Goal: Communication & Community: Answer question/provide support

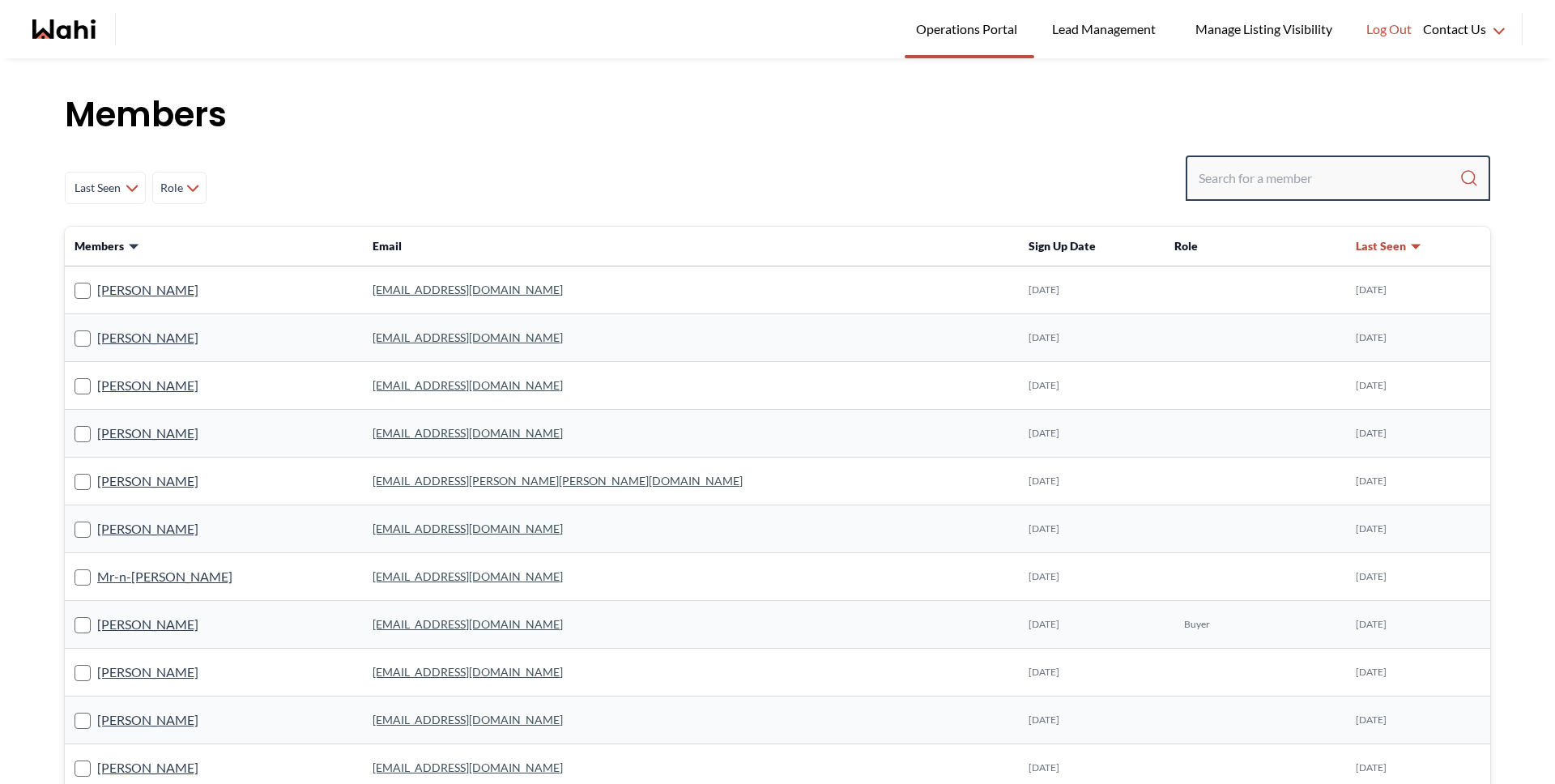
click at [1238, 174] on input "Search input" at bounding box center [1328, 178] width 261 height 29
type input "[PERSON_NAME]"
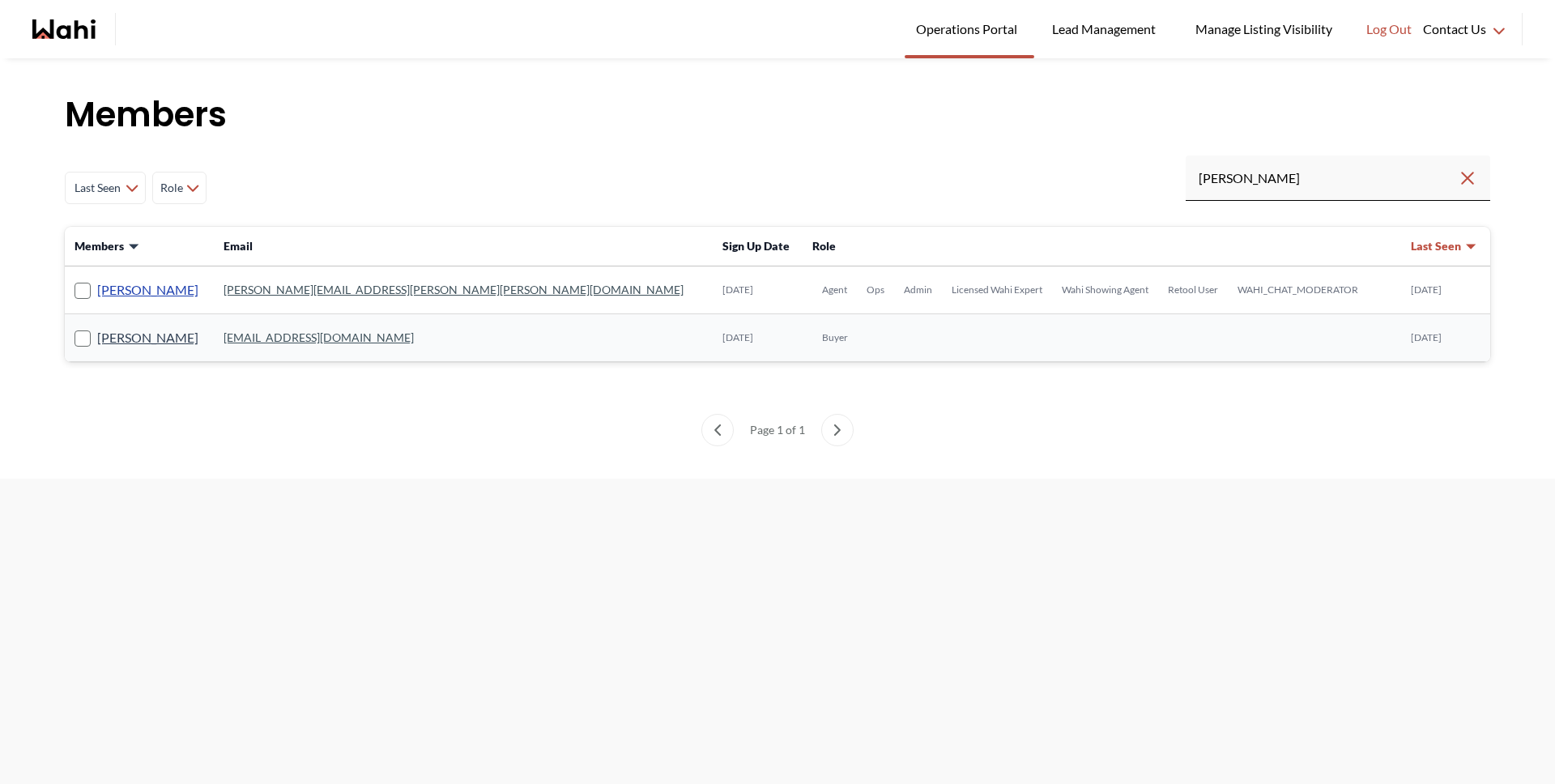
click at [163, 285] on link "[PERSON_NAME]" at bounding box center [147, 290] width 101 height 21
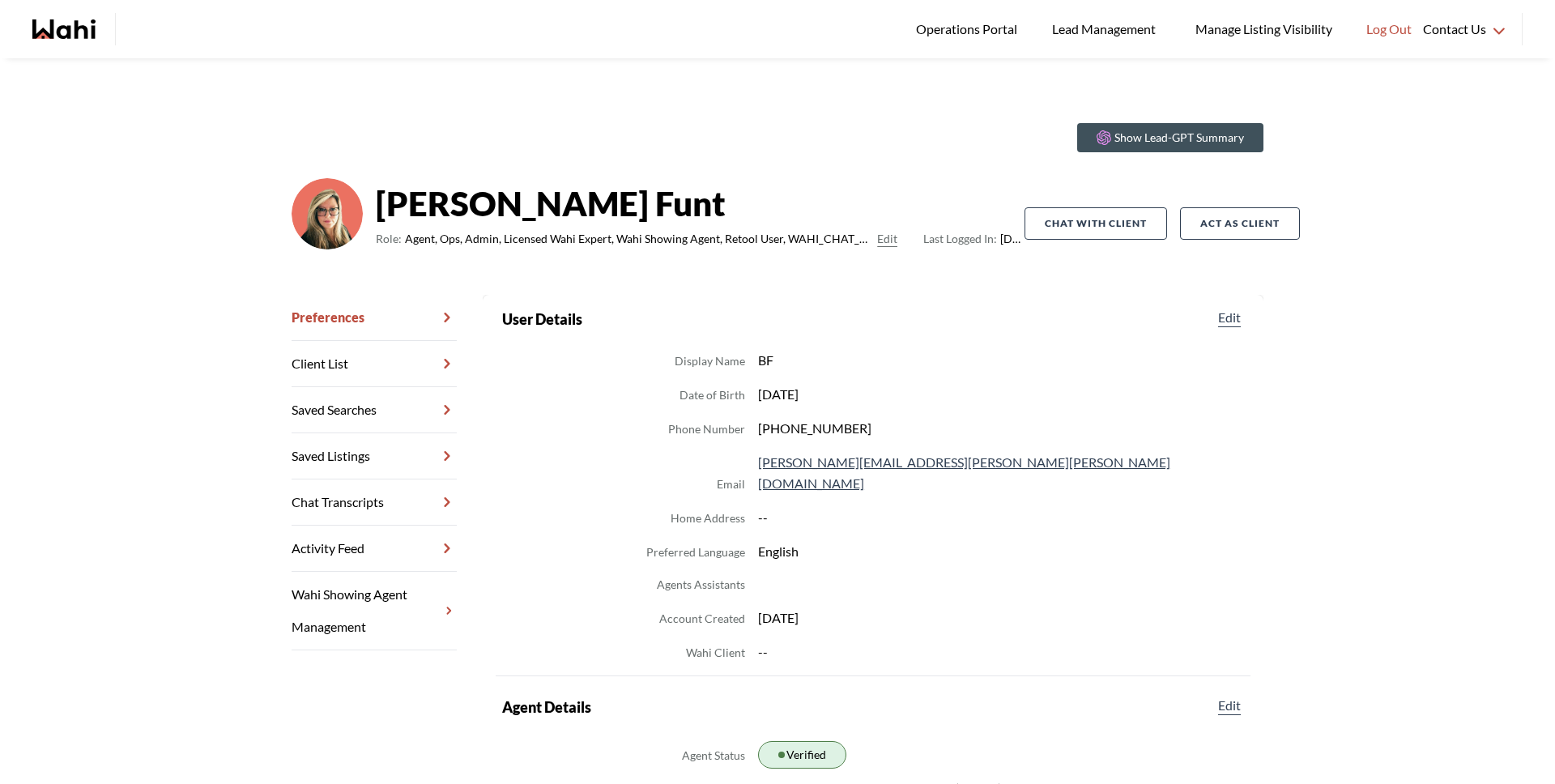
click at [353, 501] on link "Chat Transcripts" at bounding box center [373, 502] width 165 height 46
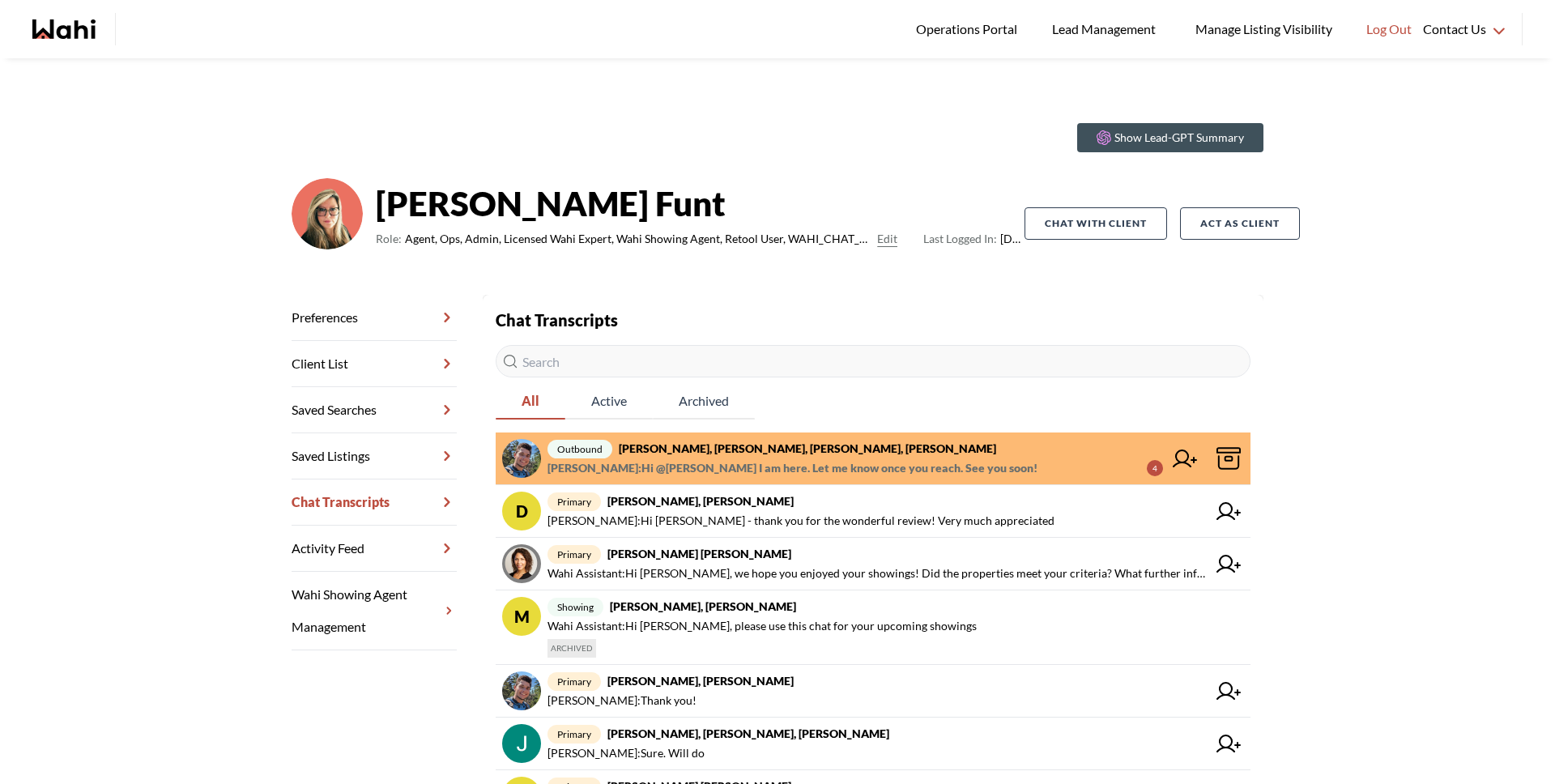
click at [745, 456] on span "outbound Volodymyr Vozniak, Barbara, Faraz, Alicia" at bounding box center [856, 448] width 616 height 19
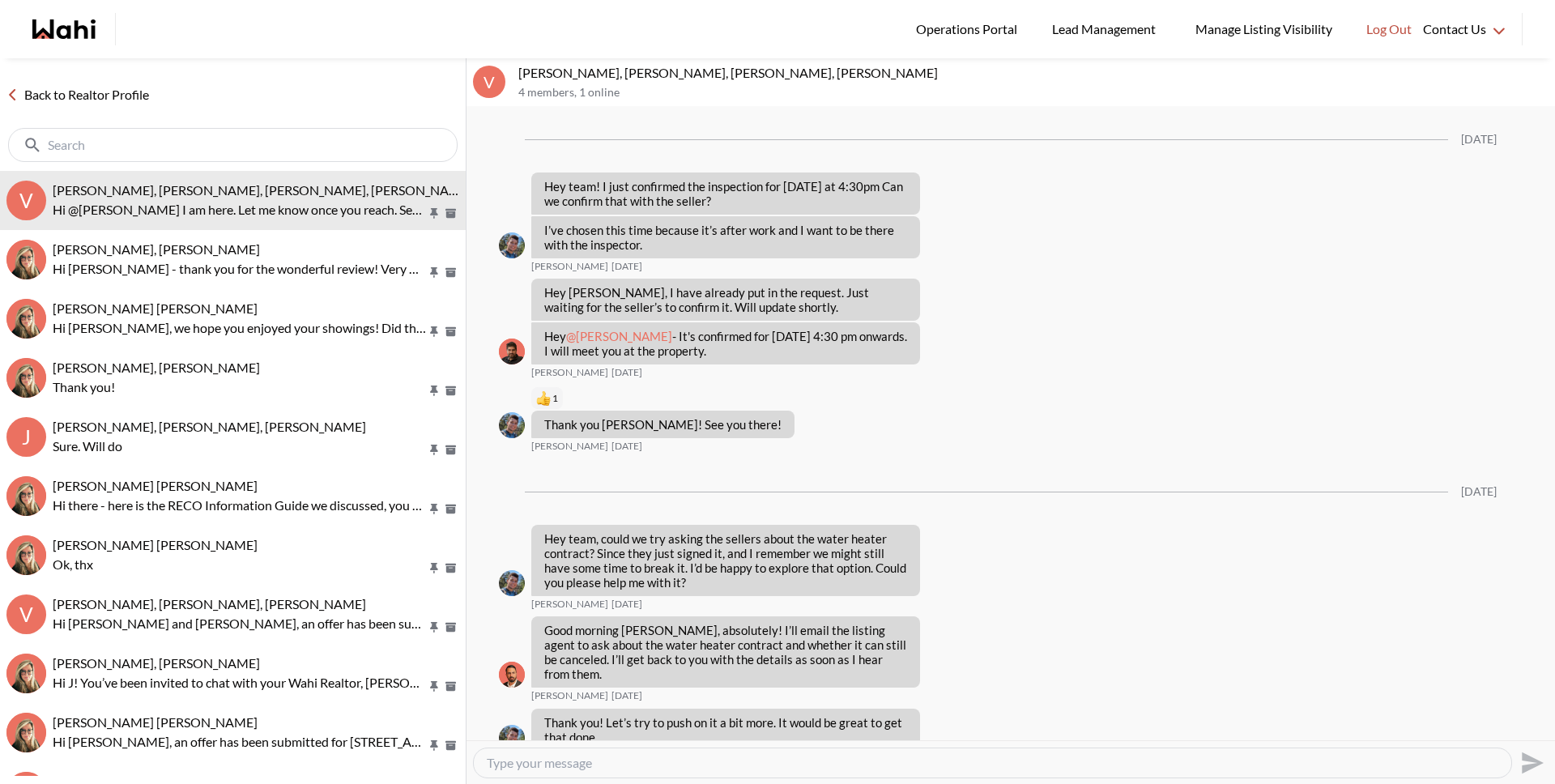
scroll to position [1568, 0]
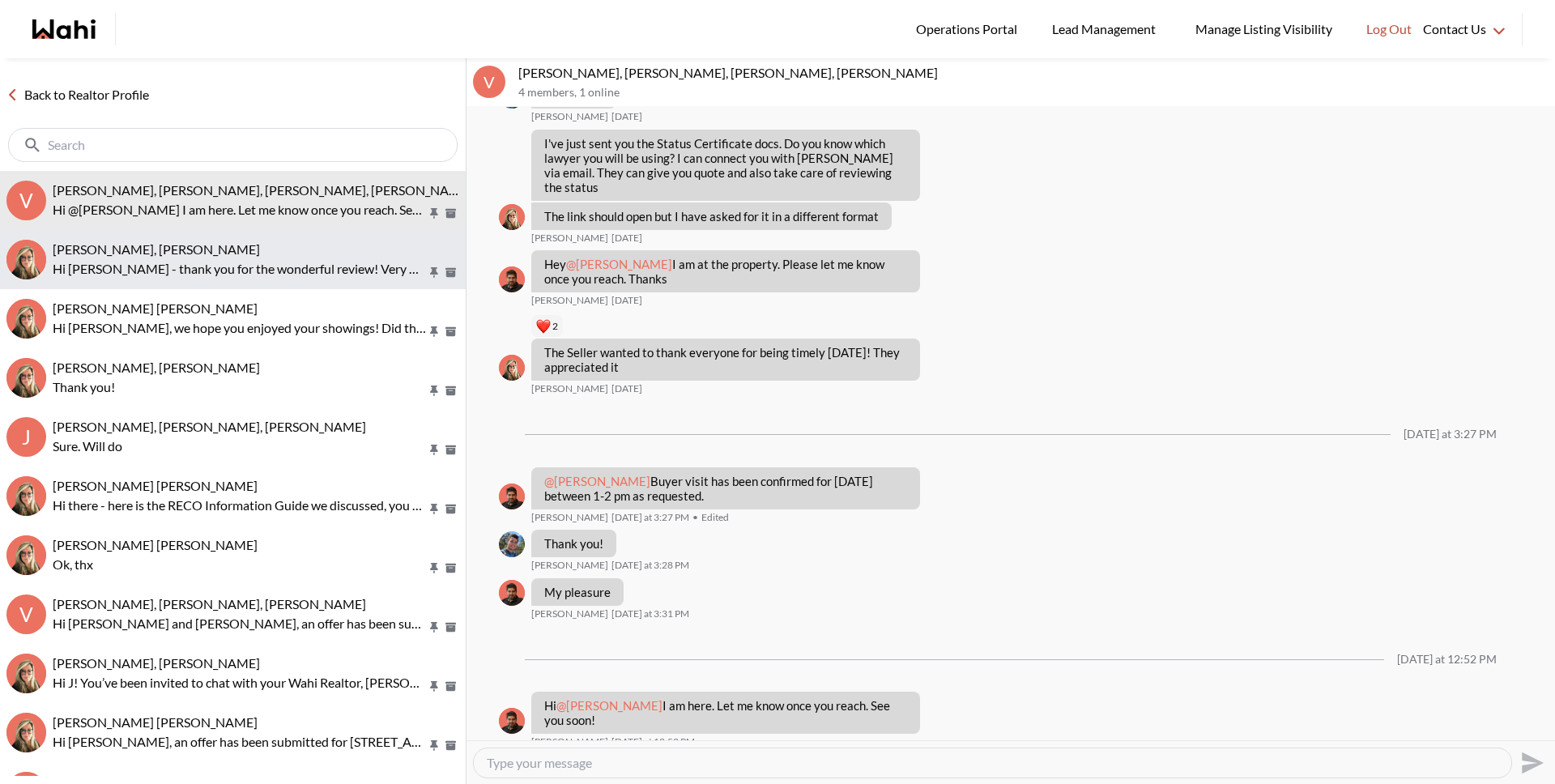
click at [145, 255] on span "[PERSON_NAME], [PERSON_NAME]" at bounding box center [156, 249] width 208 height 16
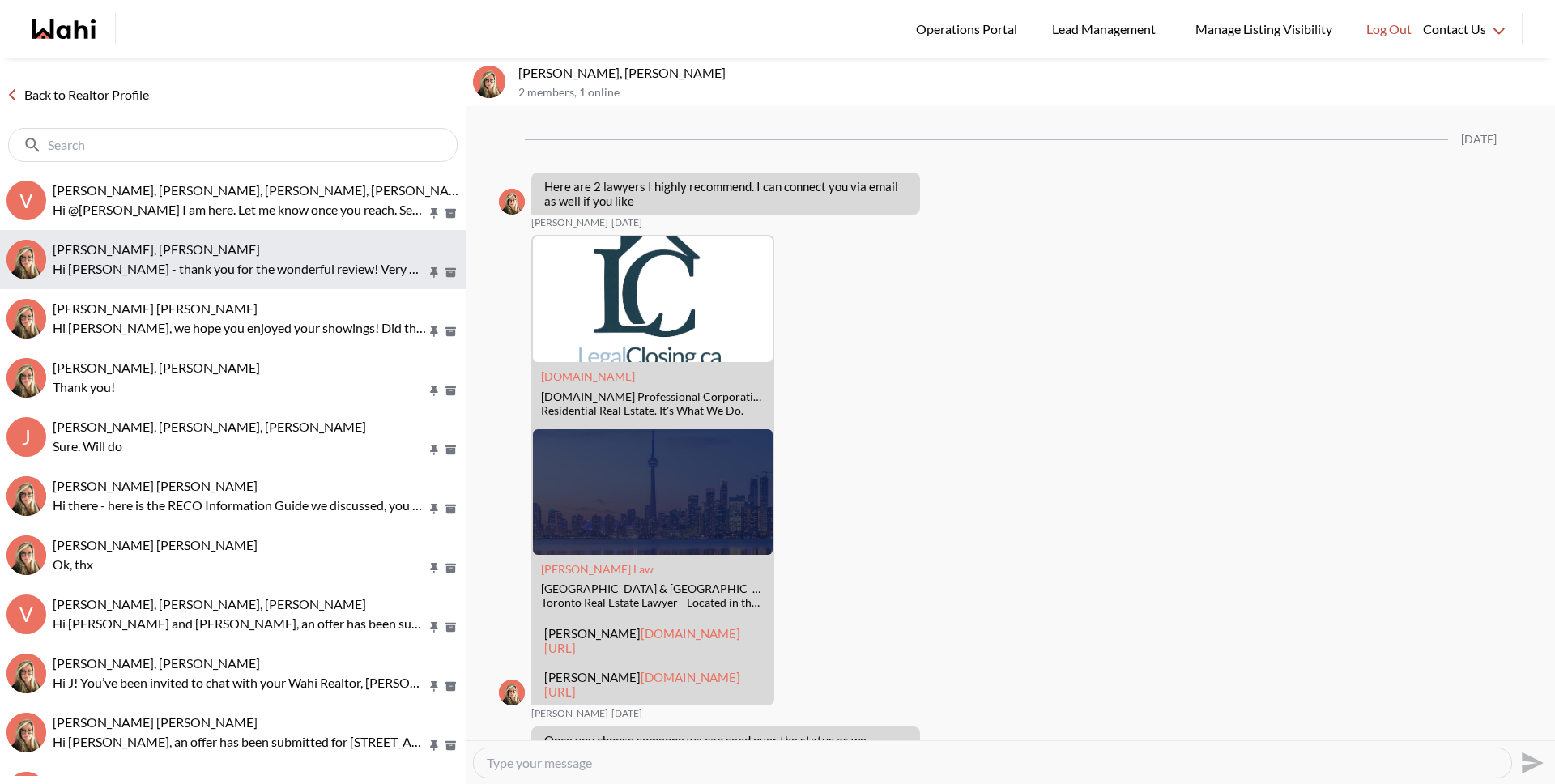
scroll to position [2689, 0]
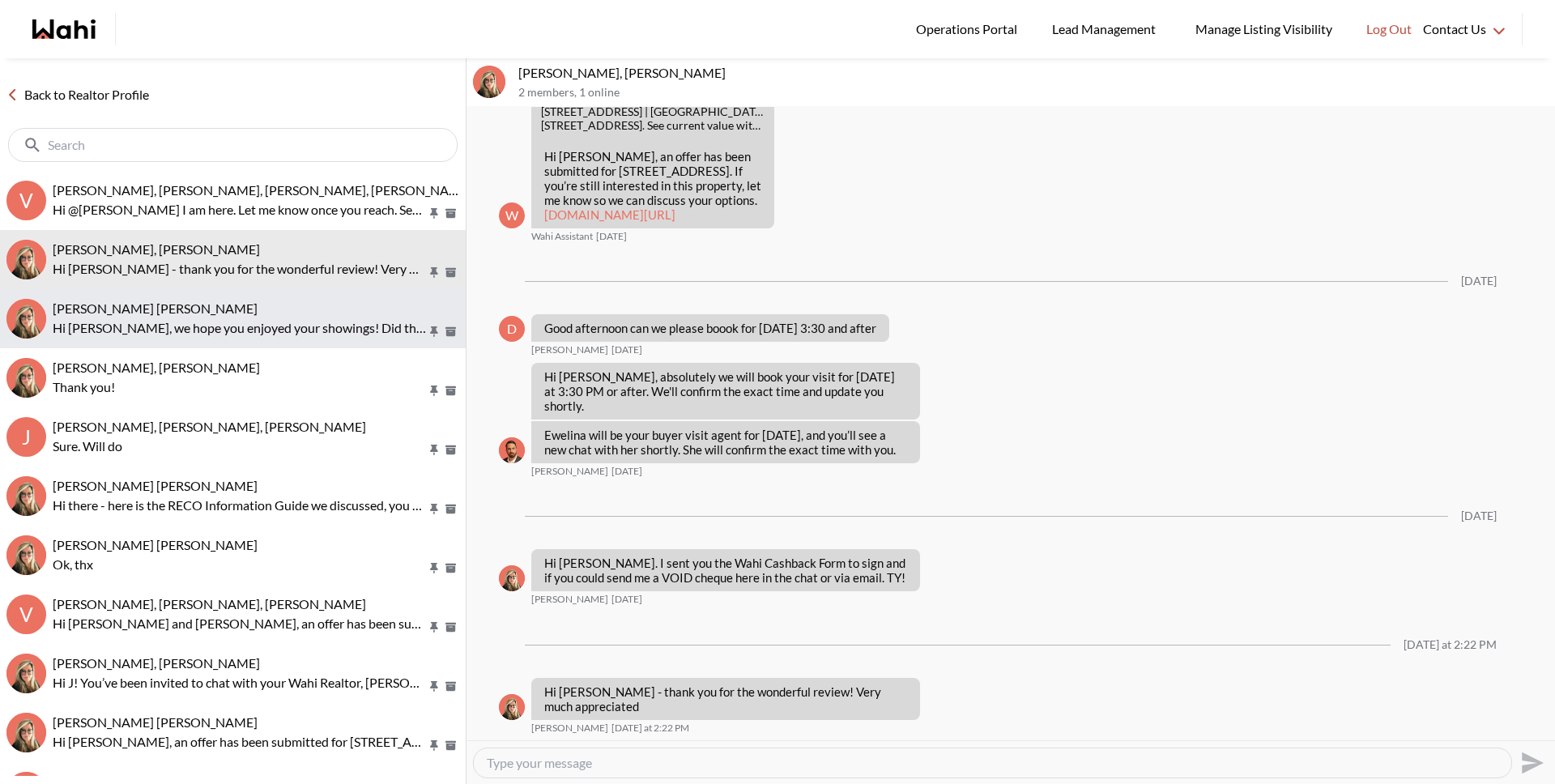
click at [146, 307] on span "[PERSON_NAME] [PERSON_NAME]" at bounding box center [154, 308] width 205 height 16
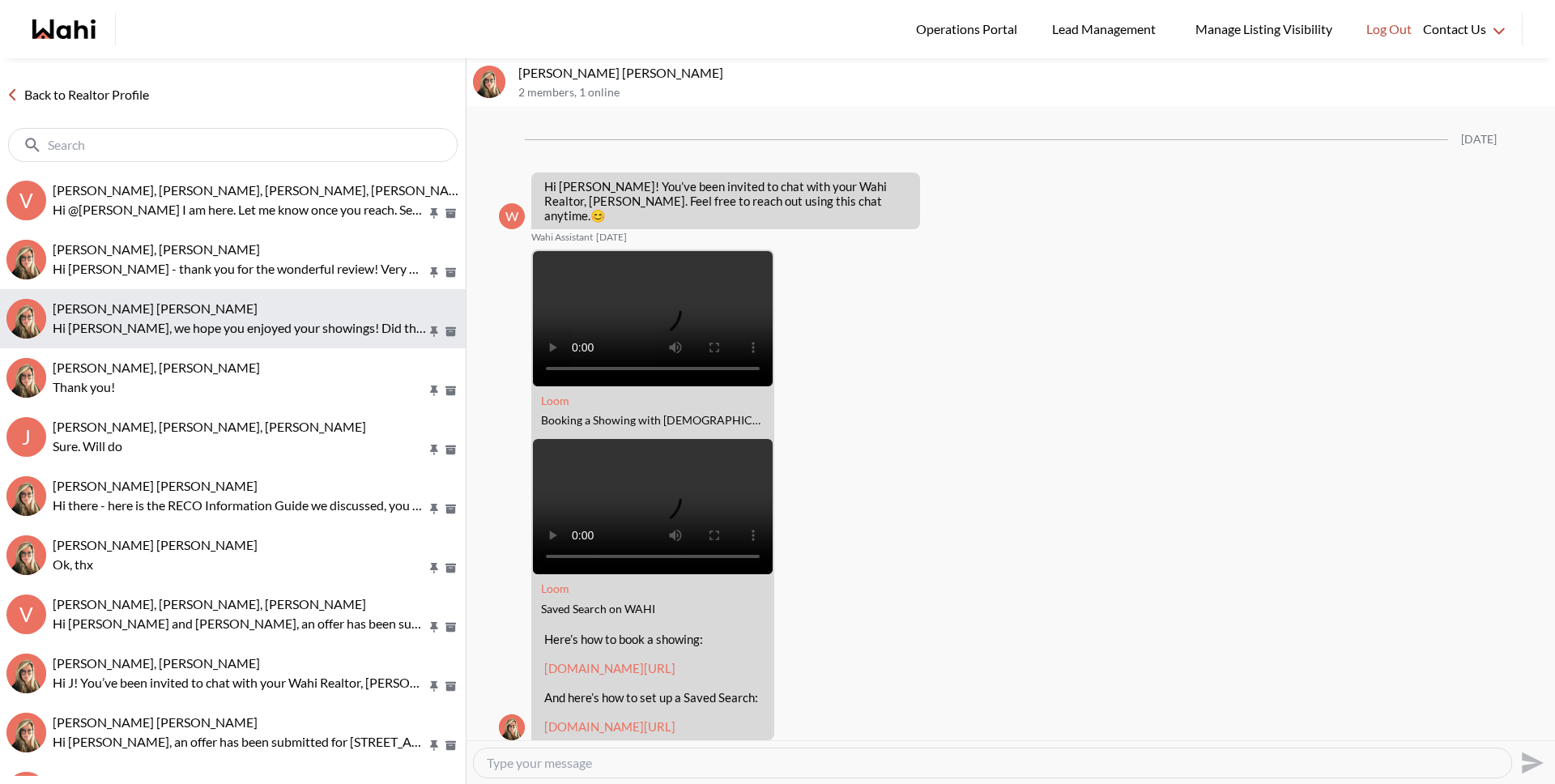
scroll to position [1851, 0]
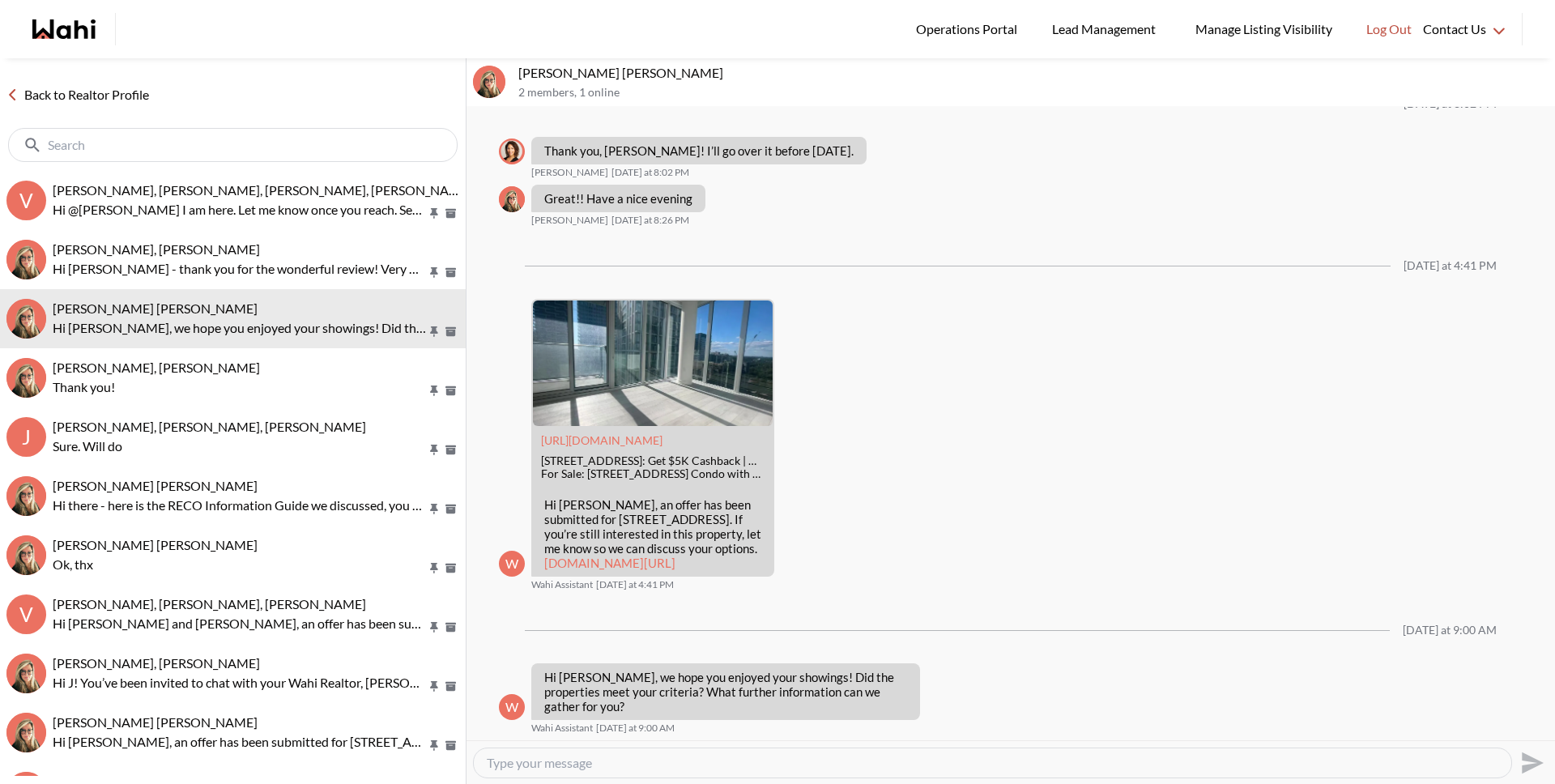
drag, startPoint x: 127, startPoint y: 93, endPoint x: 294, endPoint y: 43, distance: 174.3
click at [128, 93] on link "Back to Realtor Profile" at bounding box center [78, 95] width 155 height 21
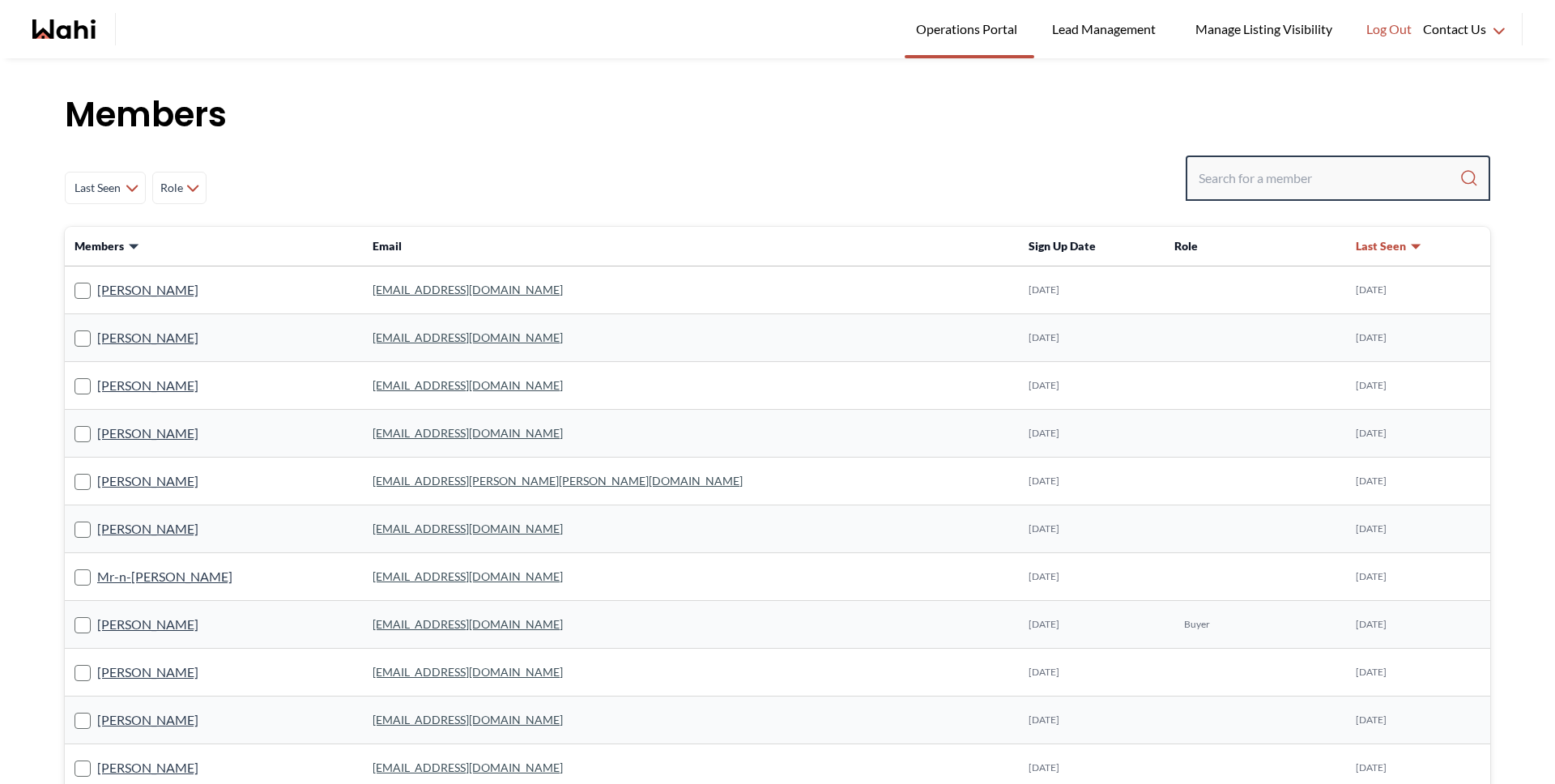
click at [1208, 189] on input "Search input" at bounding box center [1328, 178] width 261 height 29
type input "faraz"
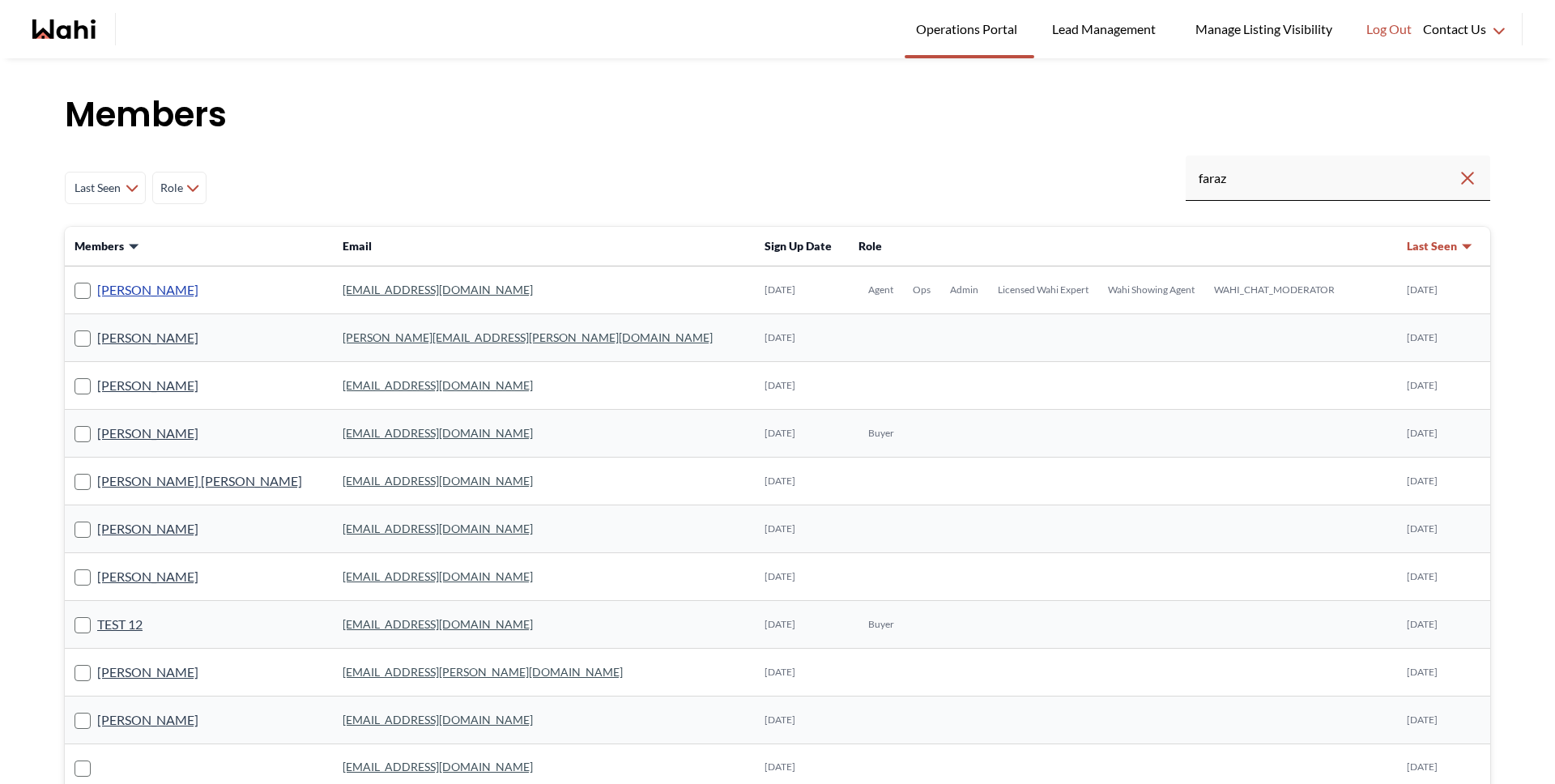
click at [126, 288] on link "[PERSON_NAME]" at bounding box center [147, 290] width 101 height 21
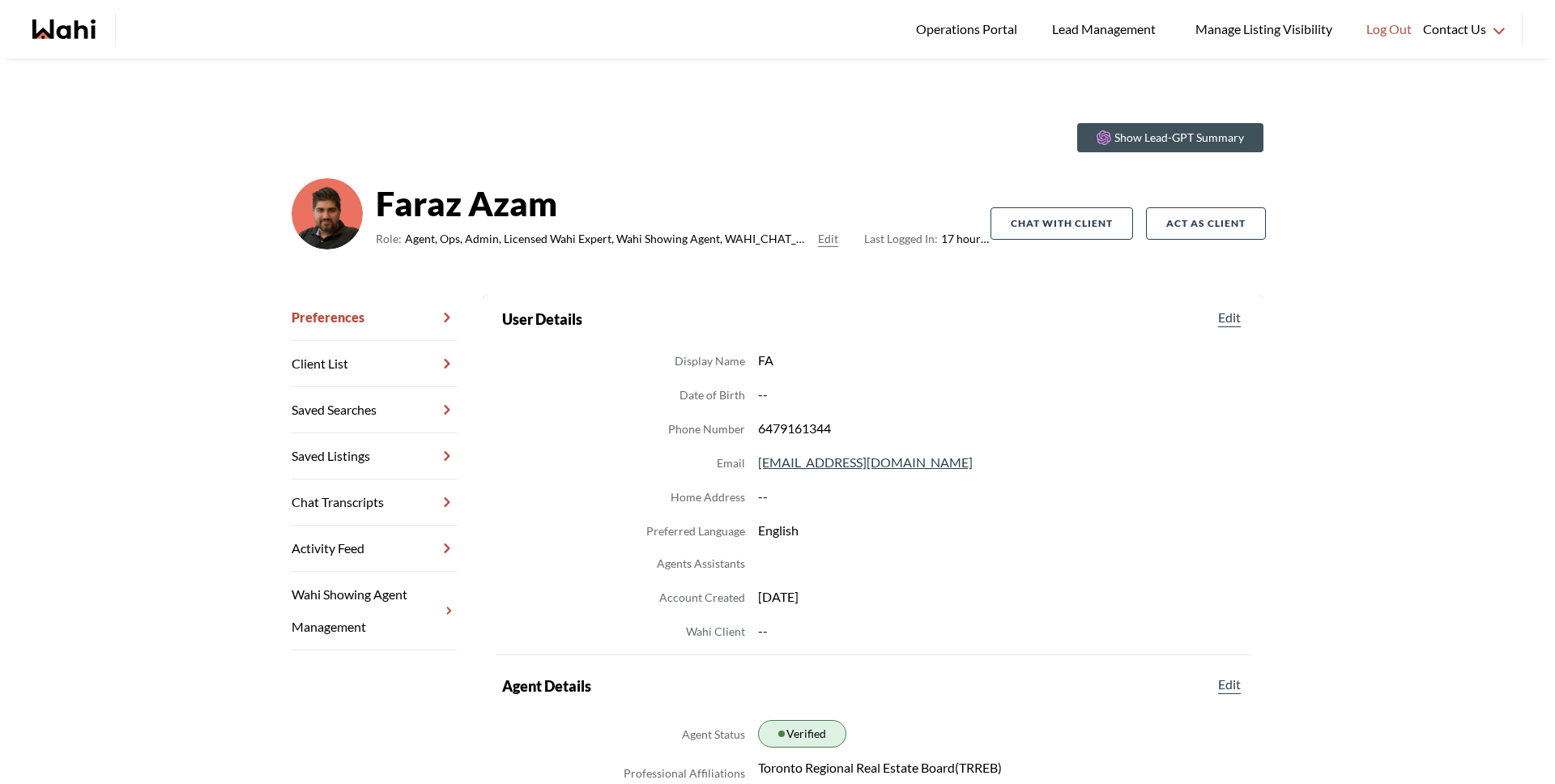
click at [400, 504] on link "Chat Transcripts" at bounding box center [373, 502] width 165 height 46
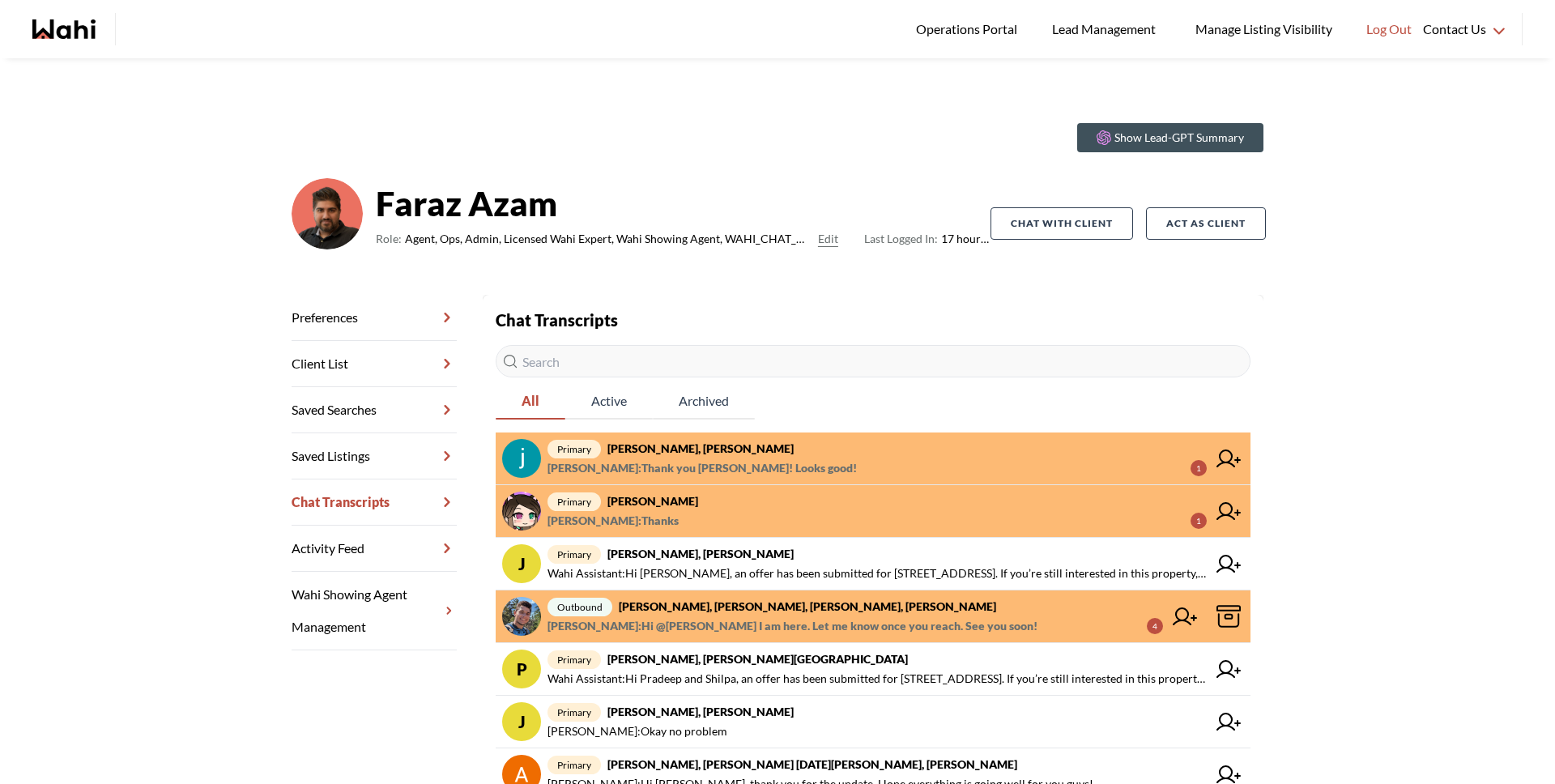
click at [724, 462] on span "Souhel Bally : Thank you Faraz! Looks good!" at bounding box center [702, 468] width 310 height 19
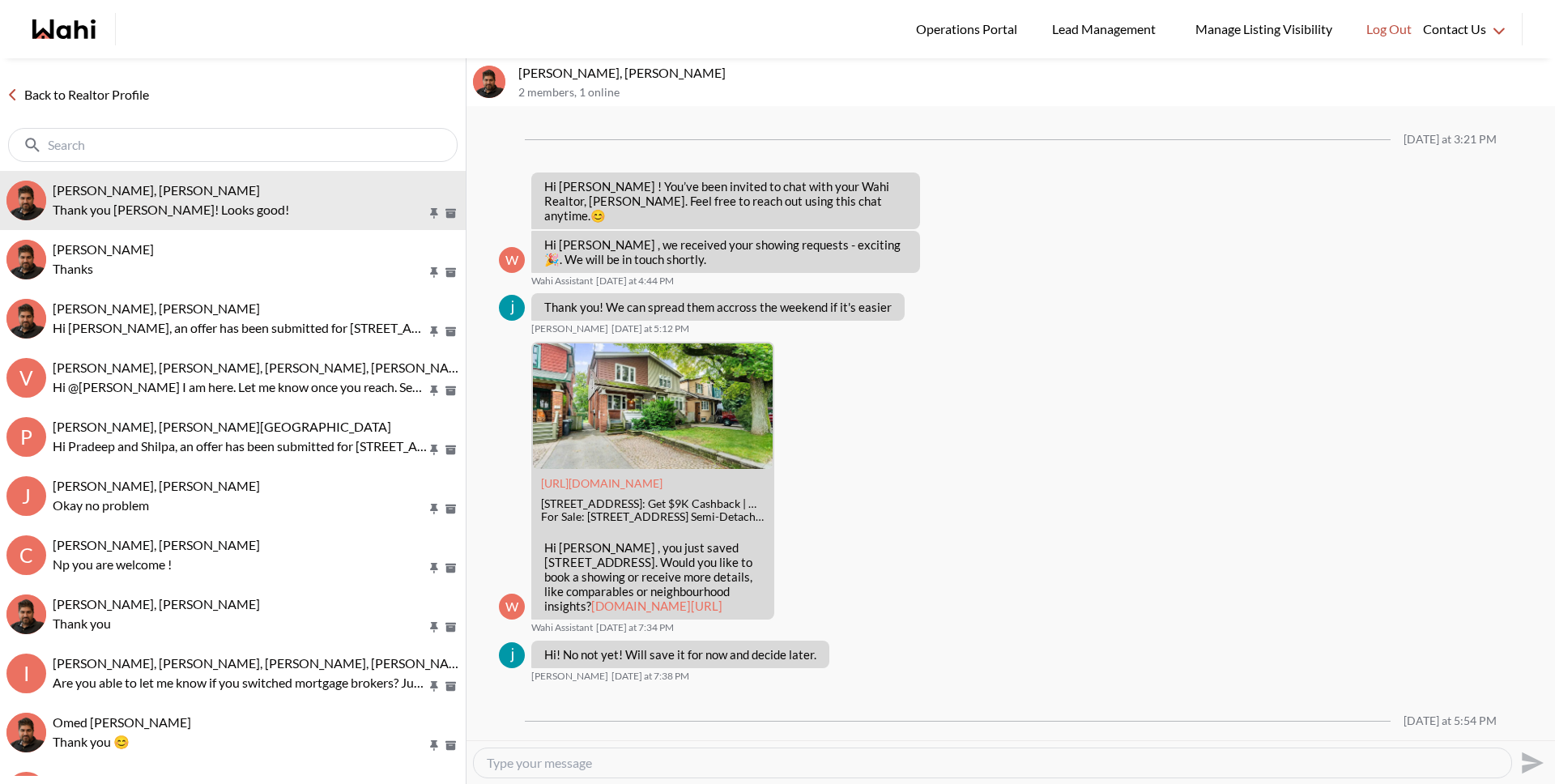
scroll to position [1740, 0]
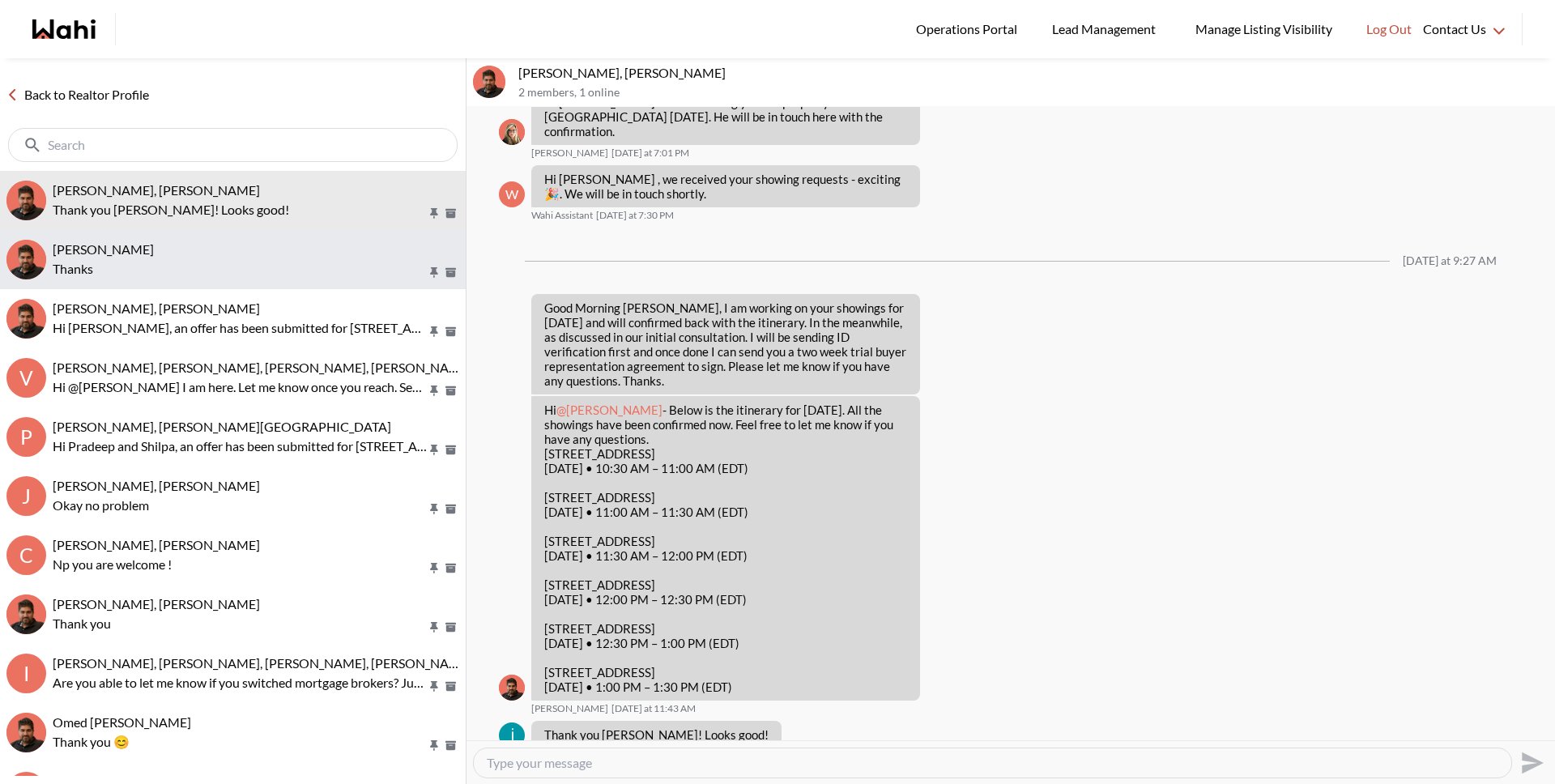
click at [231, 263] on p "Thanks" at bounding box center [239, 269] width 374 height 19
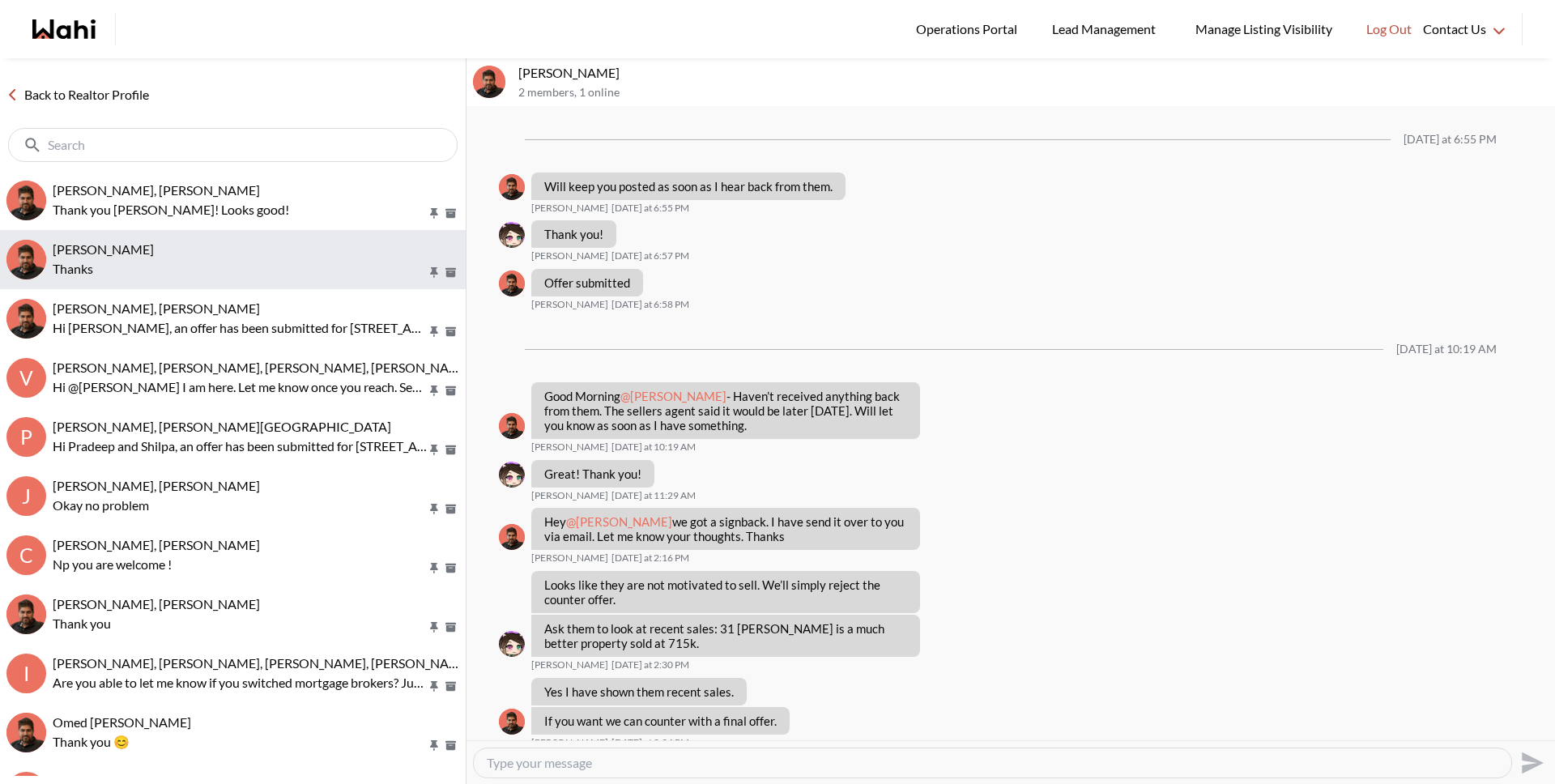
scroll to position [805, 0]
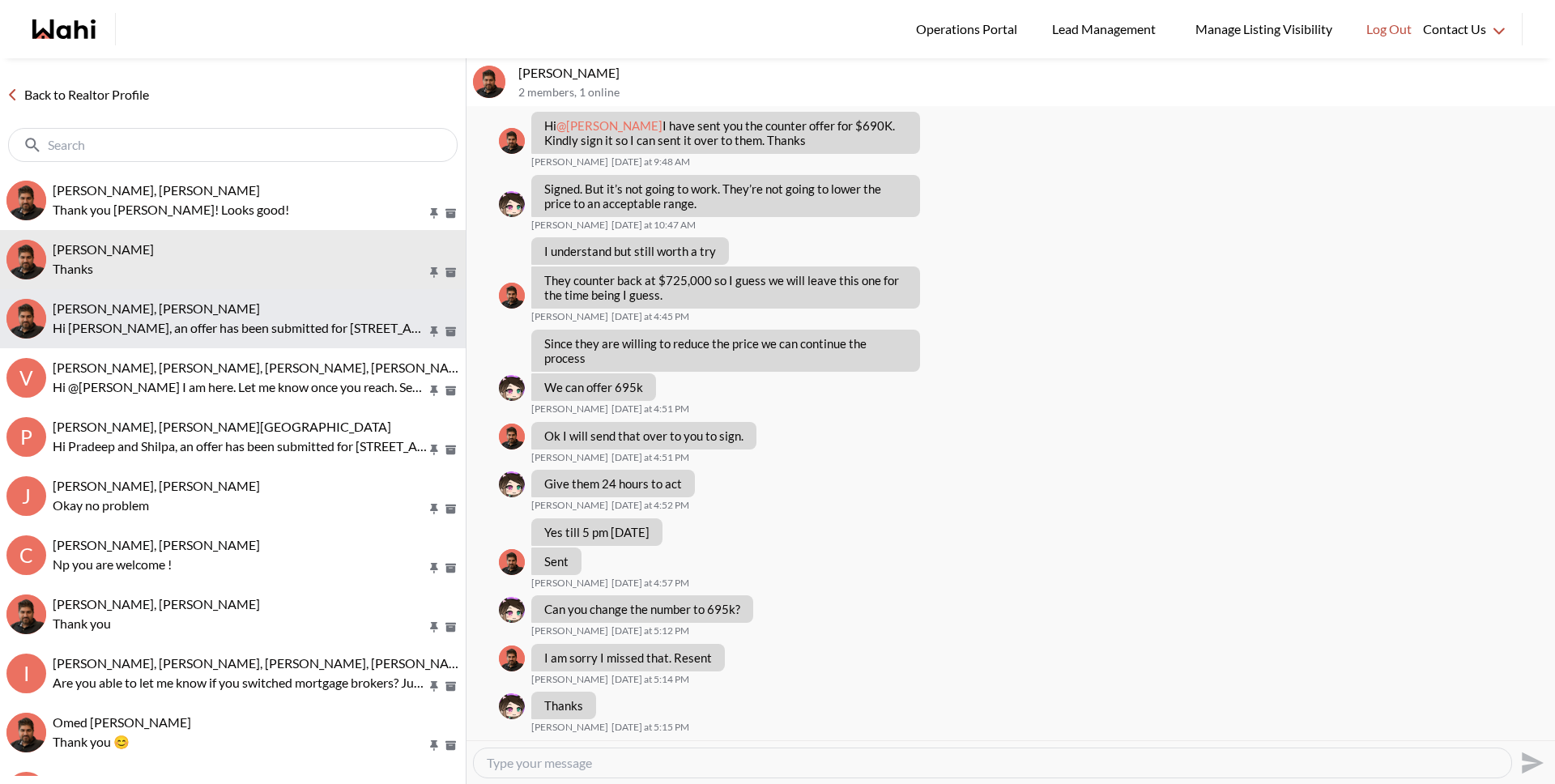
click at [163, 305] on div "julie kim, Faraz" at bounding box center [256, 308] width 406 height 17
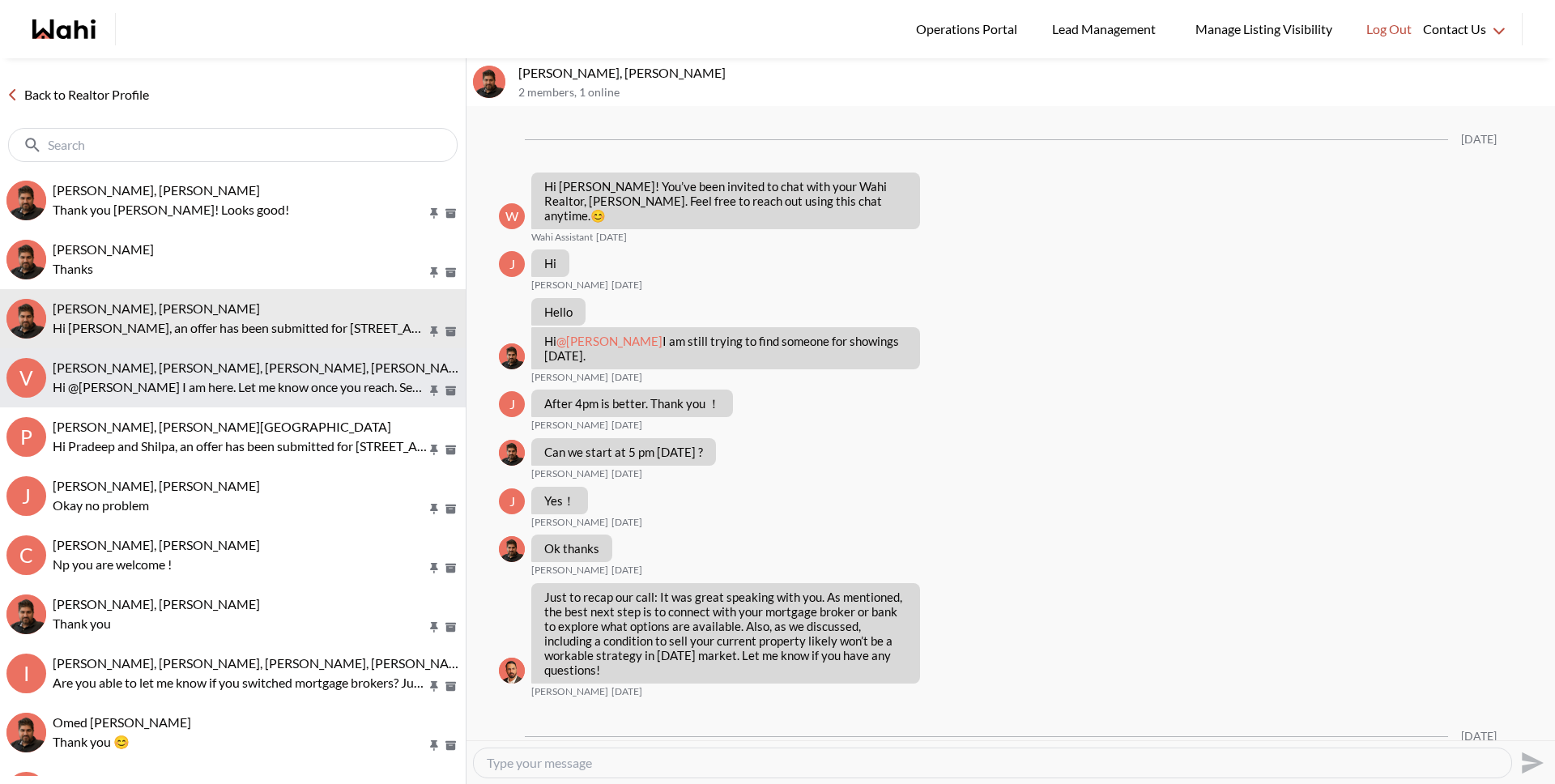
scroll to position [486, 0]
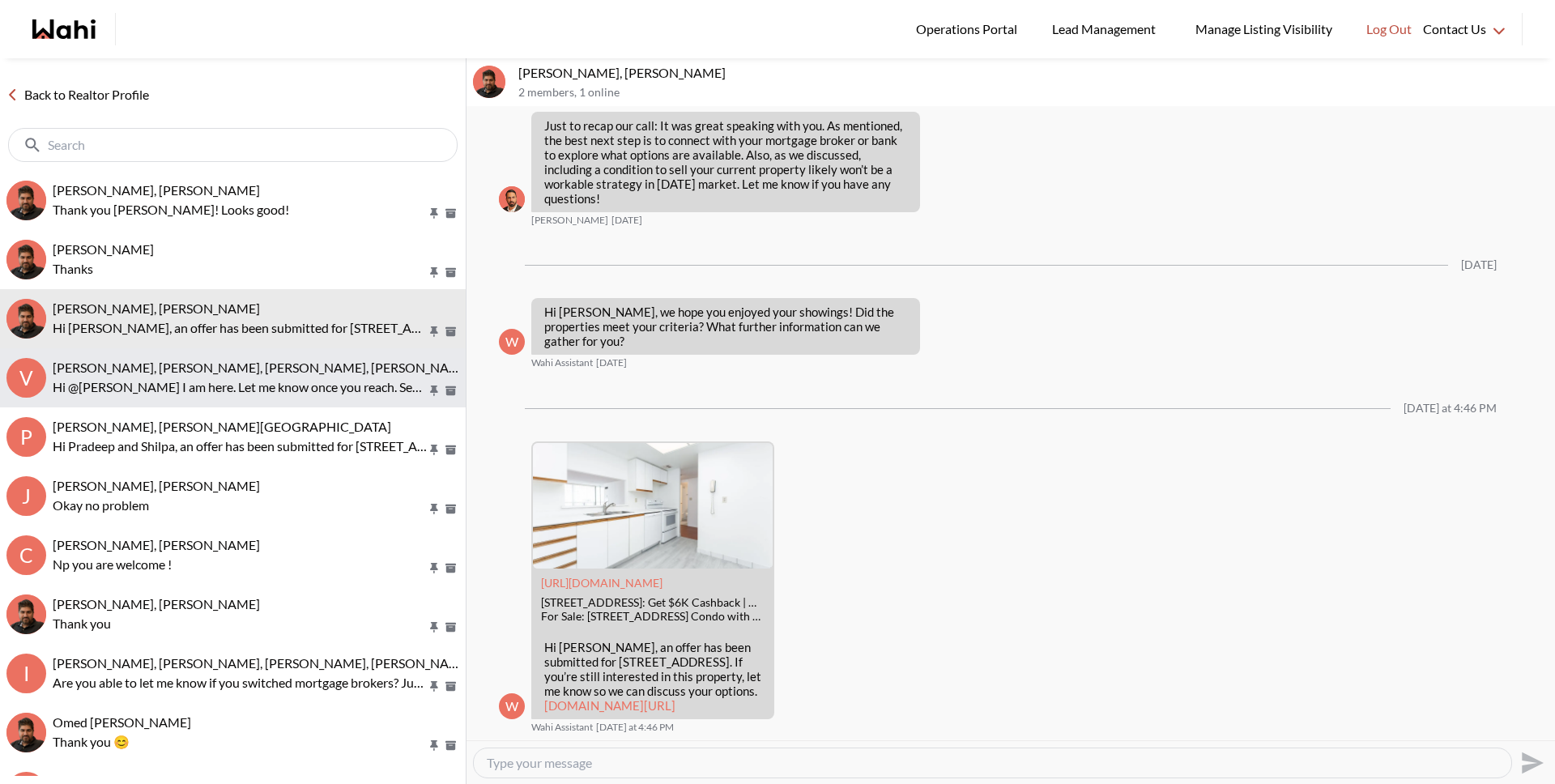
click at [174, 379] on p "Hi @[PERSON_NAME] I am here. Let me know once you reach. See you soon!" at bounding box center [239, 387] width 374 height 19
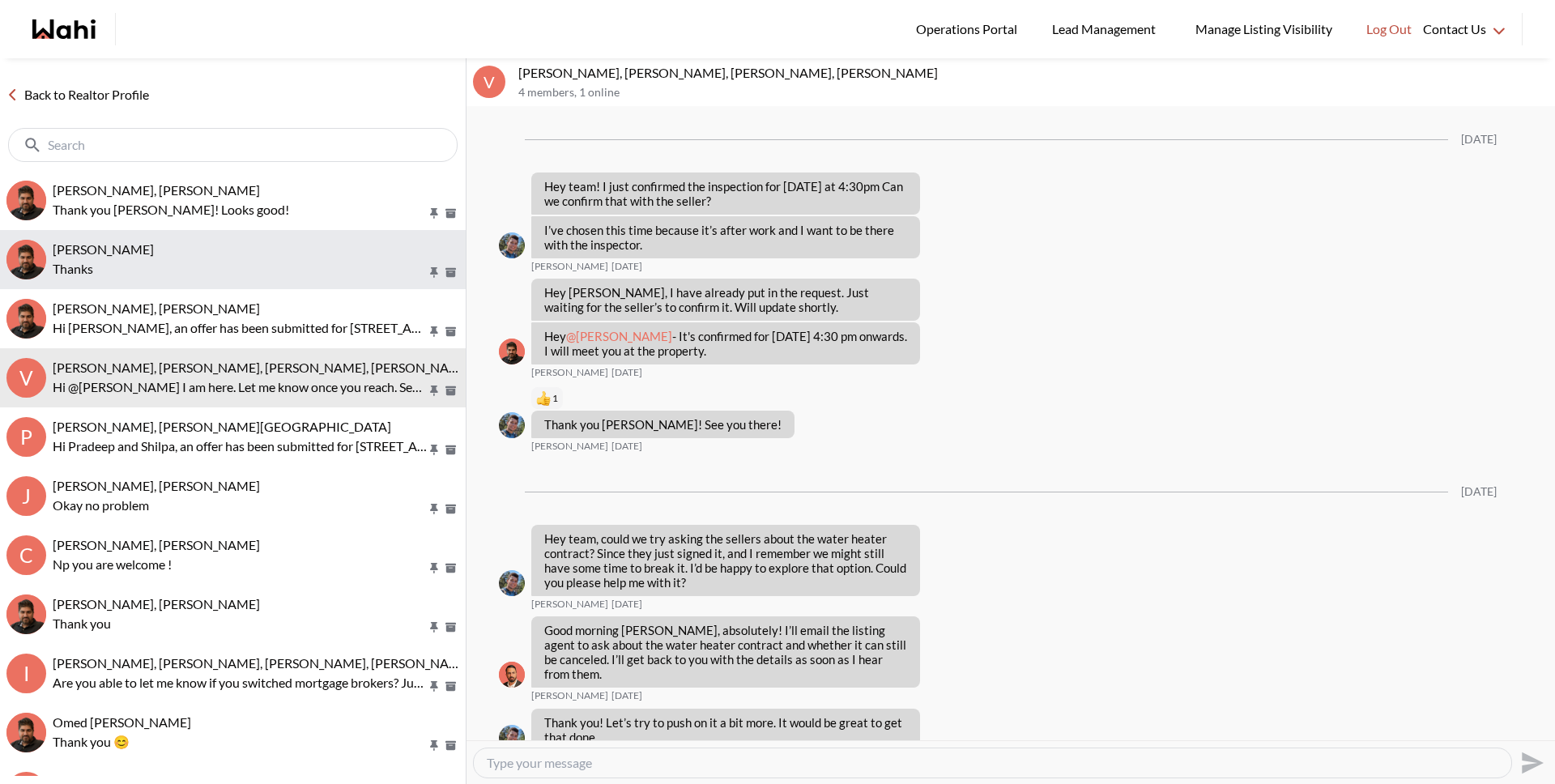
scroll to position [1568, 0]
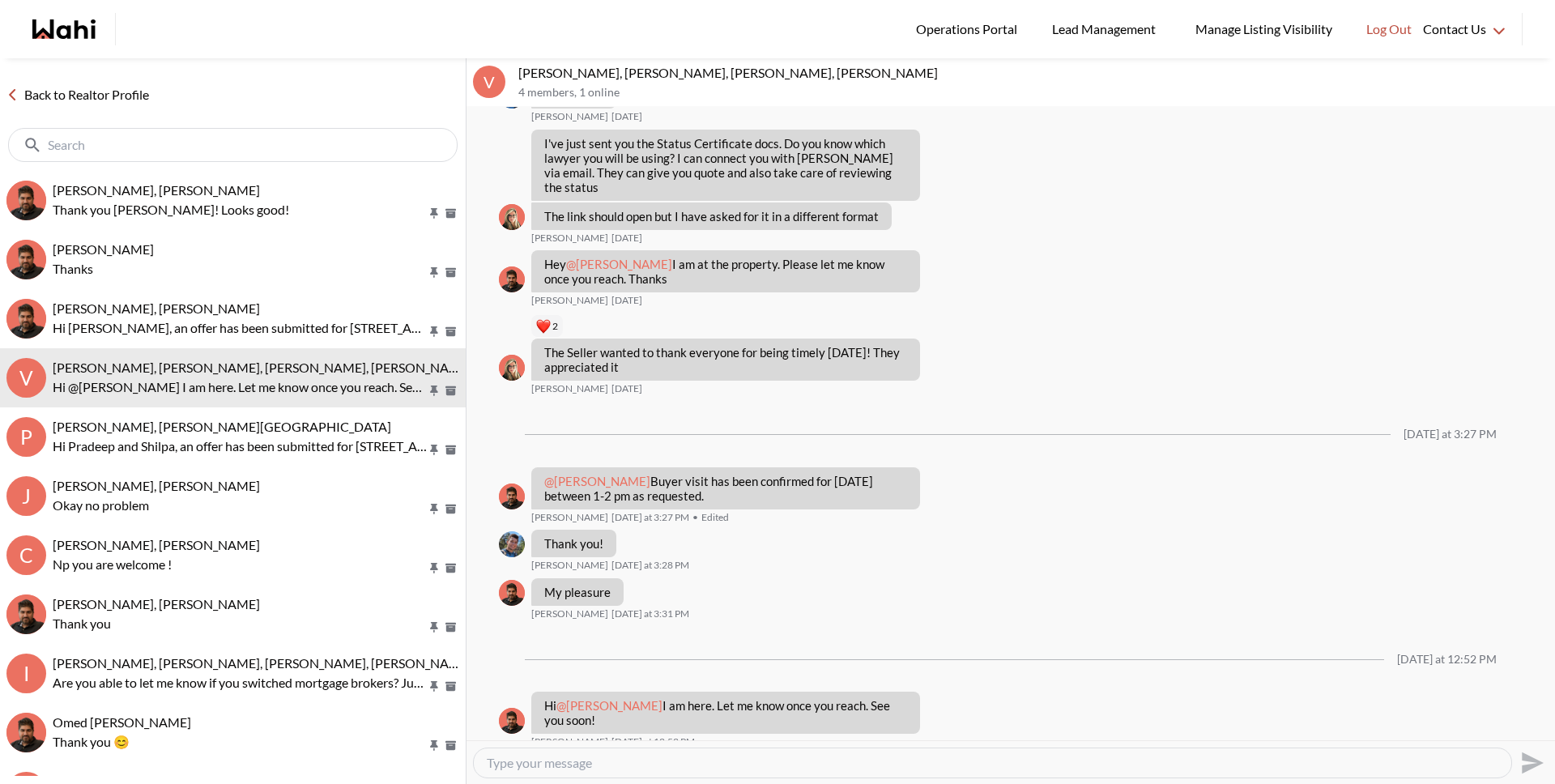
click at [118, 101] on link "Back to Realtor Profile" at bounding box center [78, 95] width 155 height 21
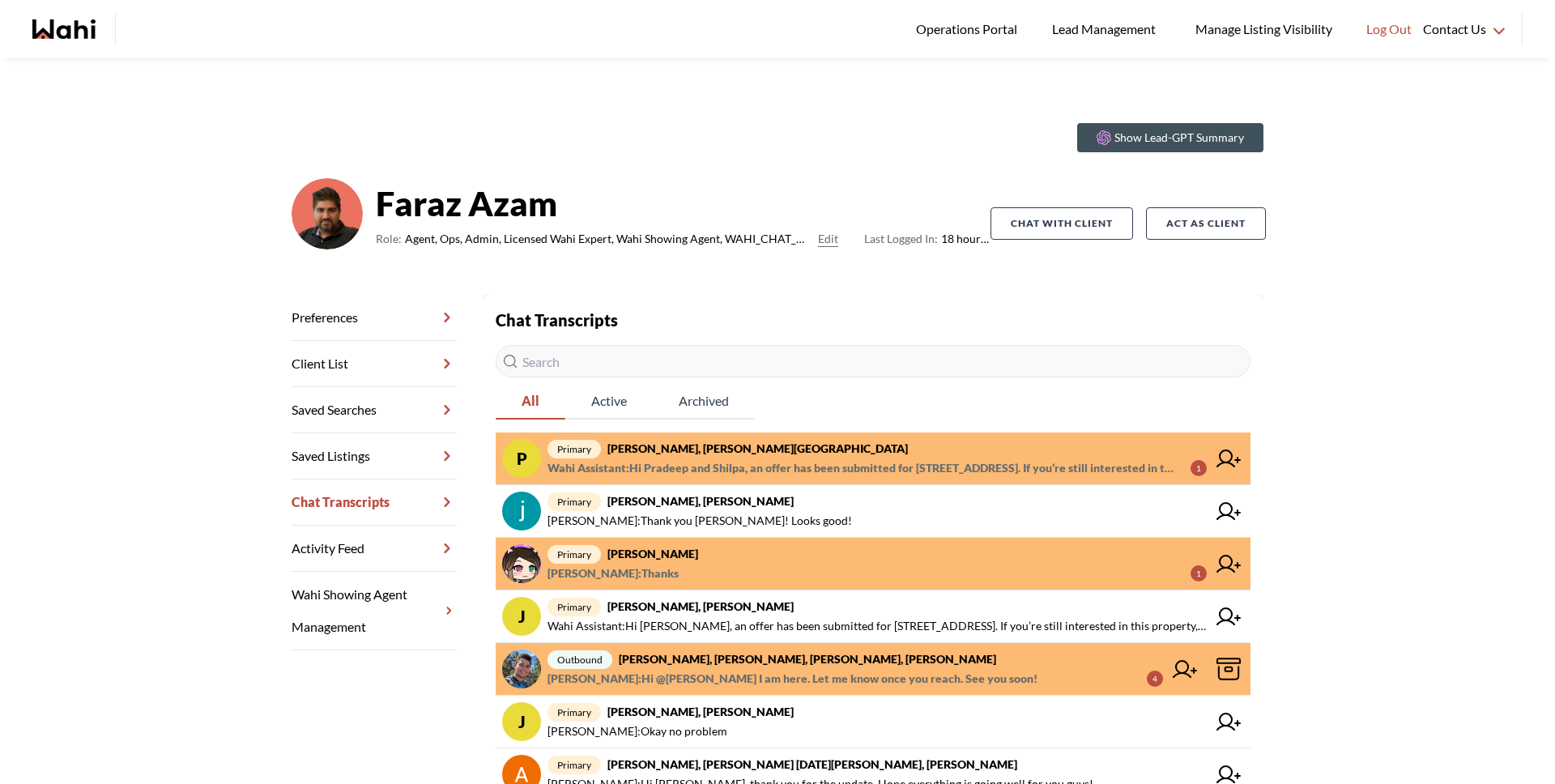
click at [849, 448] on span "primary Pradeep Pradhan, Shilpa Pradhan, Faraz" at bounding box center [877, 448] width 659 height 19
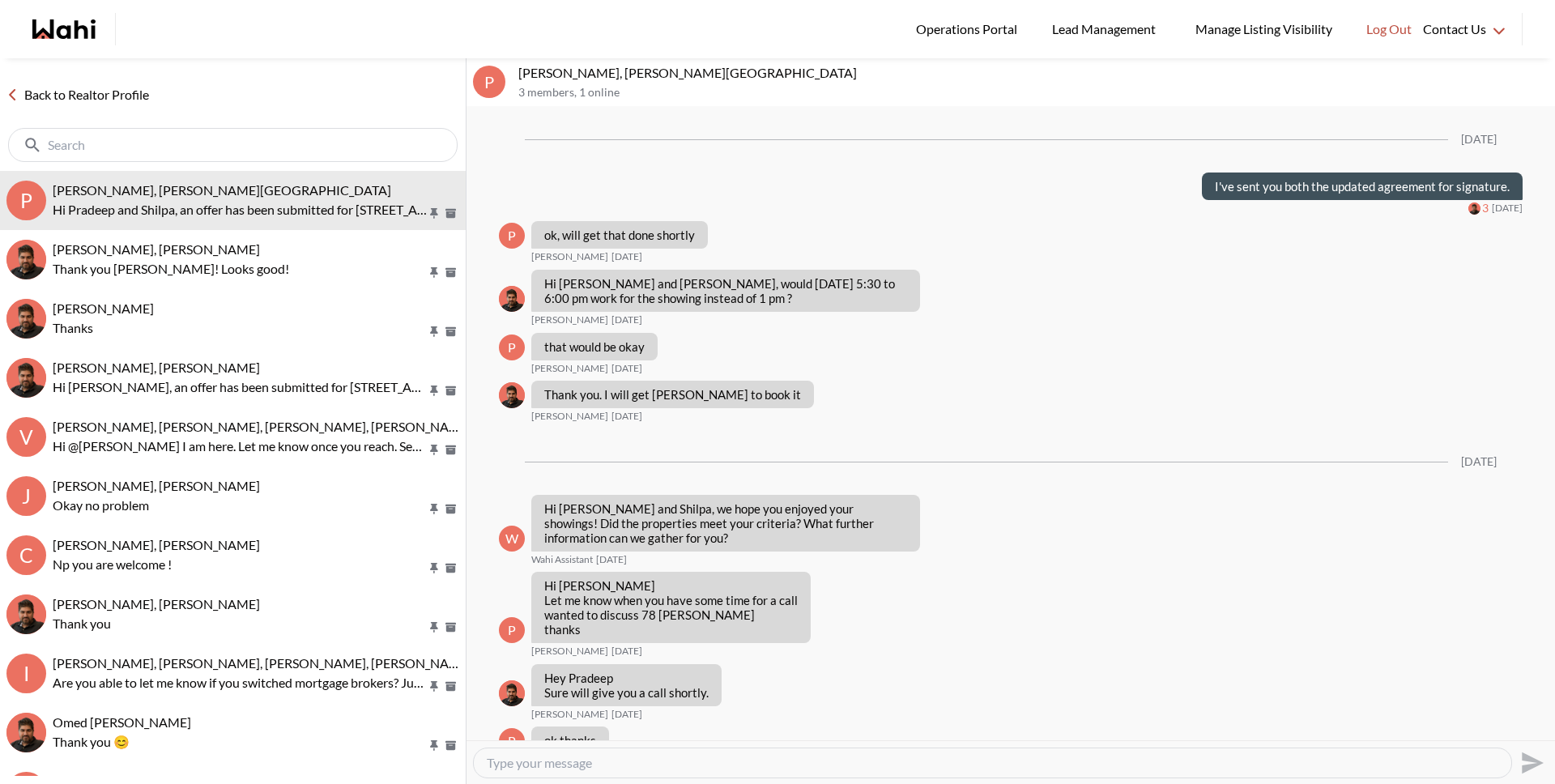
scroll to position [2085, 0]
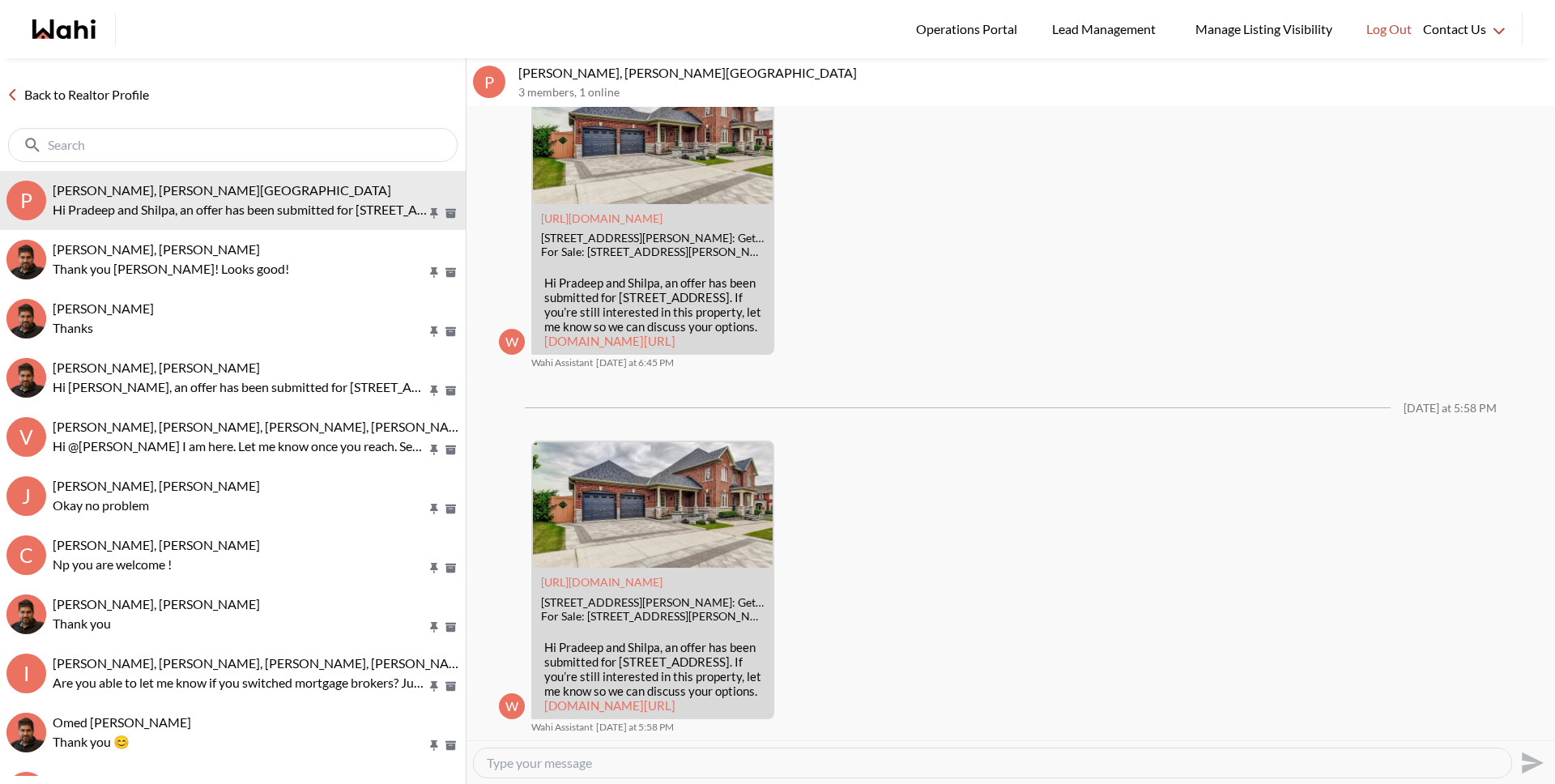
click at [99, 91] on link "Back to Realtor Profile" at bounding box center [78, 95] width 155 height 21
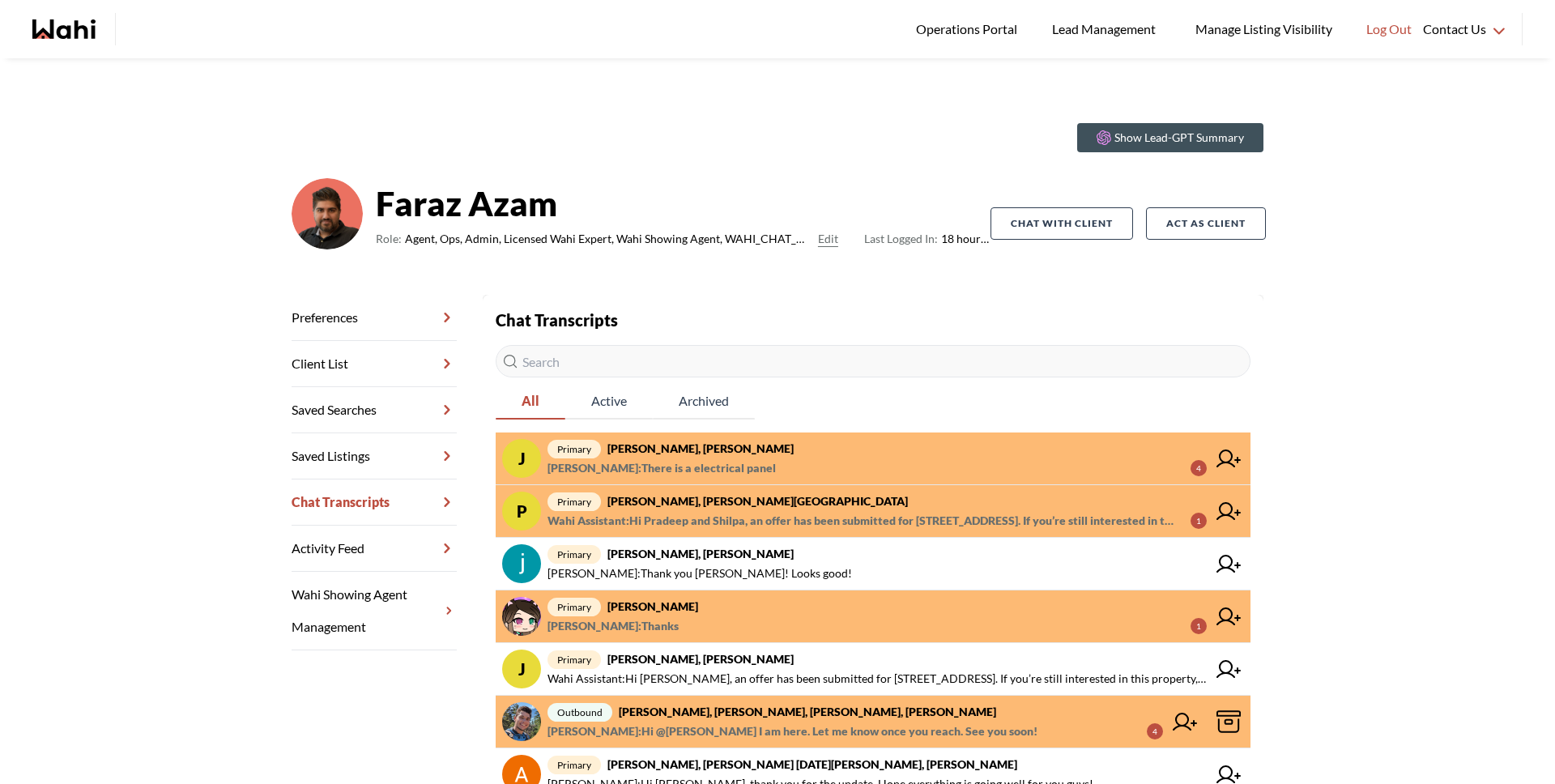
click at [659, 465] on span "Faraz Azam : There is a electrical panel" at bounding box center [662, 468] width 228 height 19
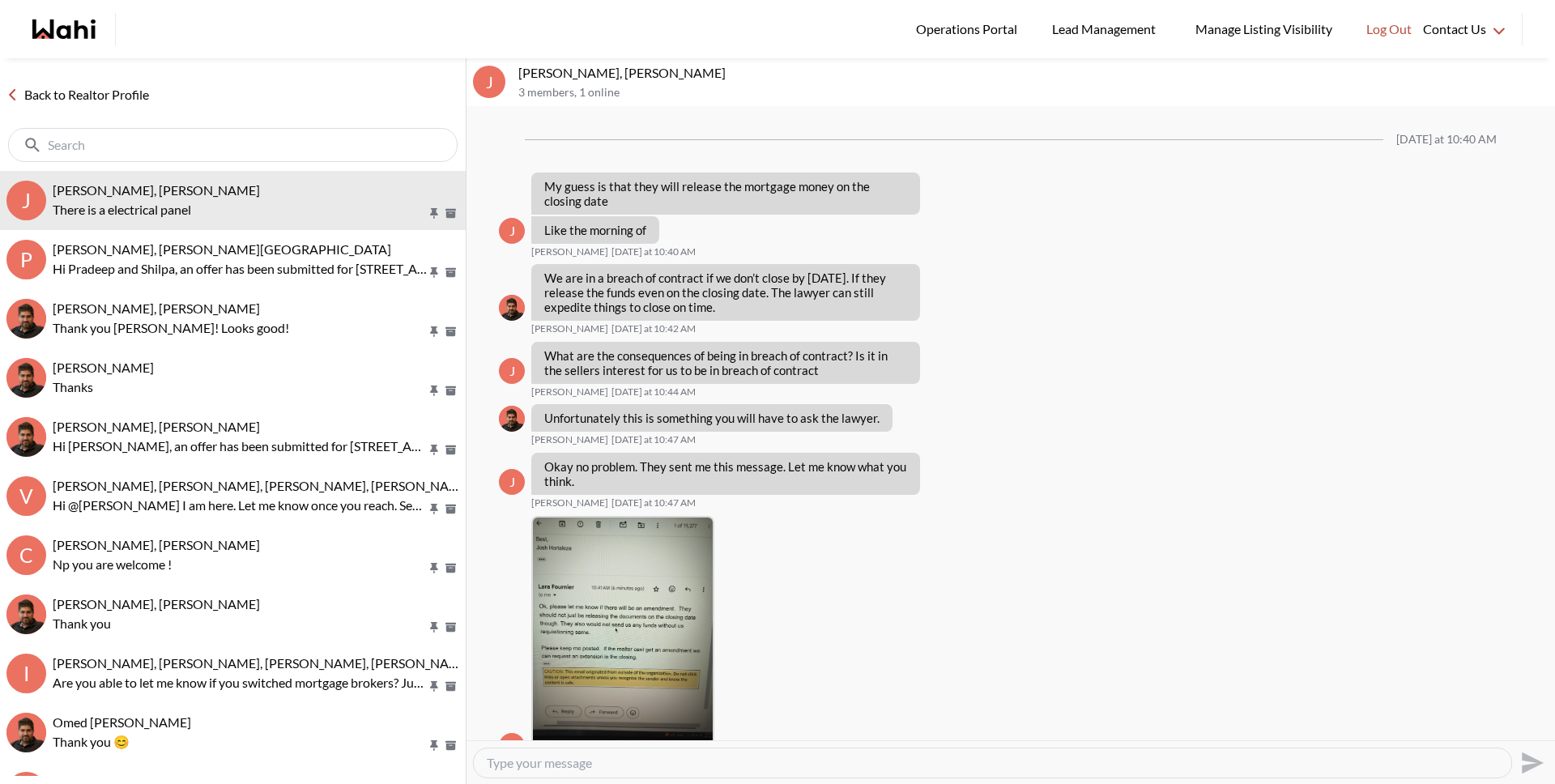
scroll to position [1055, 0]
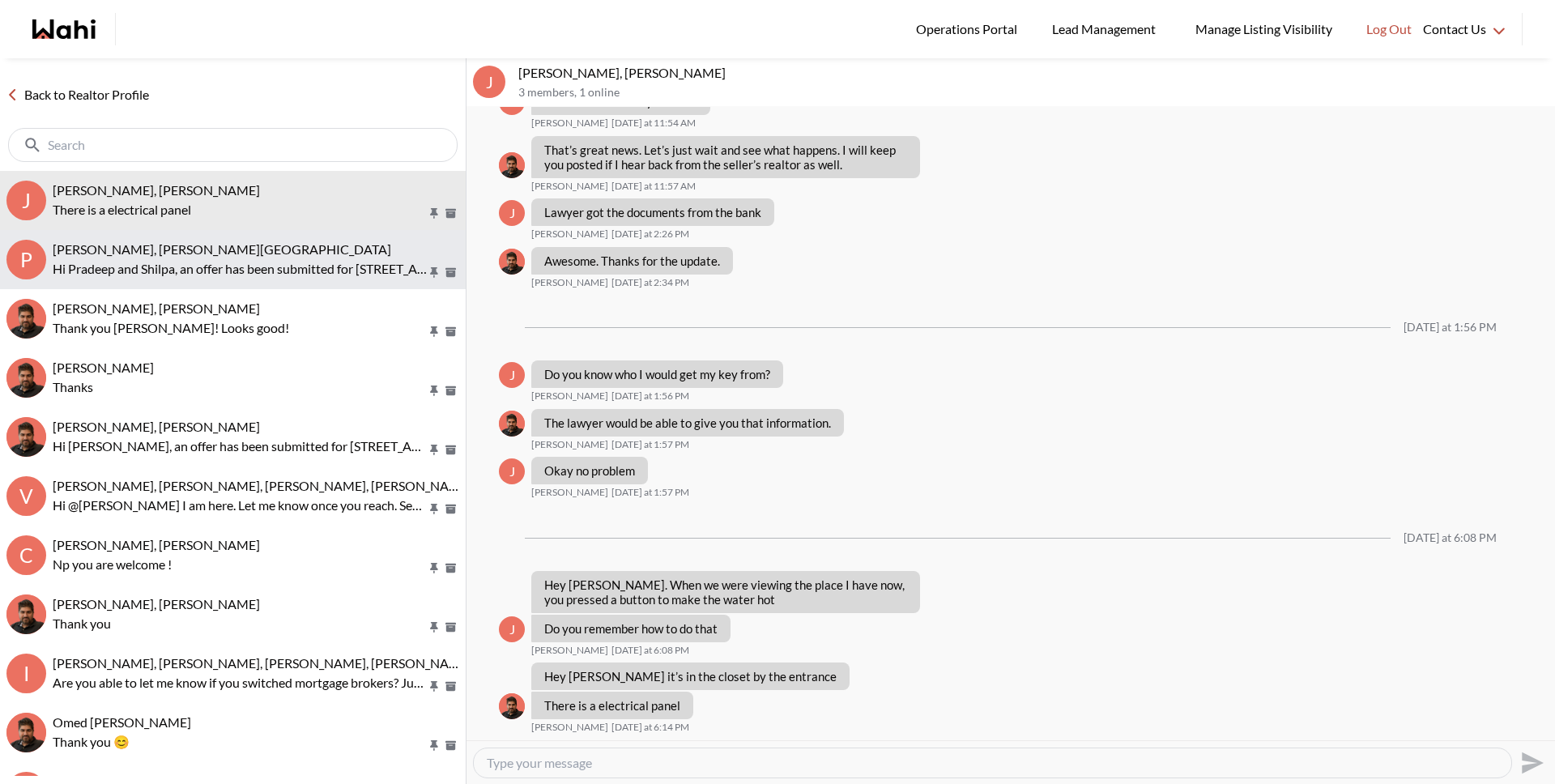
click at [253, 288] on button "P Pradeep Pradhan, Shilpa Pradhan, Faraz Hi Pradeep and Shilpa, an offer has be…" at bounding box center [233, 260] width 466 height 59
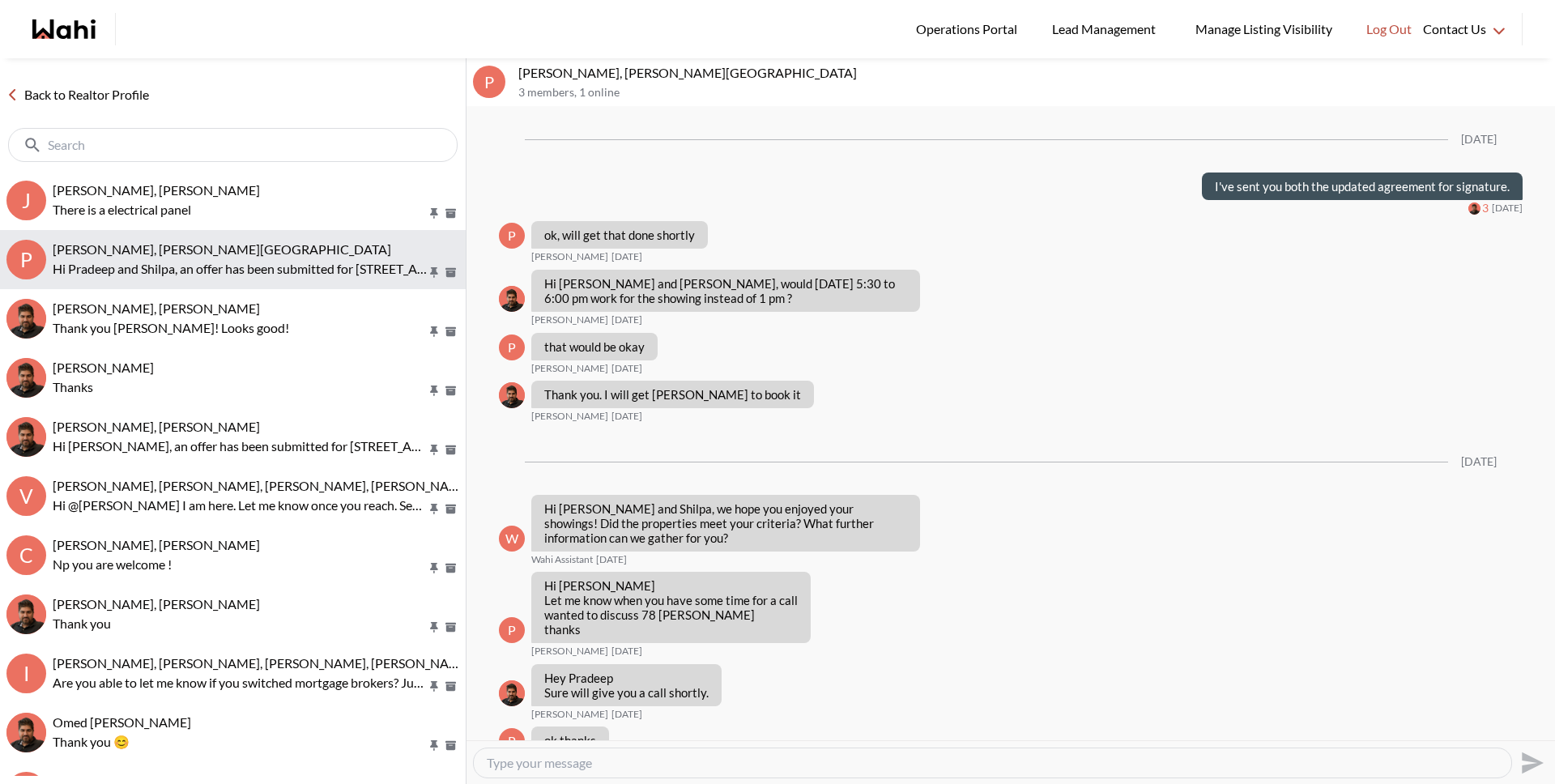
scroll to position [2085, 0]
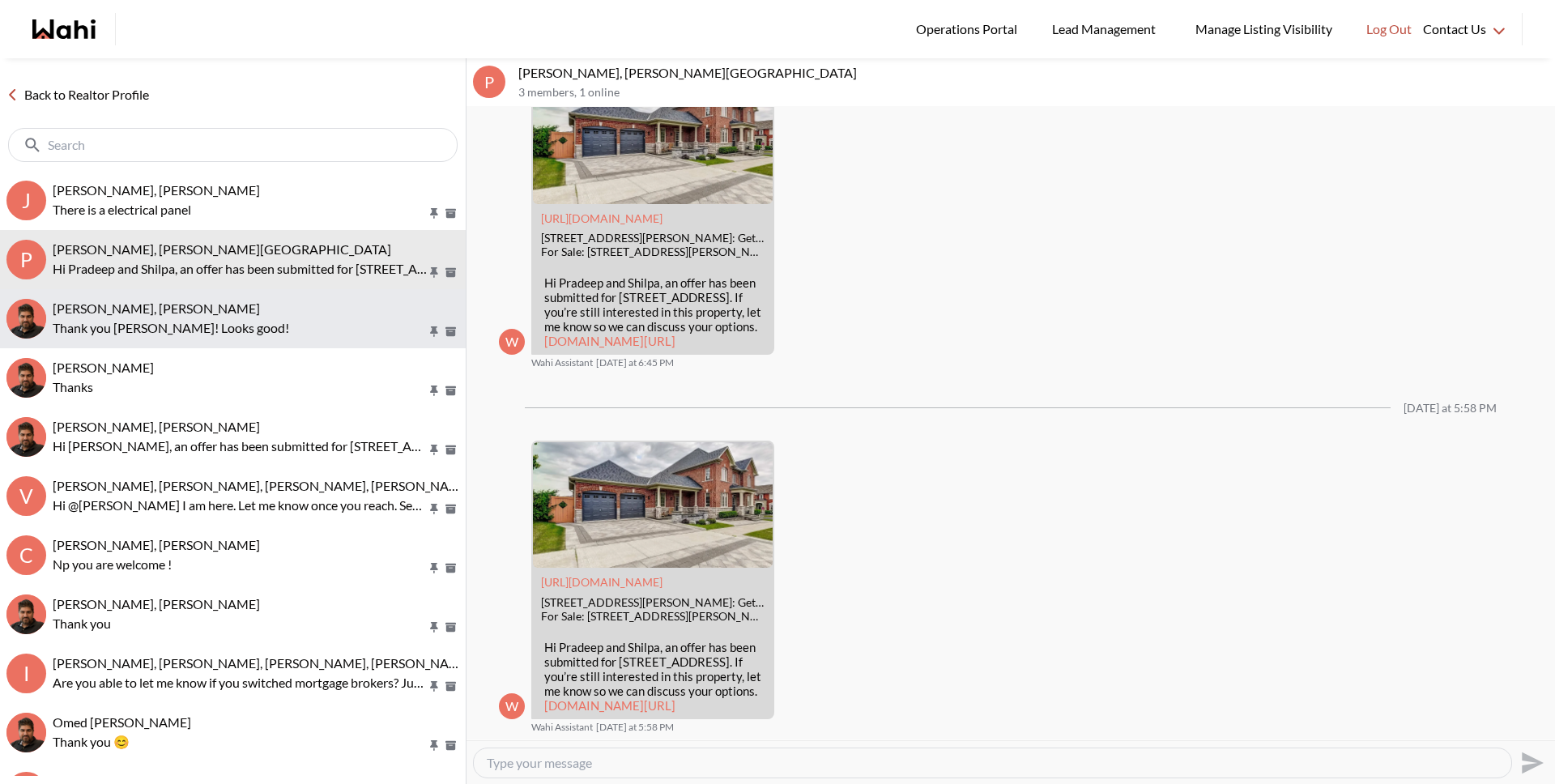
click at [243, 315] on div "Souhel Bally, Faraz" at bounding box center [256, 308] width 406 height 17
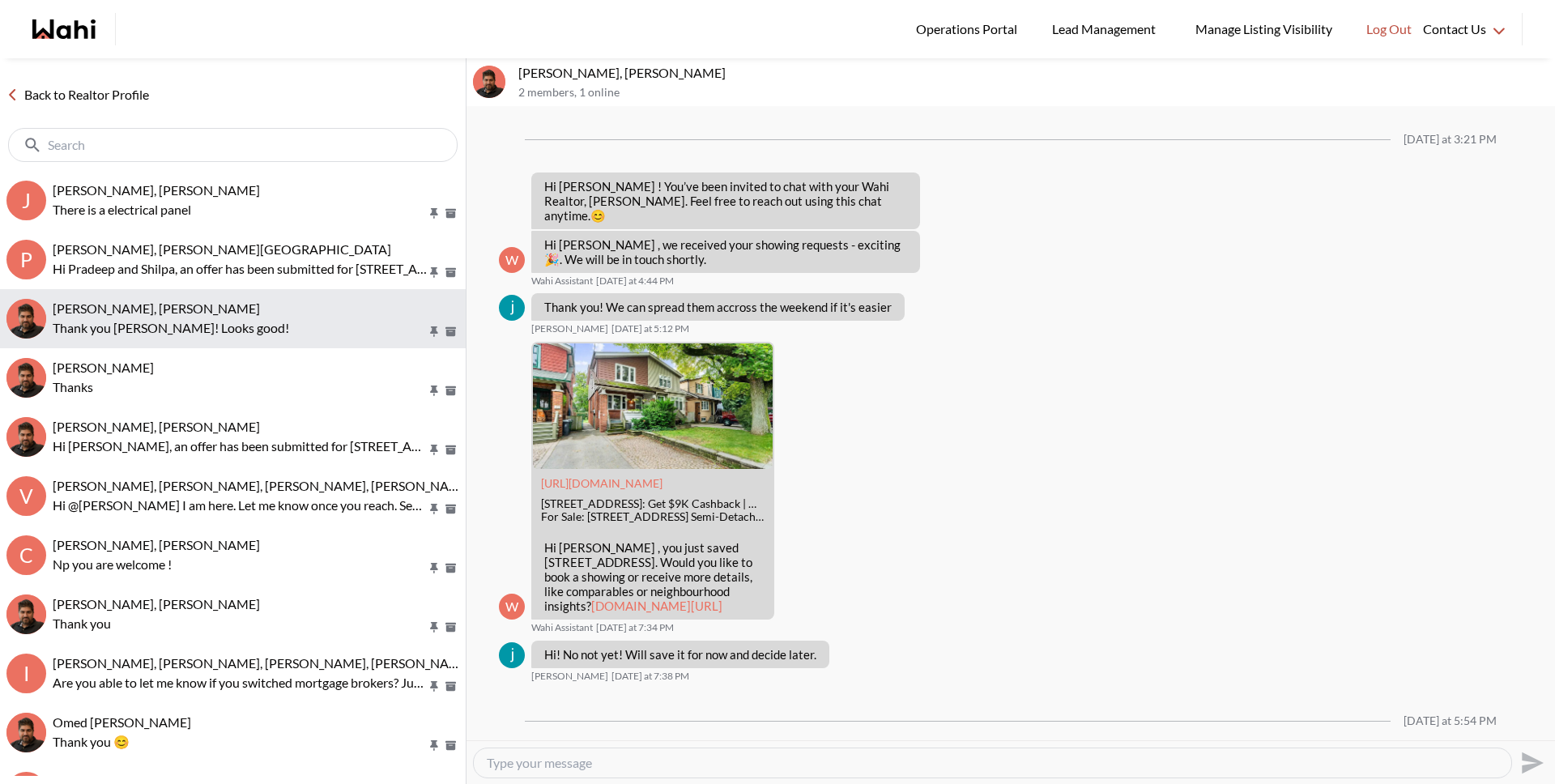
scroll to position [1740, 0]
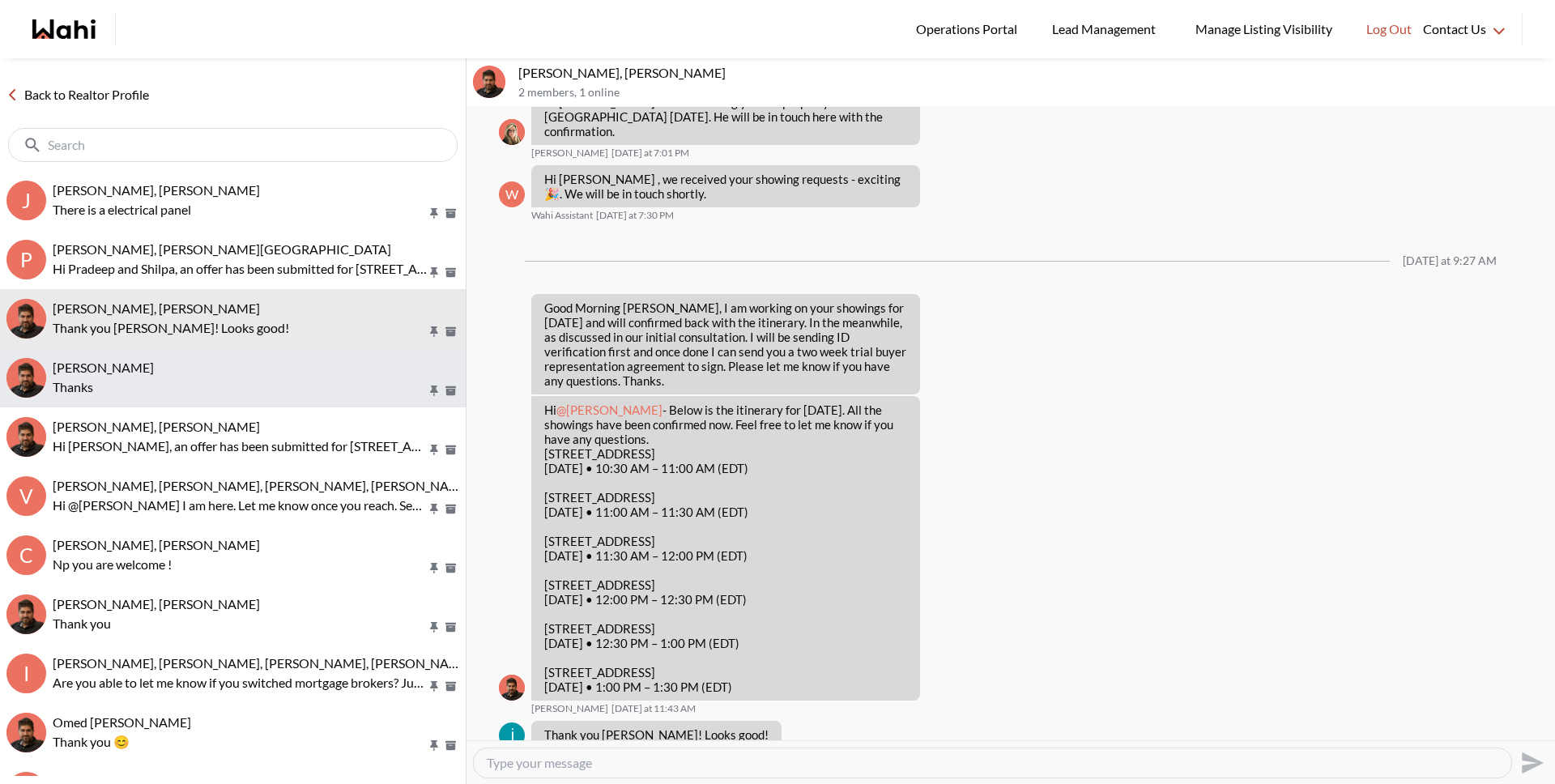
click at [240, 387] on p "Thanks" at bounding box center [239, 387] width 374 height 19
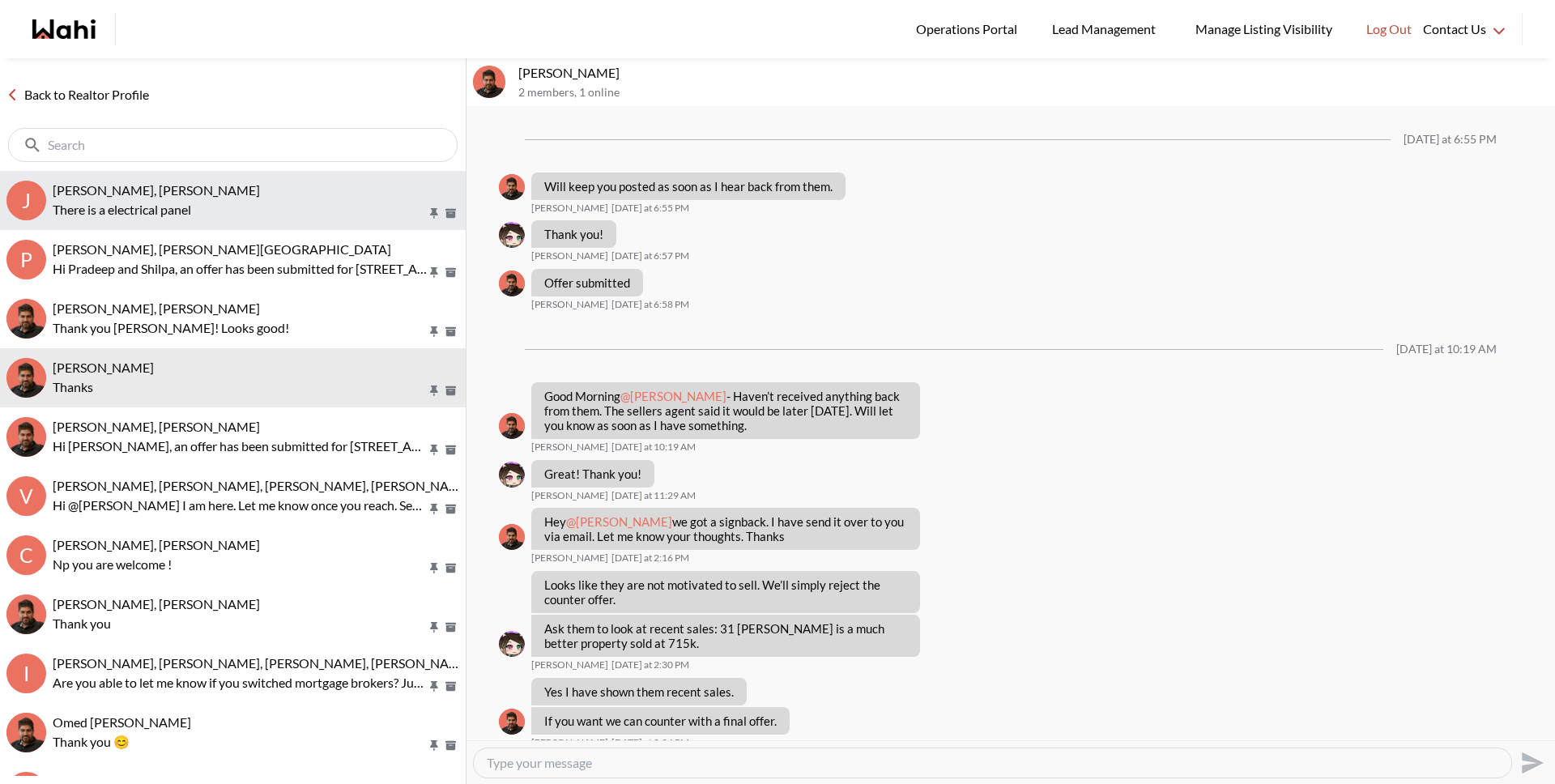
scroll to position [805, 0]
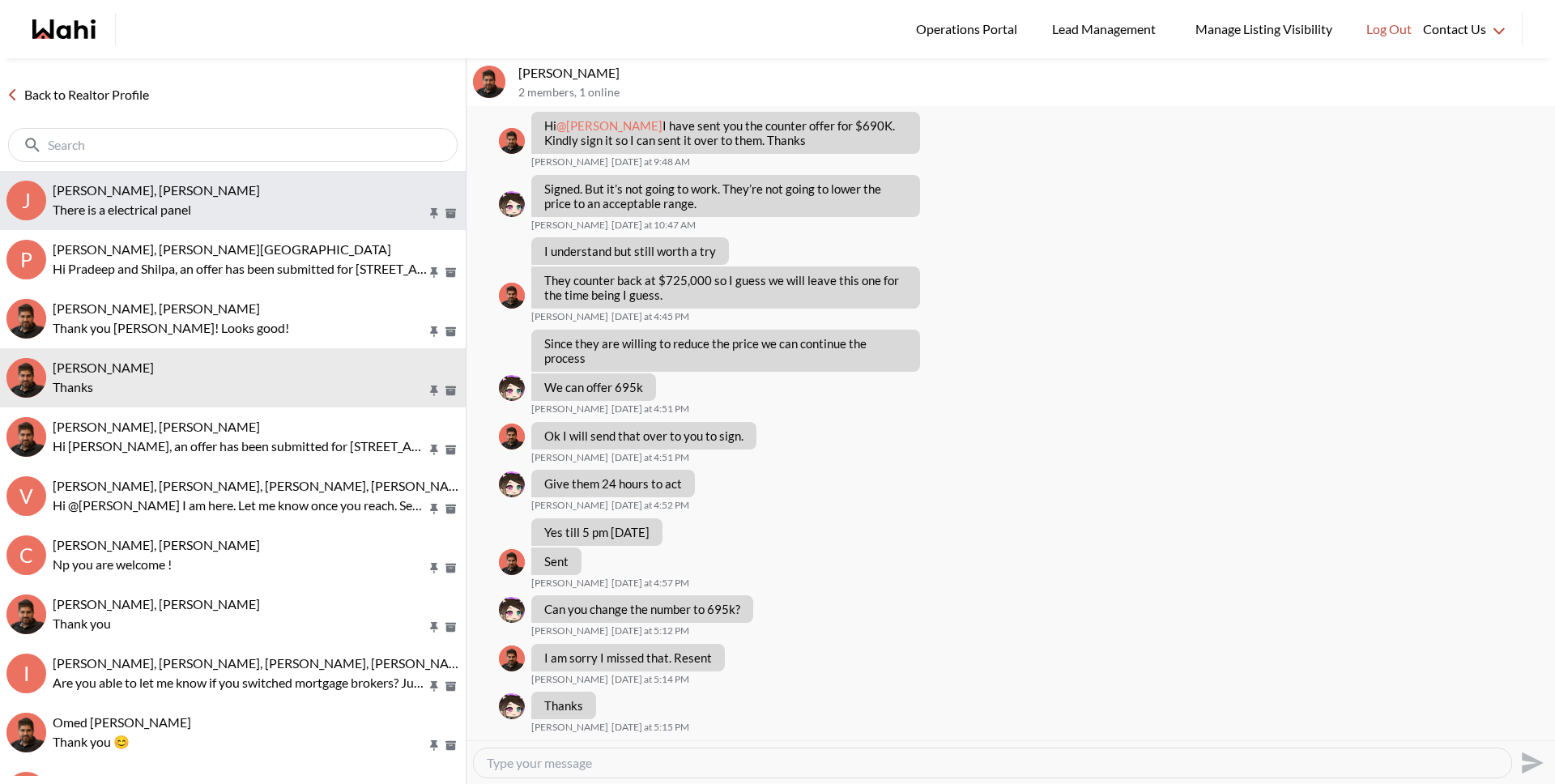
click at [228, 192] on div "Josh Hortaleza, Faraz, Behnam" at bounding box center [256, 190] width 406 height 17
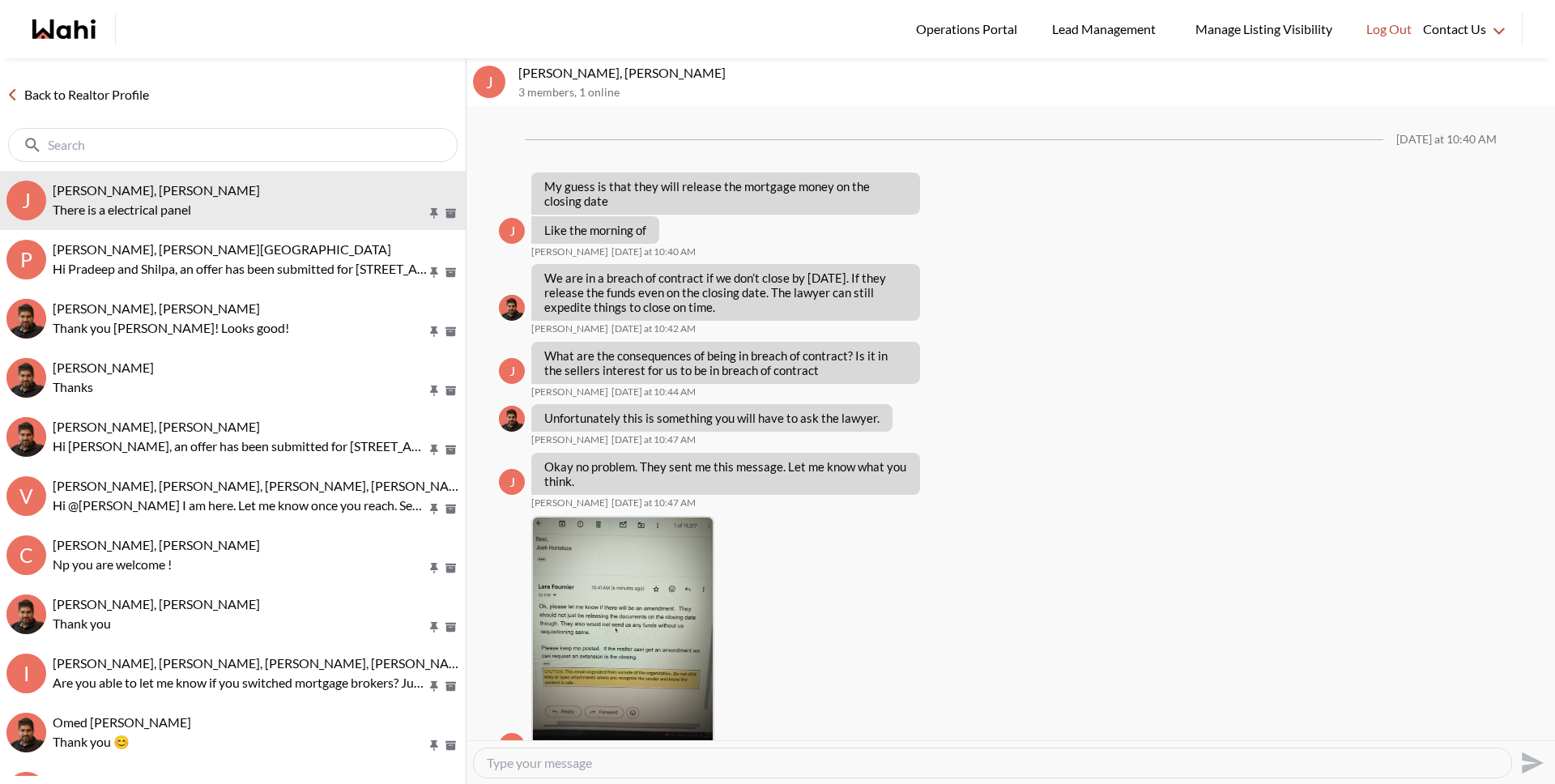
scroll to position [1055, 0]
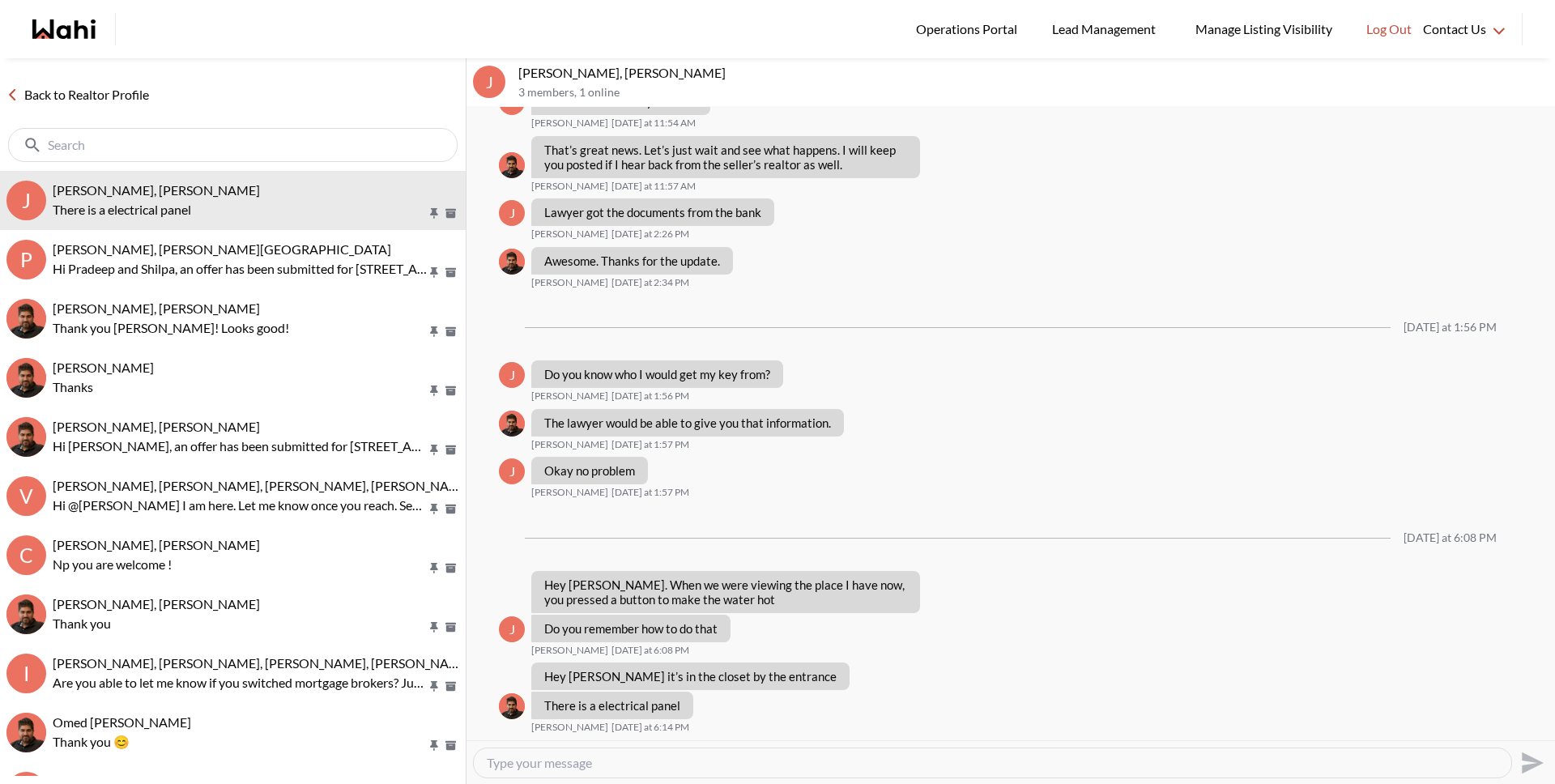
click at [148, 99] on link "Back to Realtor Profile" at bounding box center [78, 95] width 155 height 21
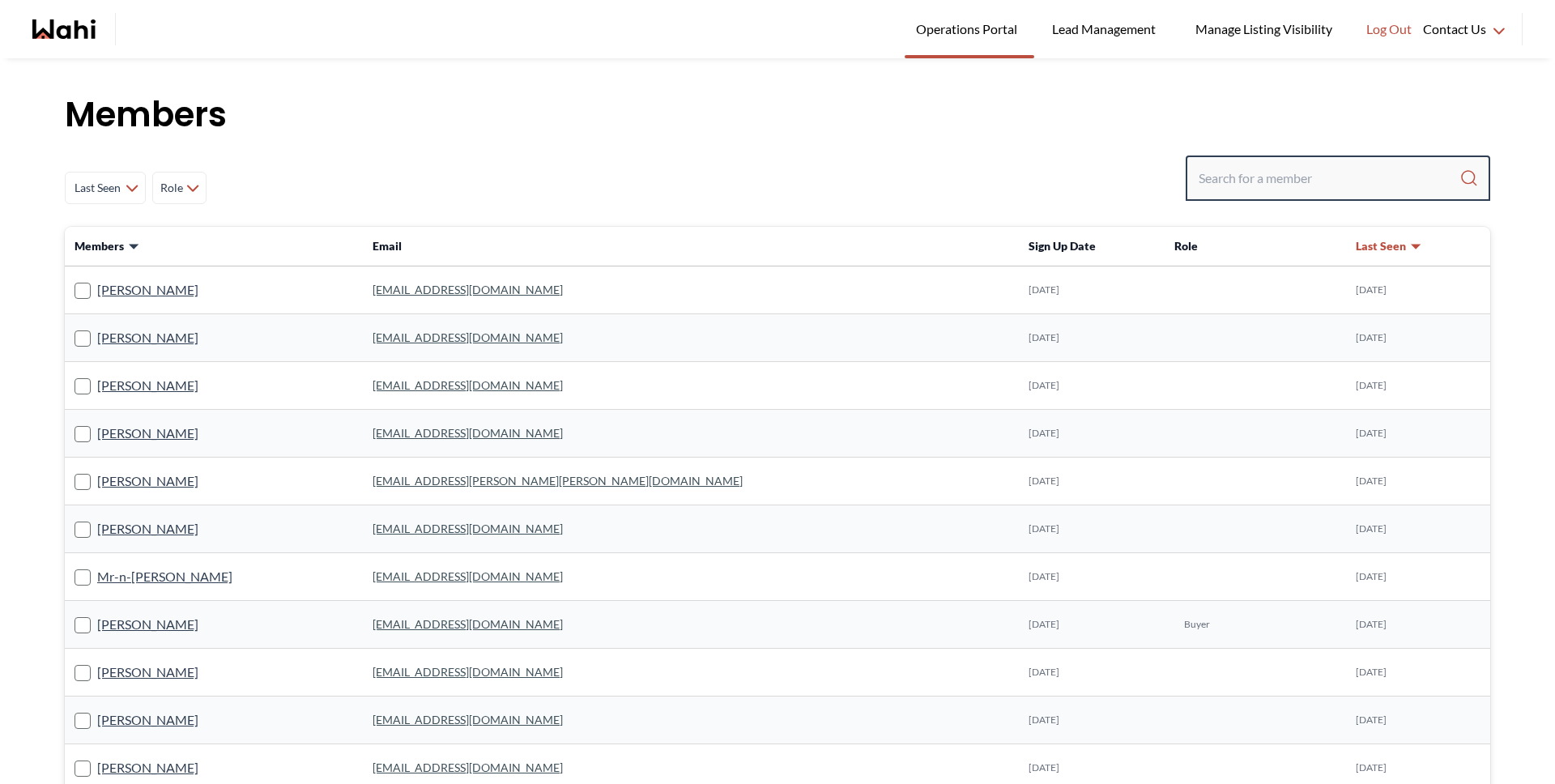
click at [1239, 177] on input "Search input" at bounding box center [1328, 178] width 261 height 29
type input "[PERSON_NAME]"
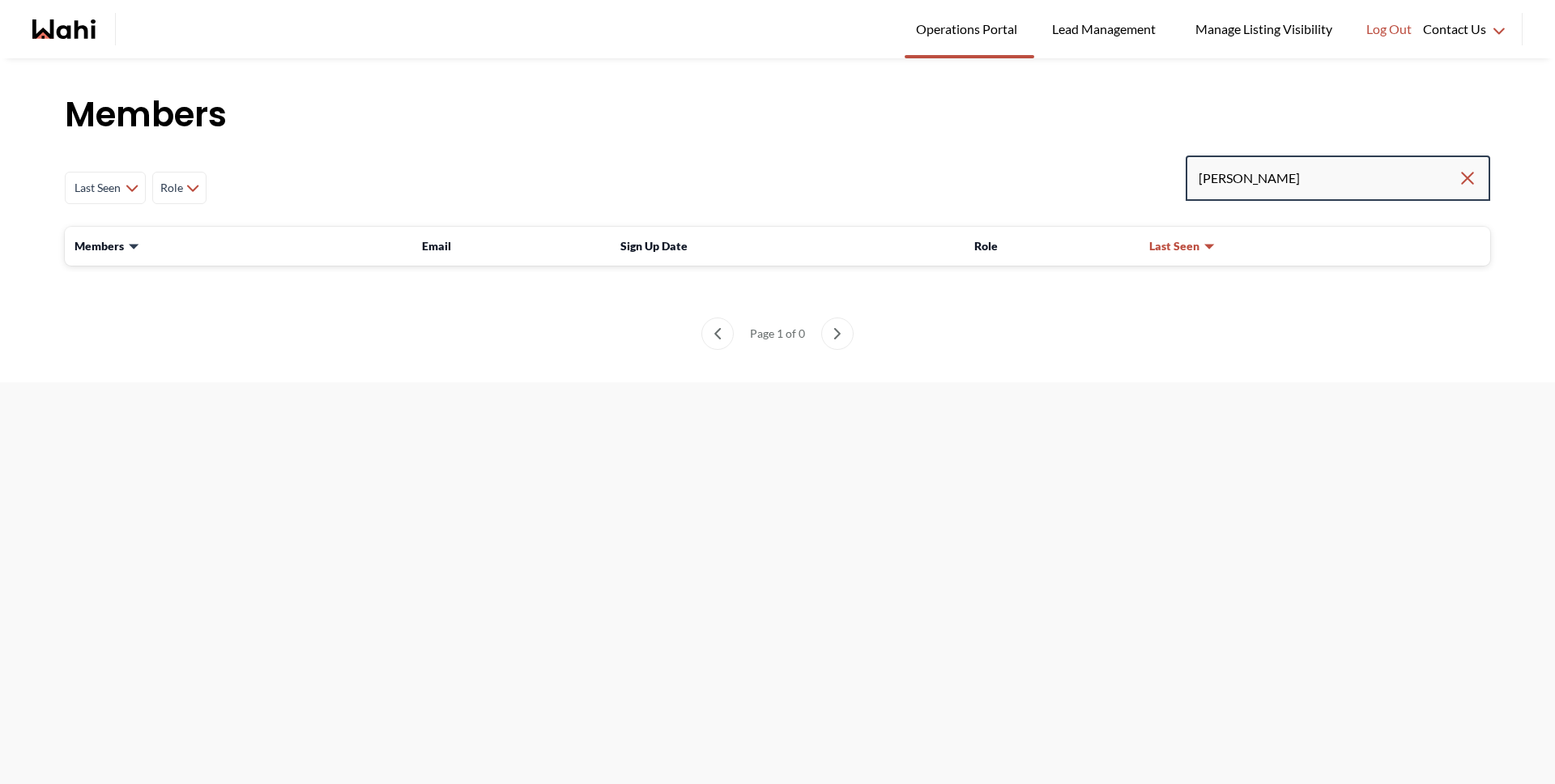
drag, startPoint x: 1299, startPoint y: 184, endPoint x: 1066, endPoint y: 184, distance: 233.0
click at [1066, 184] on div "Last Seen Less day than 1 day ago 1 day ago - 3 days ago 3 days ago - 1 week ag…" at bounding box center [777, 187] width 1425 height 65
type input "benh"
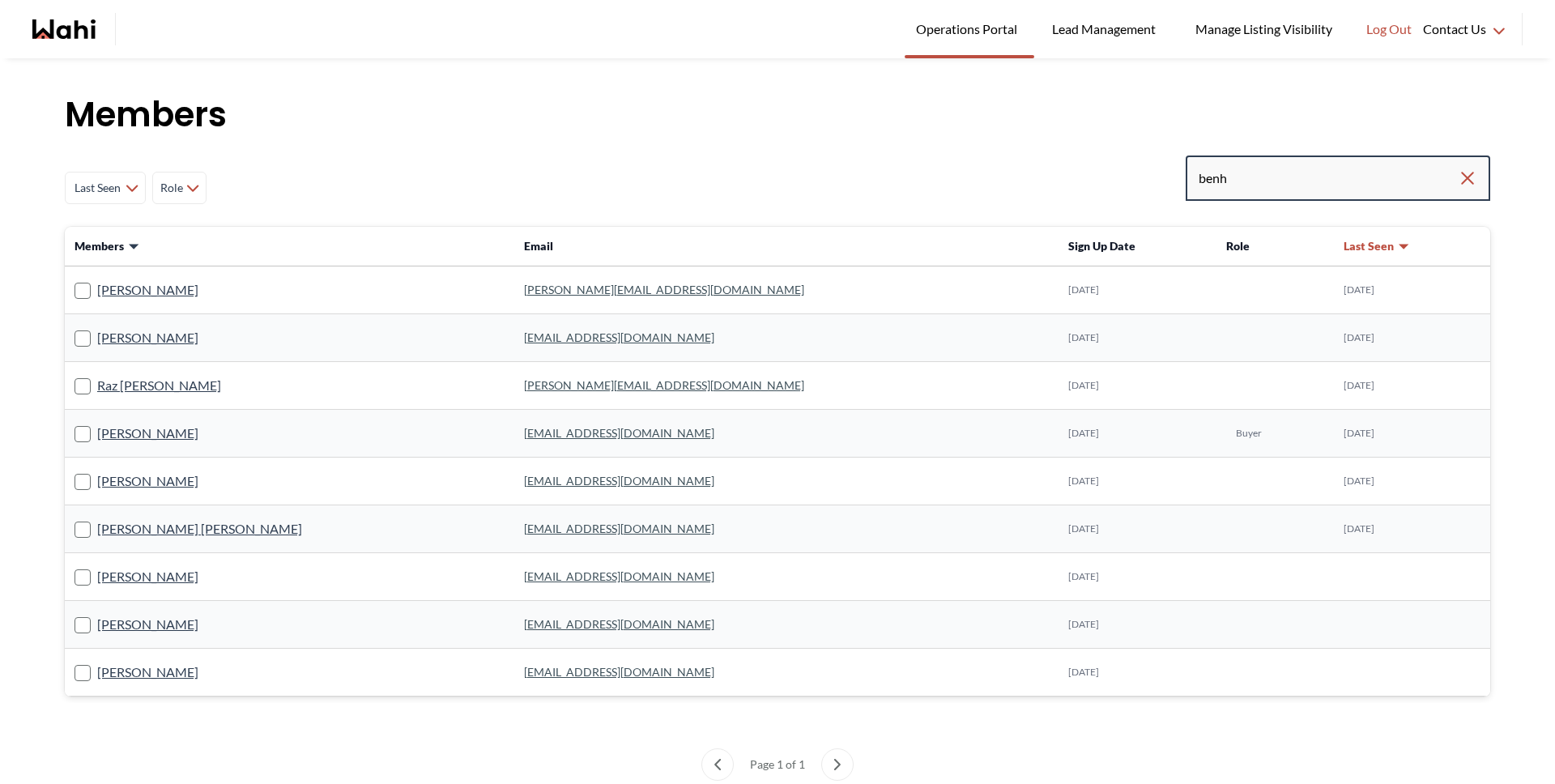
click at [1285, 175] on input "benh" at bounding box center [1327, 178] width 259 height 29
type input "benham faz"
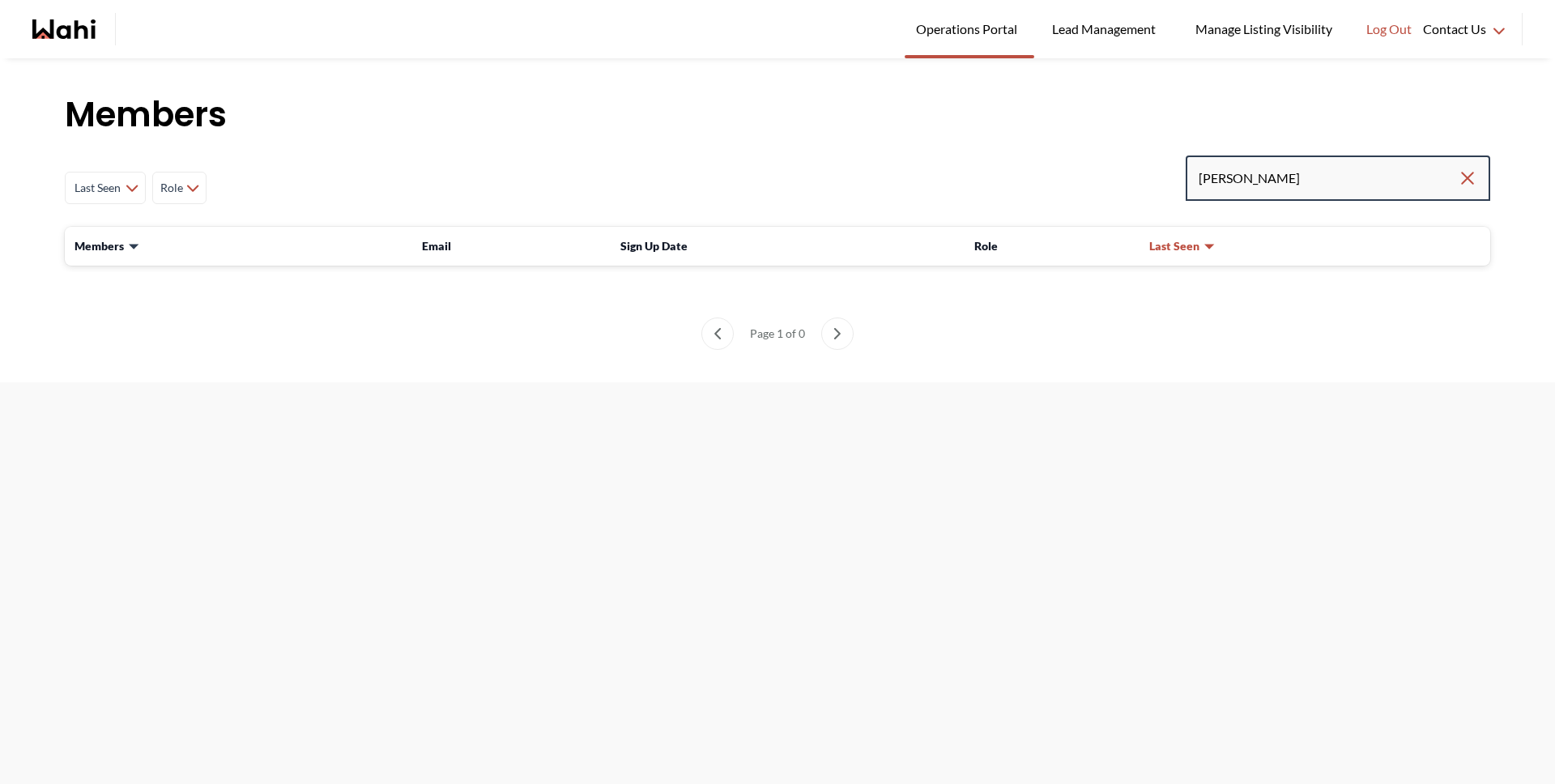
drag, startPoint x: 1343, startPoint y: 172, endPoint x: 993, endPoint y: 169, distance: 350.0
click at [1007, 167] on div "Last Seen Less day than 1 day ago 1 day ago - 3 days ago 3 days ago - 1 week ag…" at bounding box center [777, 187] width 1425 height 65
type input "behnam"
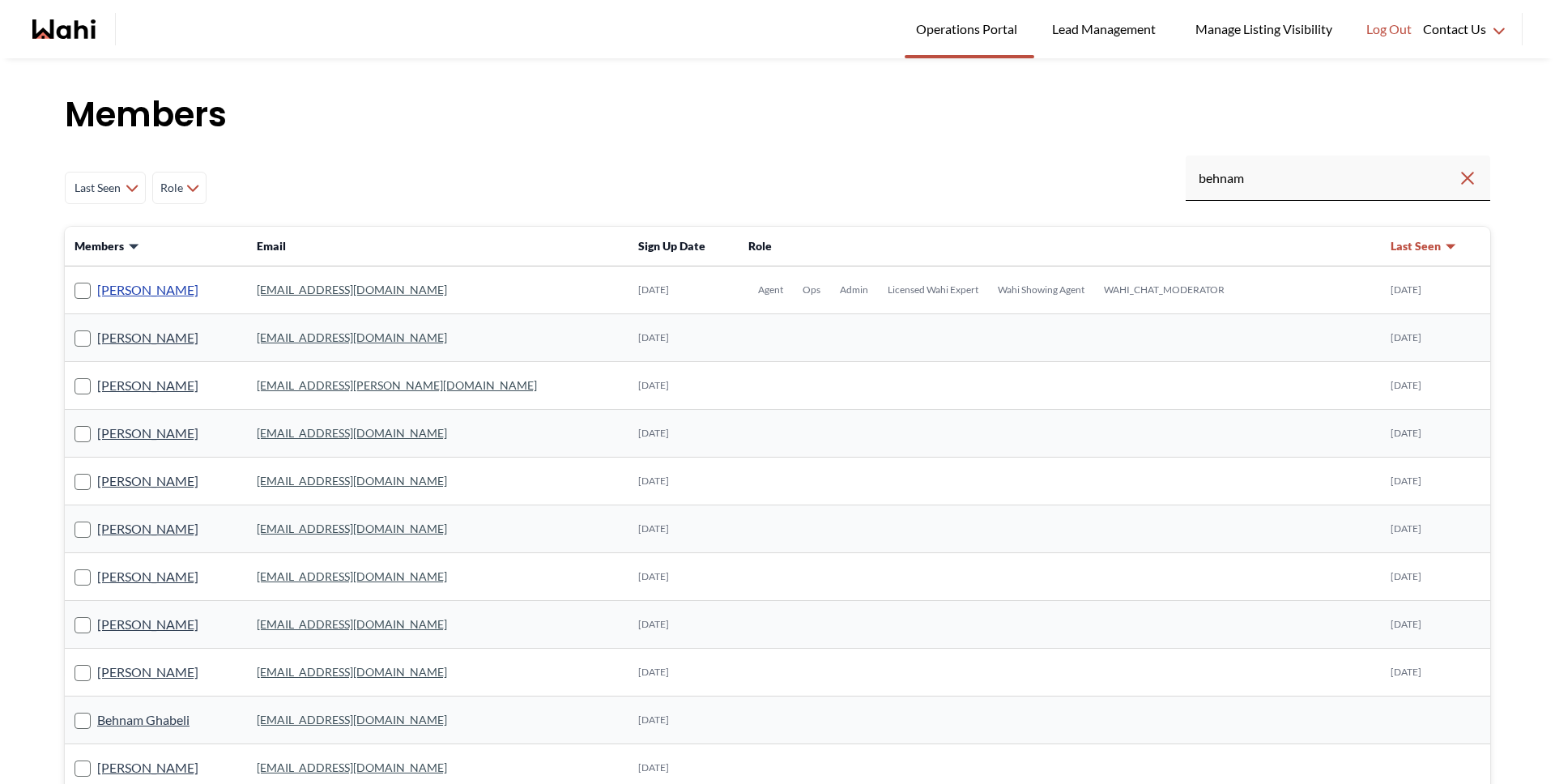
click at [157, 289] on link "[PERSON_NAME]" at bounding box center [147, 290] width 101 height 21
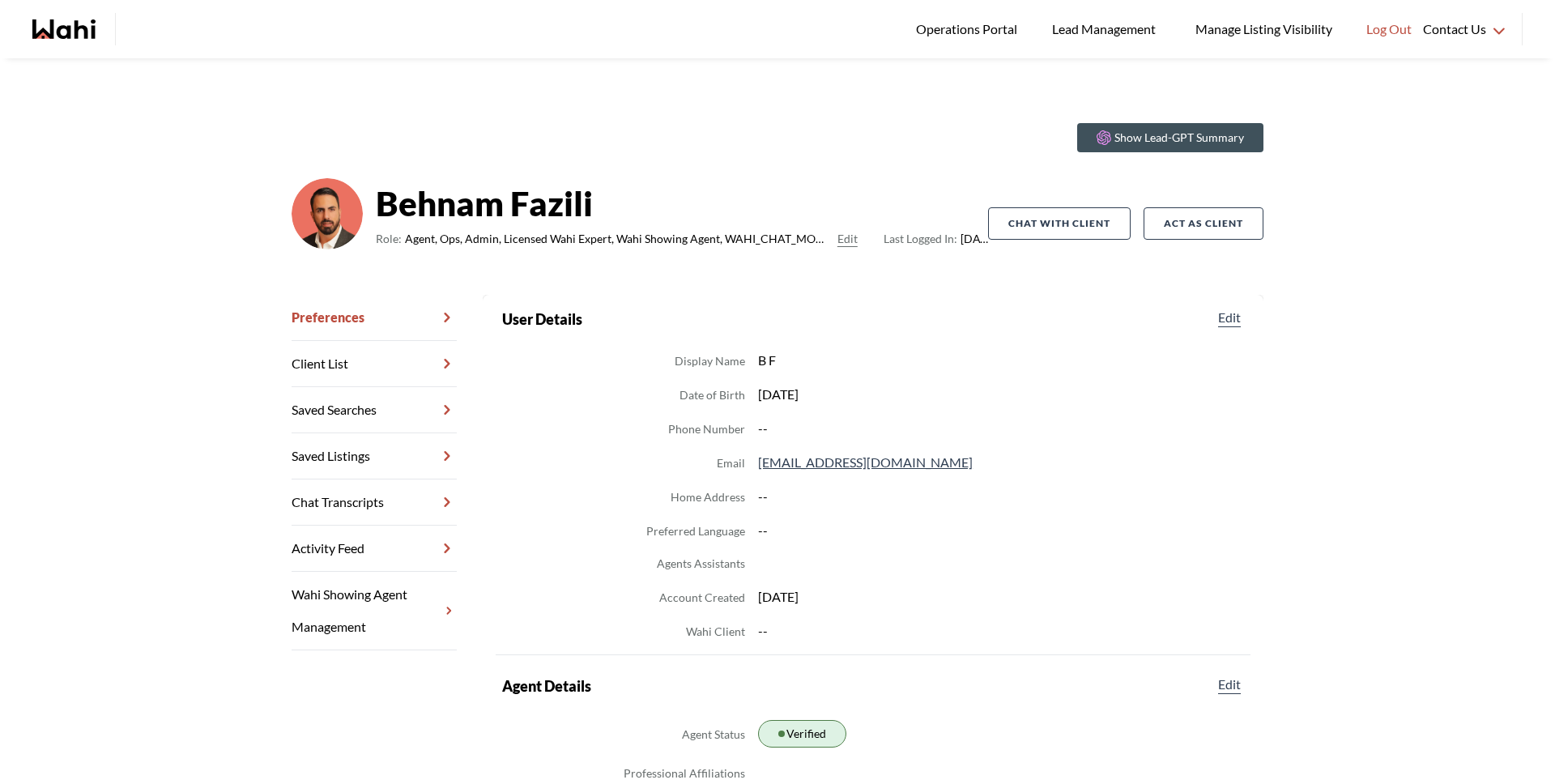
click at [383, 496] on link "Chat Transcripts" at bounding box center [373, 502] width 165 height 46
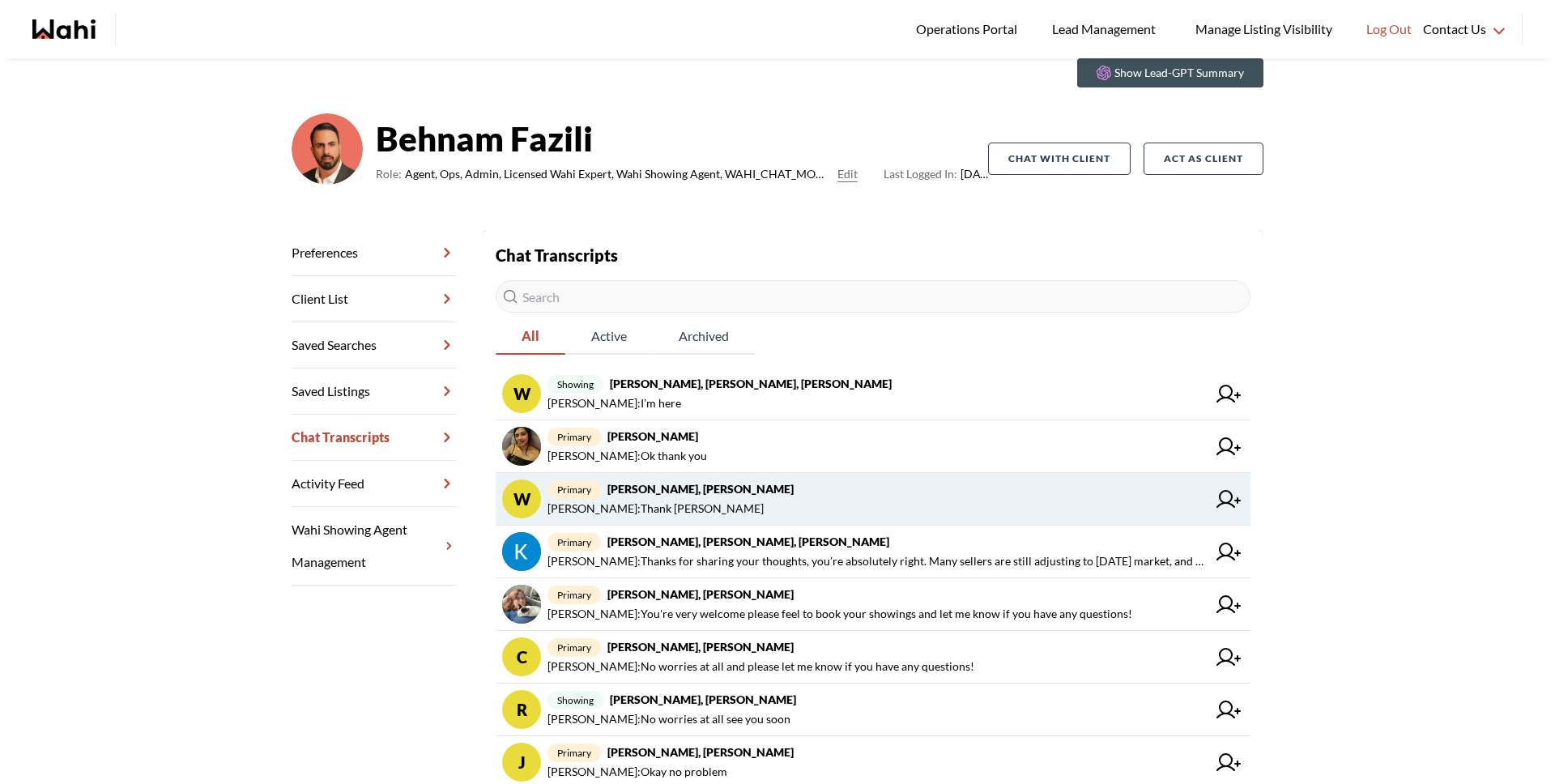
scroll to position [85, 0]
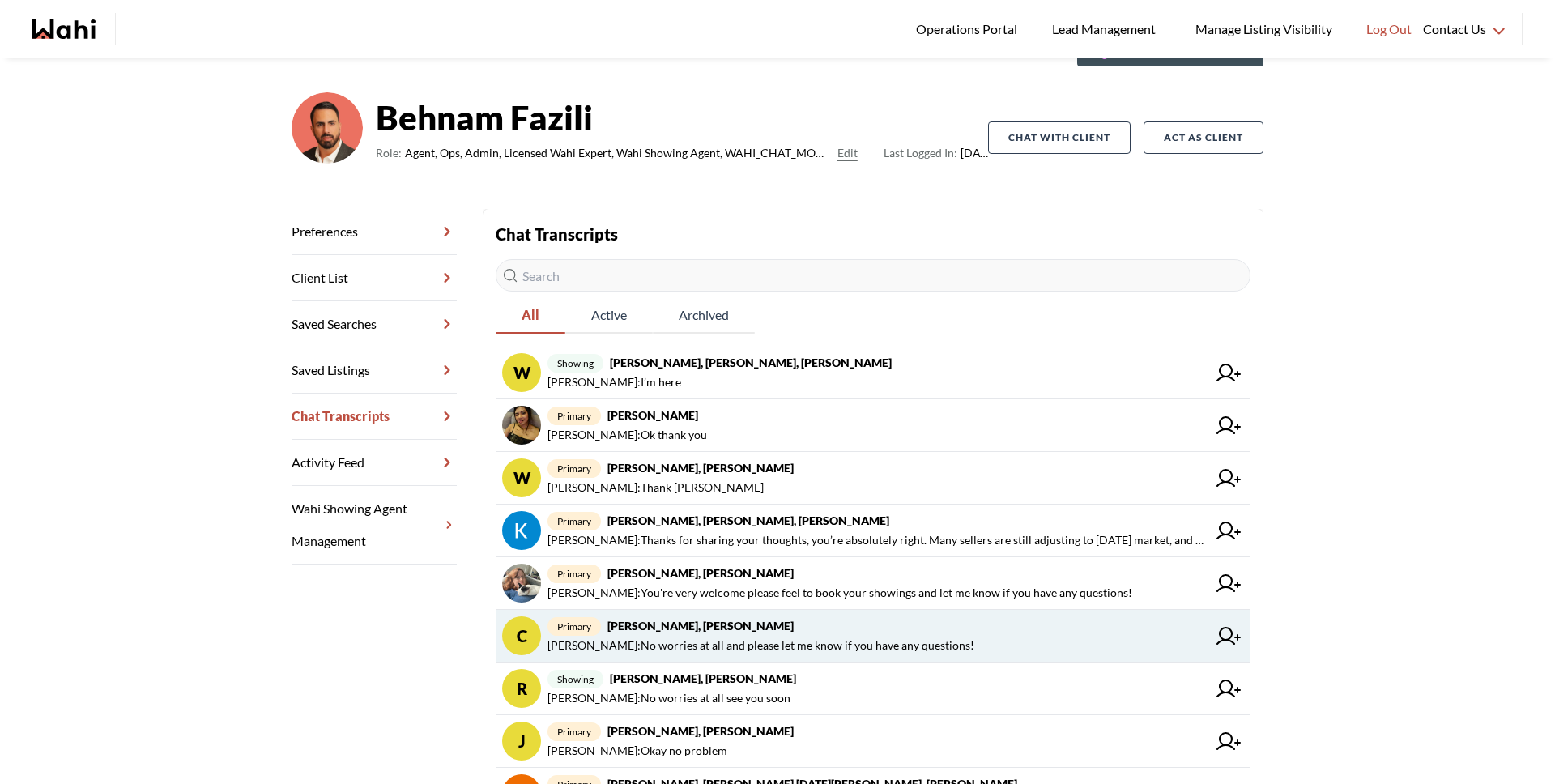
click at [690, 645] on span "Behnam Fazili : No worries at all and please let me know if you have any questi…" at bounding box center [760, 645] width 426 height 19
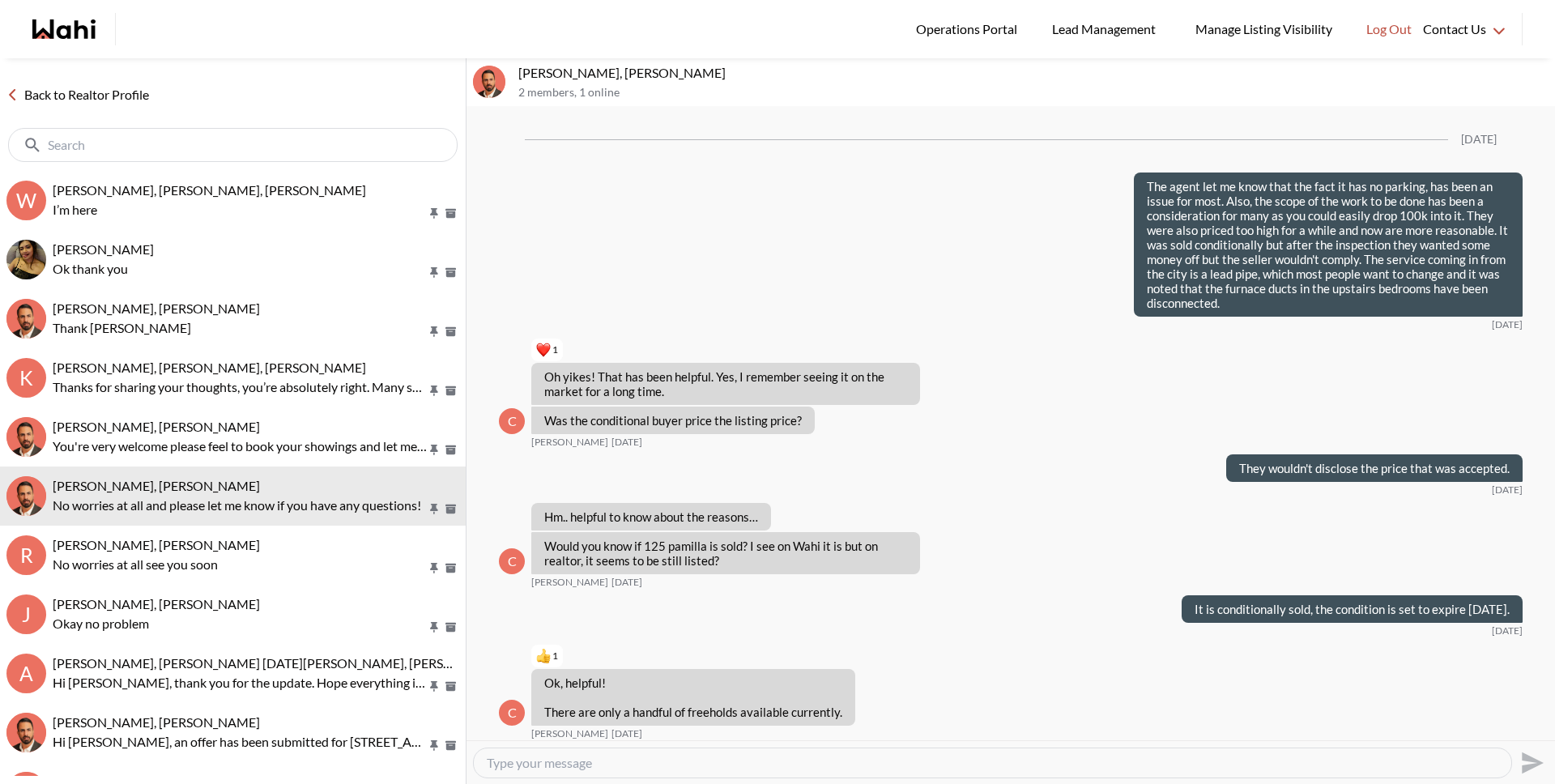
scroll to position [1899, 0]
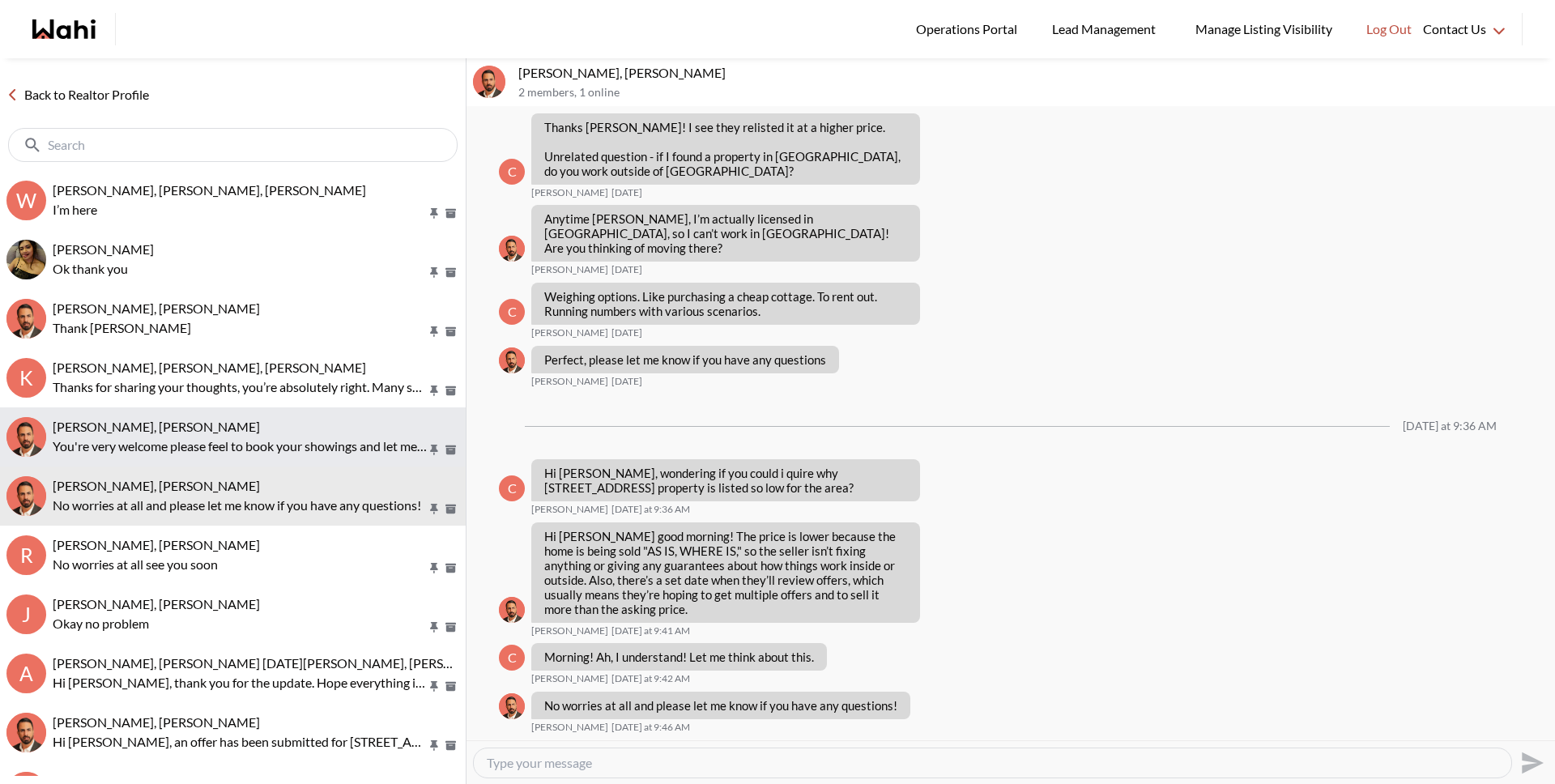
click at [330, 440] on p "You're very welcome please feel to book your showings and let me know if you ha…" at bounding box center [239, 446] width 374 height 19
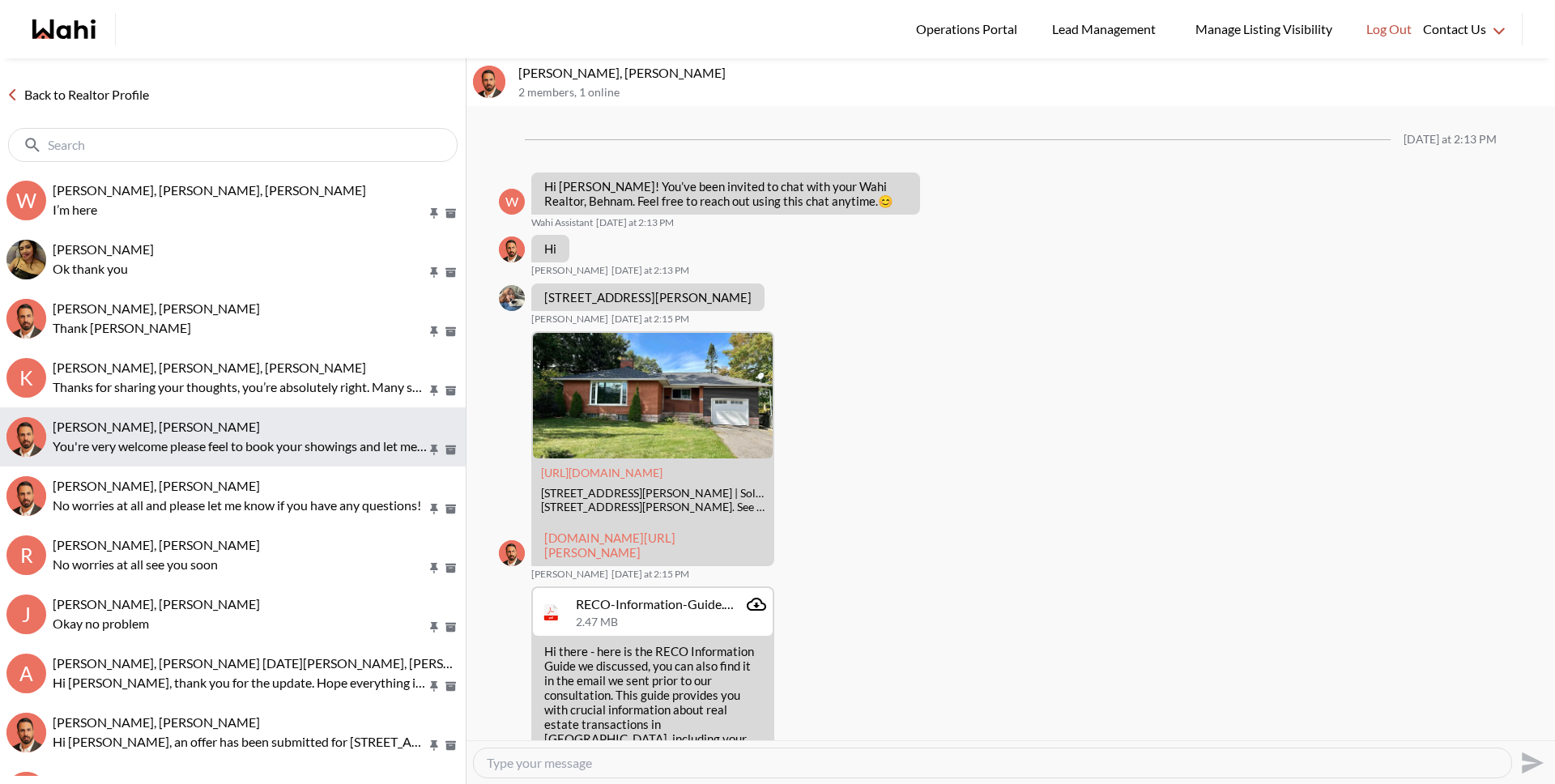
scroll to position [452, 0]
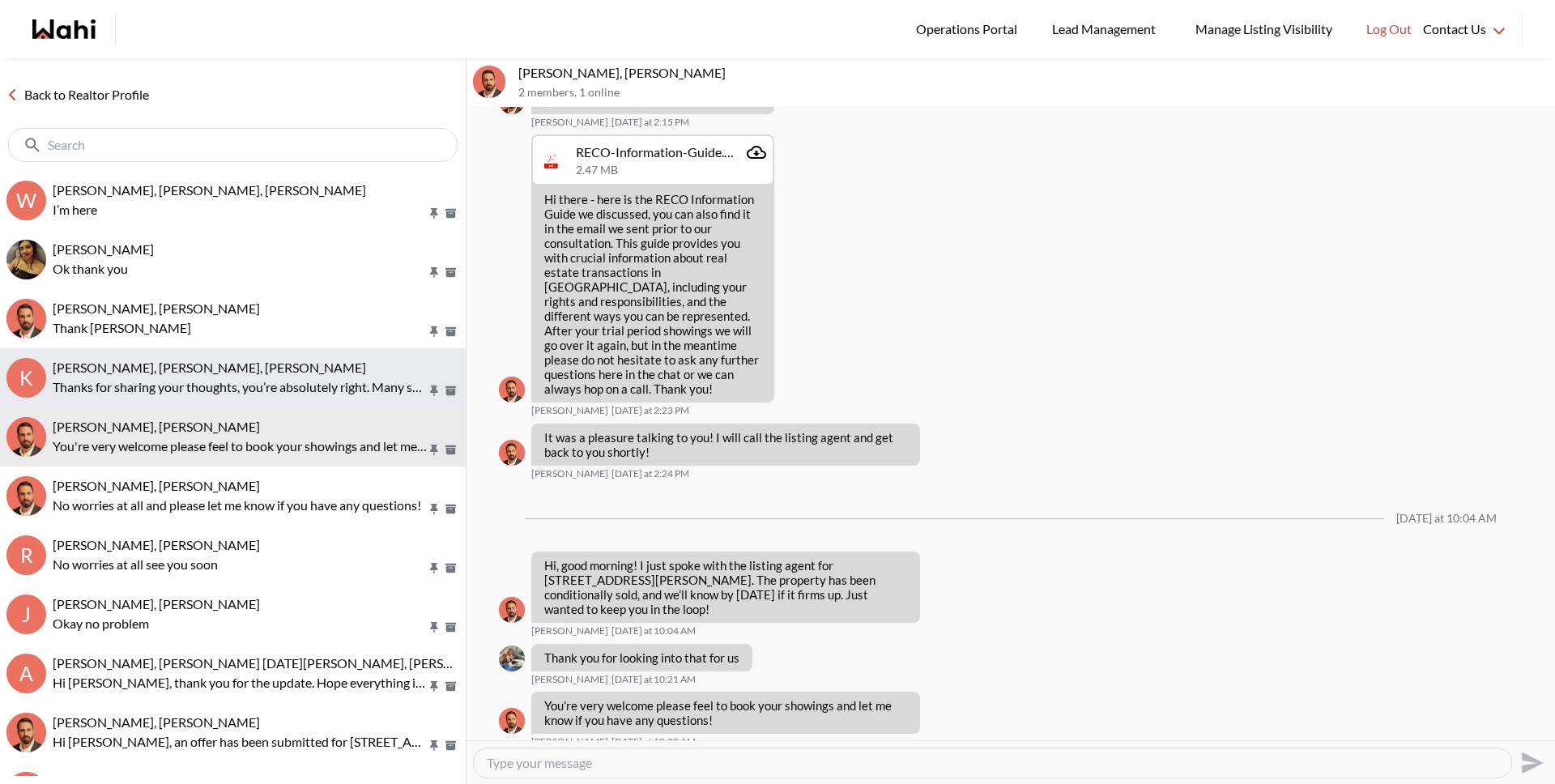
click at [290, 381] on p "Thanks for sharing your thoughts, you’re absolutely right. Many sellers are sti…" at bounding box center [239, 387] width 374 height 19
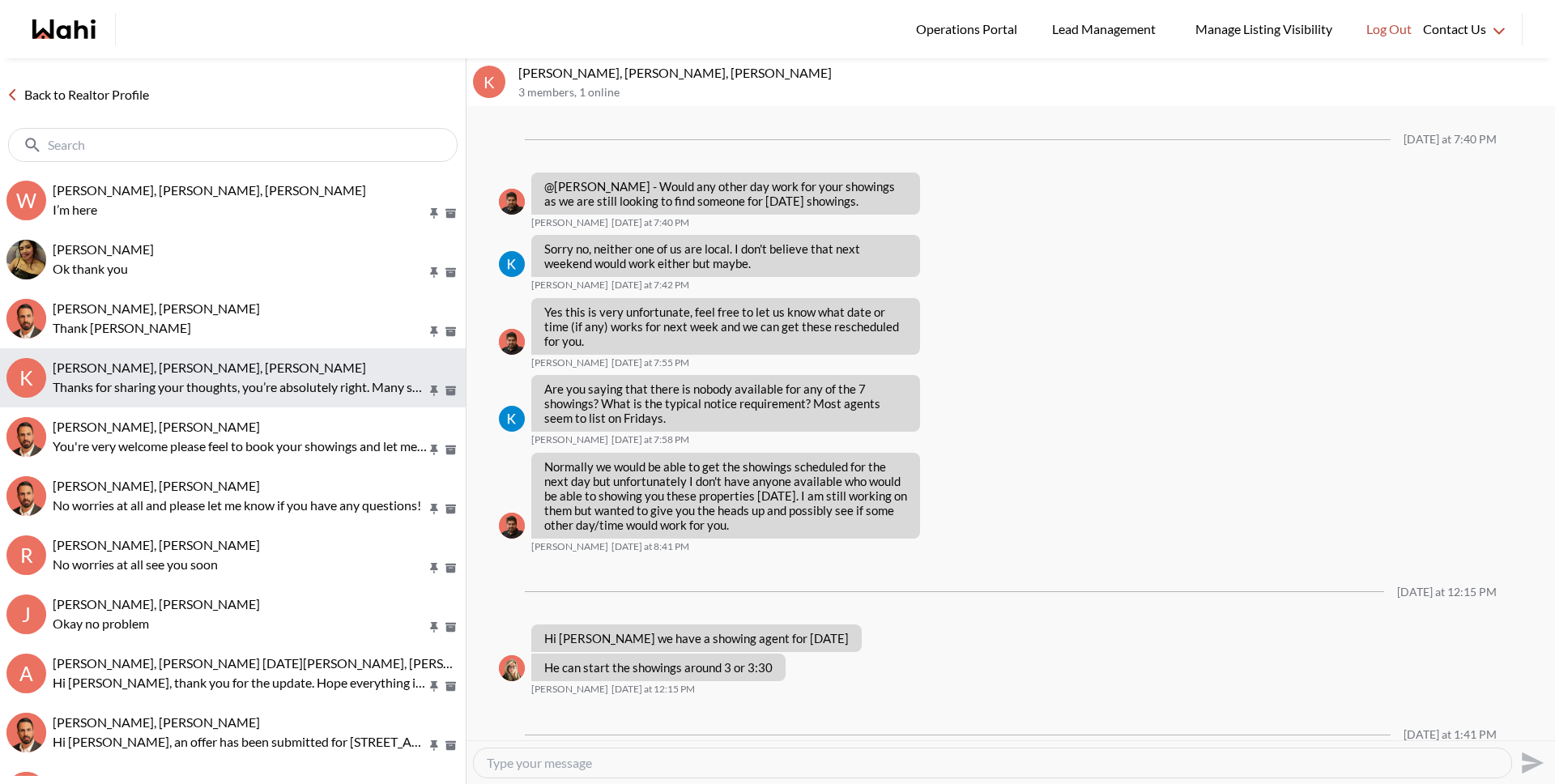
scroll to position [1869, 0]
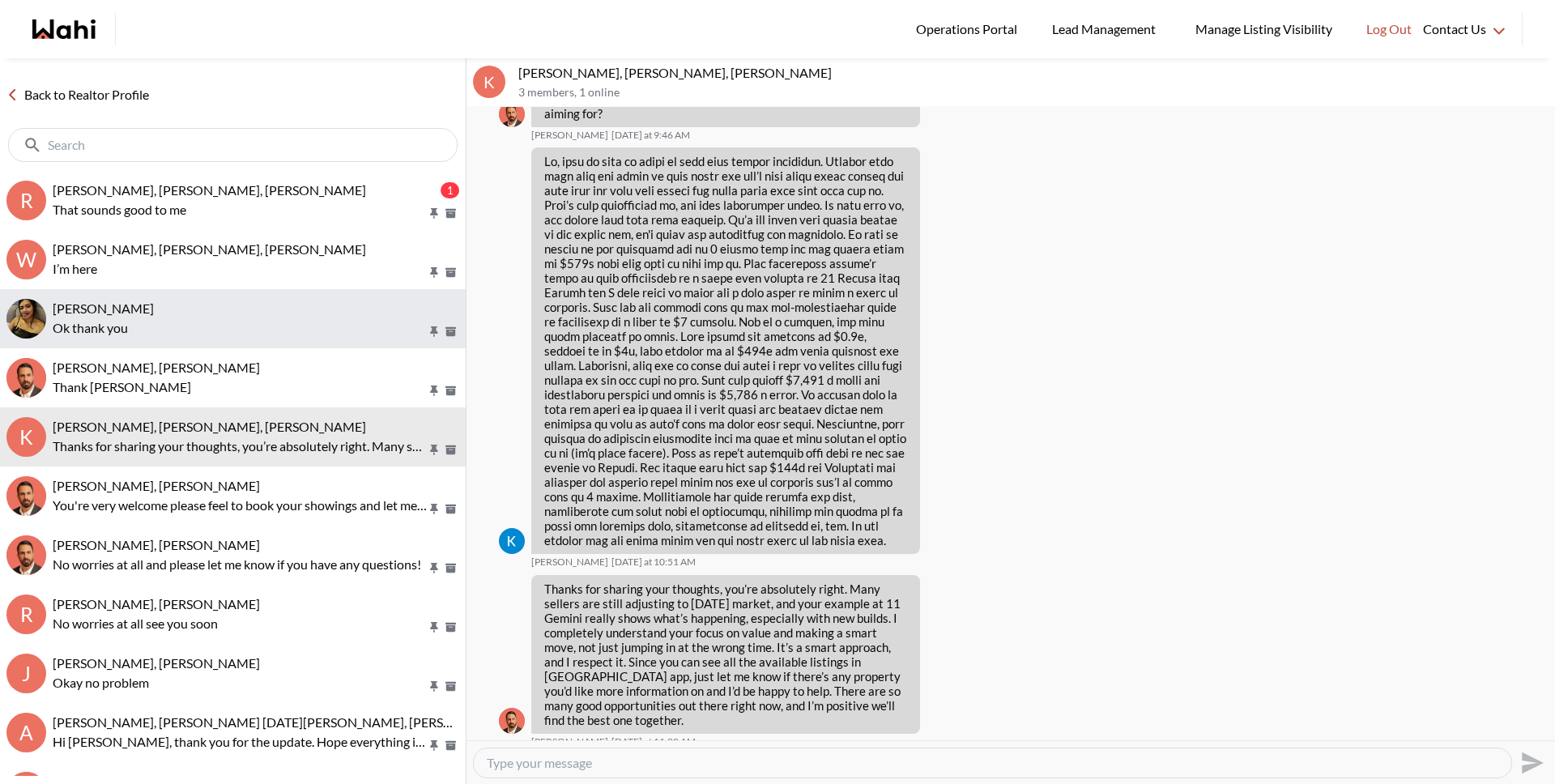
click at [244, 311] on div "Puja Mandal, Behnam" at bounding box center [256, 308] width 406 height 17
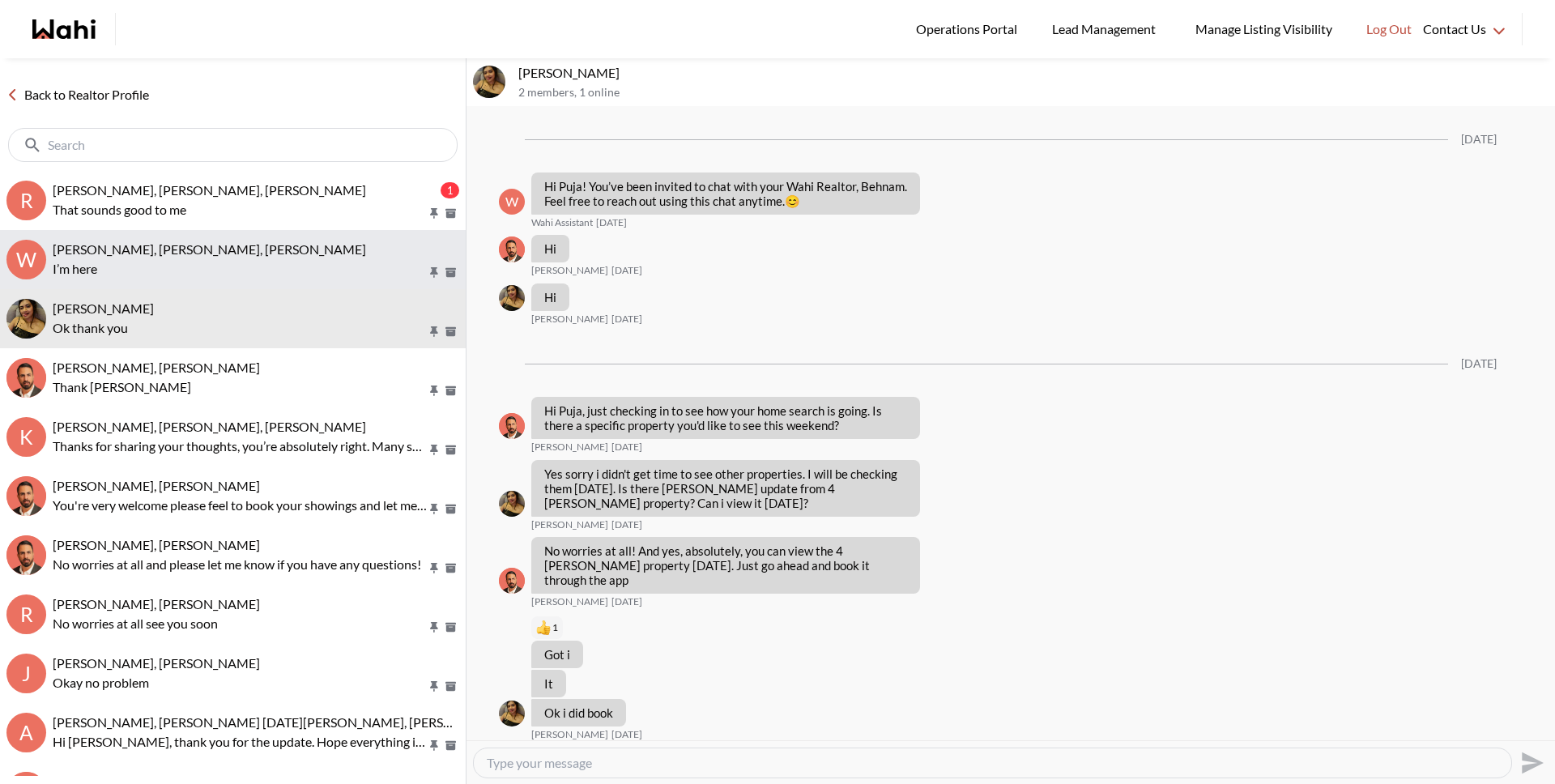
scroll to position [1294, 0]
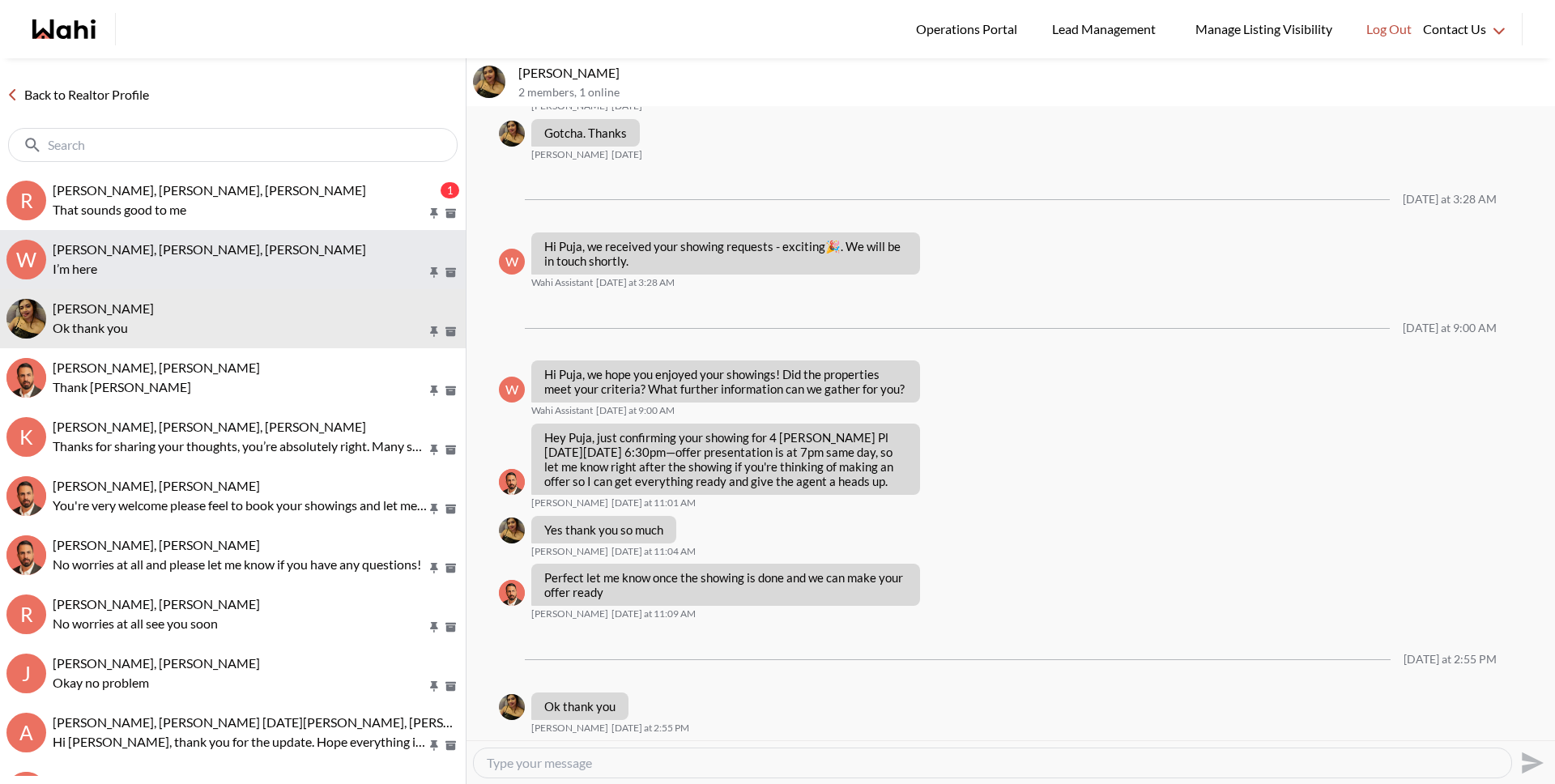
click at [238, 270] on p "I’m here" at bounding box center [239, 269] width 374 height 19
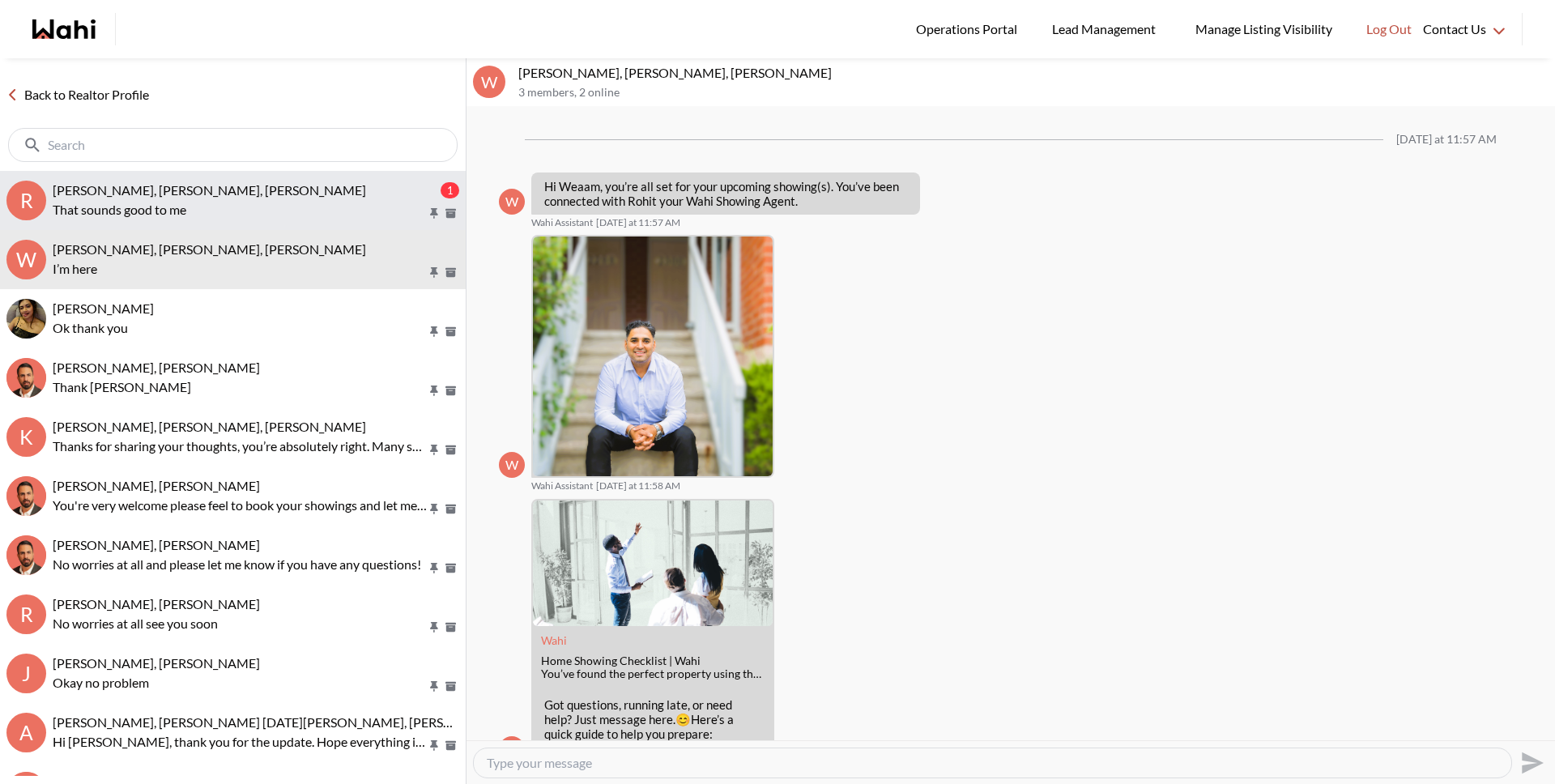
scroll to position [541, 0]
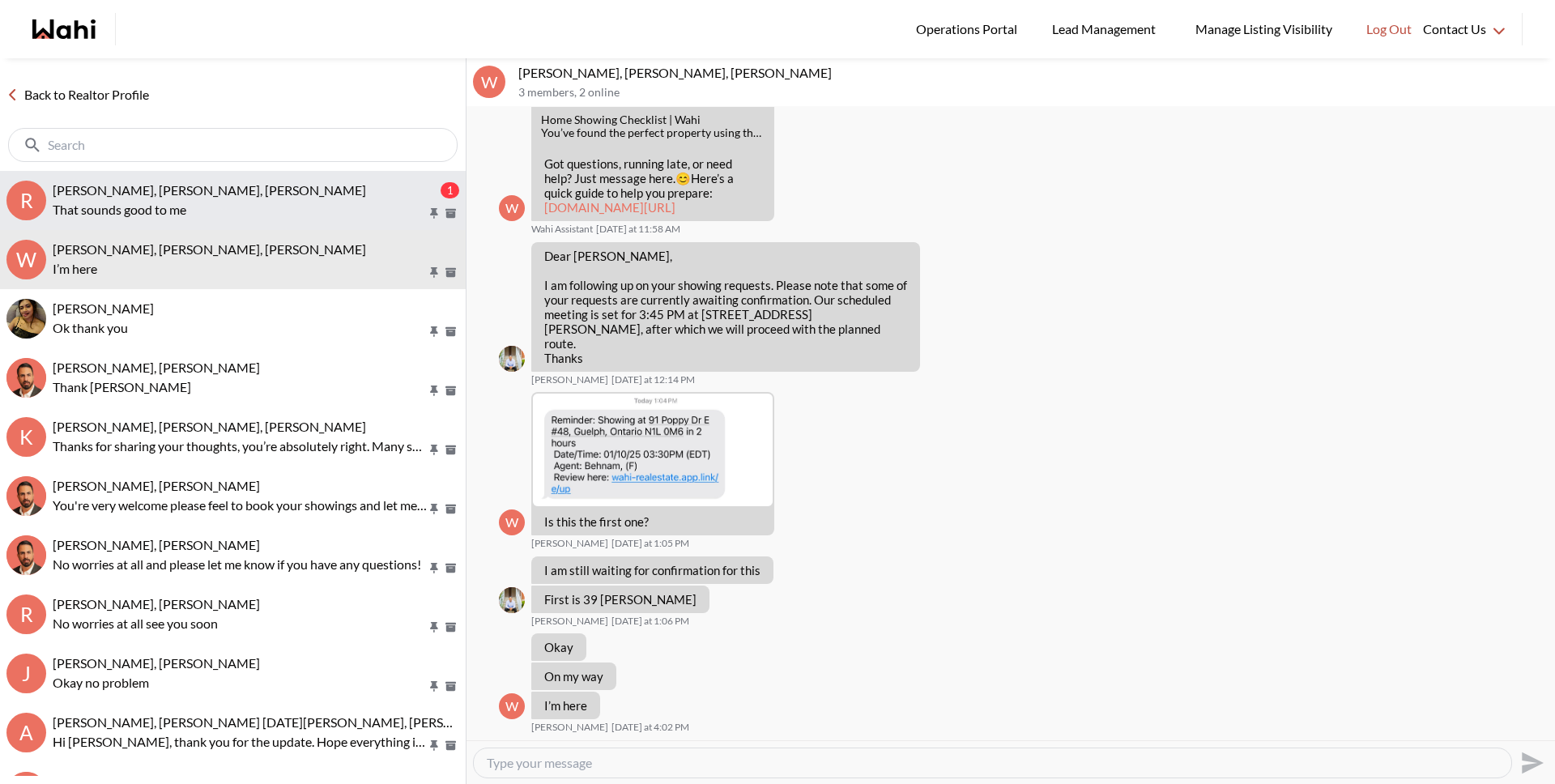
click at [236, 206] on p "That sounds good to me" at bounding box center [239, 209] width 374 height 19
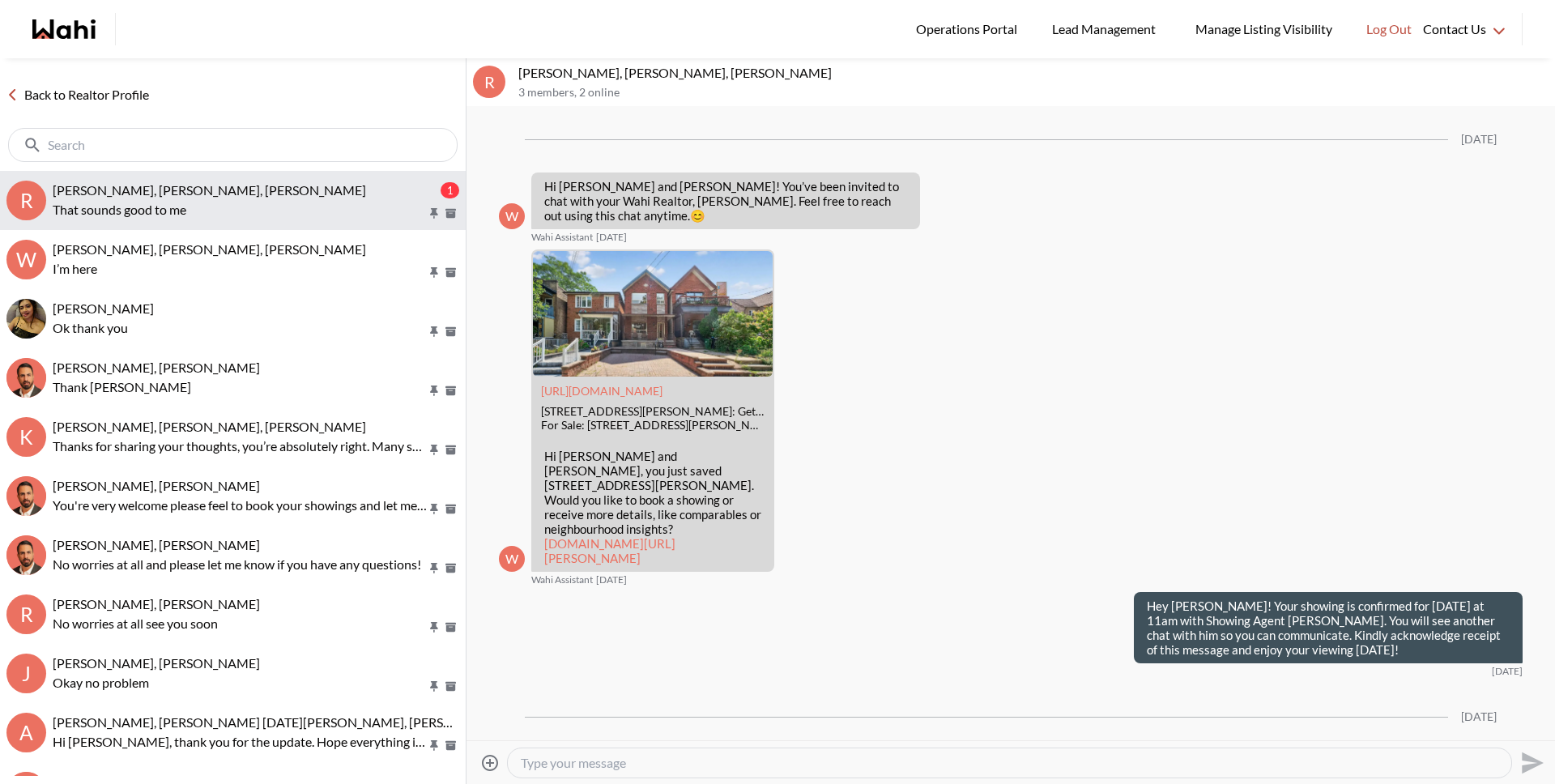
scroll to position [6202, 0]
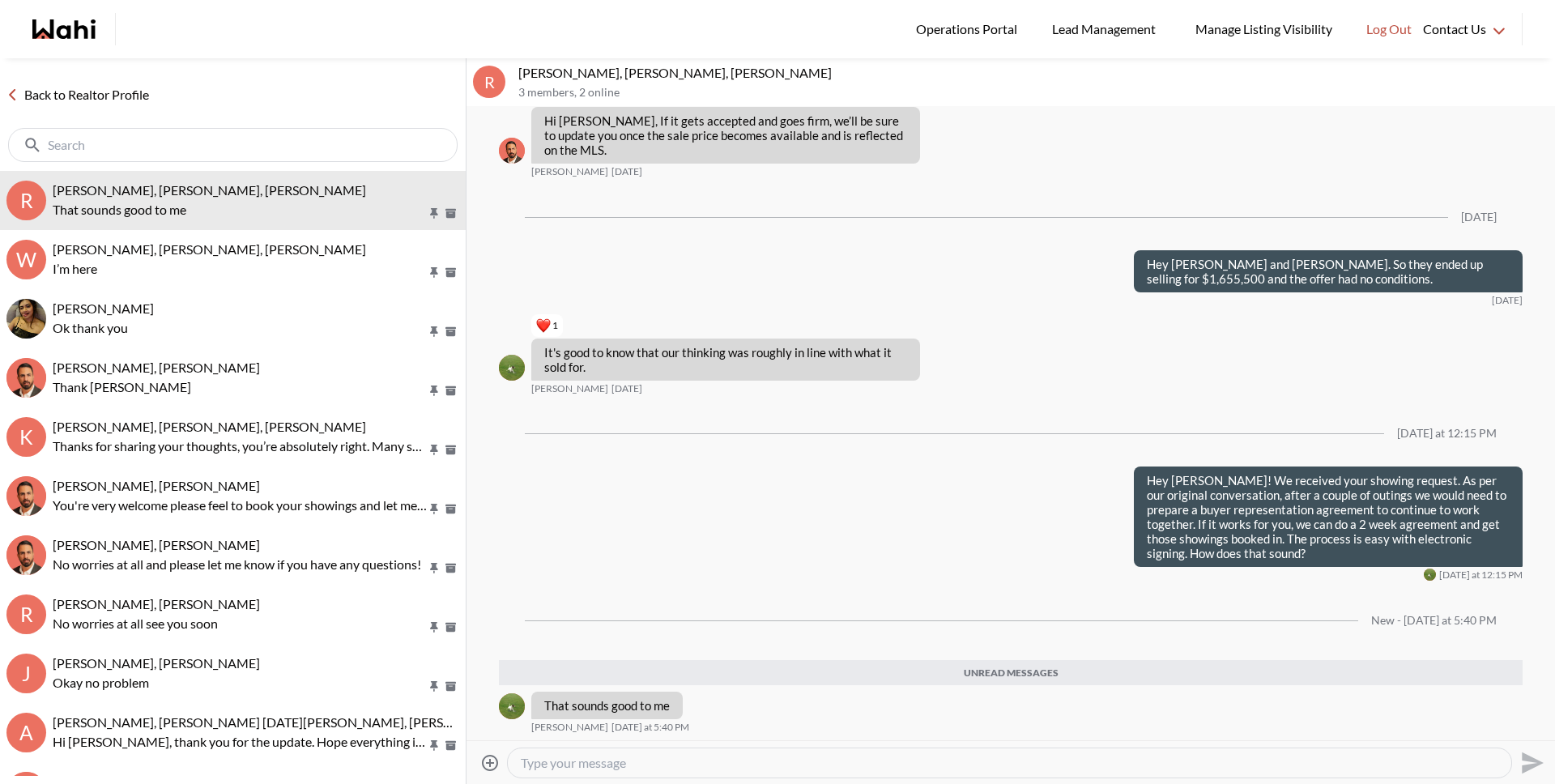
click at [566, 769] on textarea "Type your message" at bounding box center [1009, 762] width 978 height 17
click at [616, 771] on div at bounding box center [1009, 762] width 1003 height 29
click at [612, 769] on textarea "Type your message" at bounding box center [1009, 762] width 978 height 17
paste textarea "I'll"
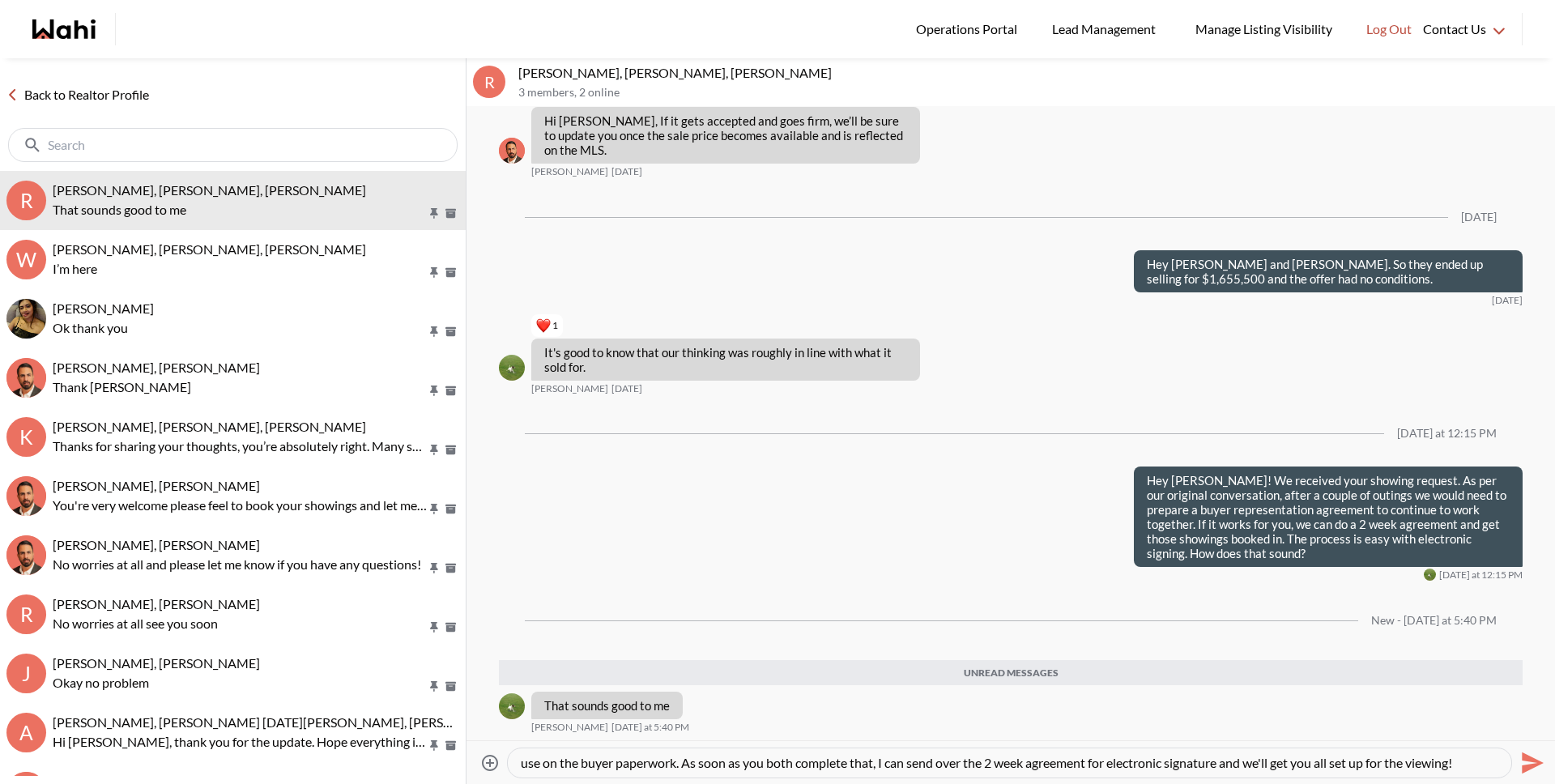
scroll to position [49, 0]
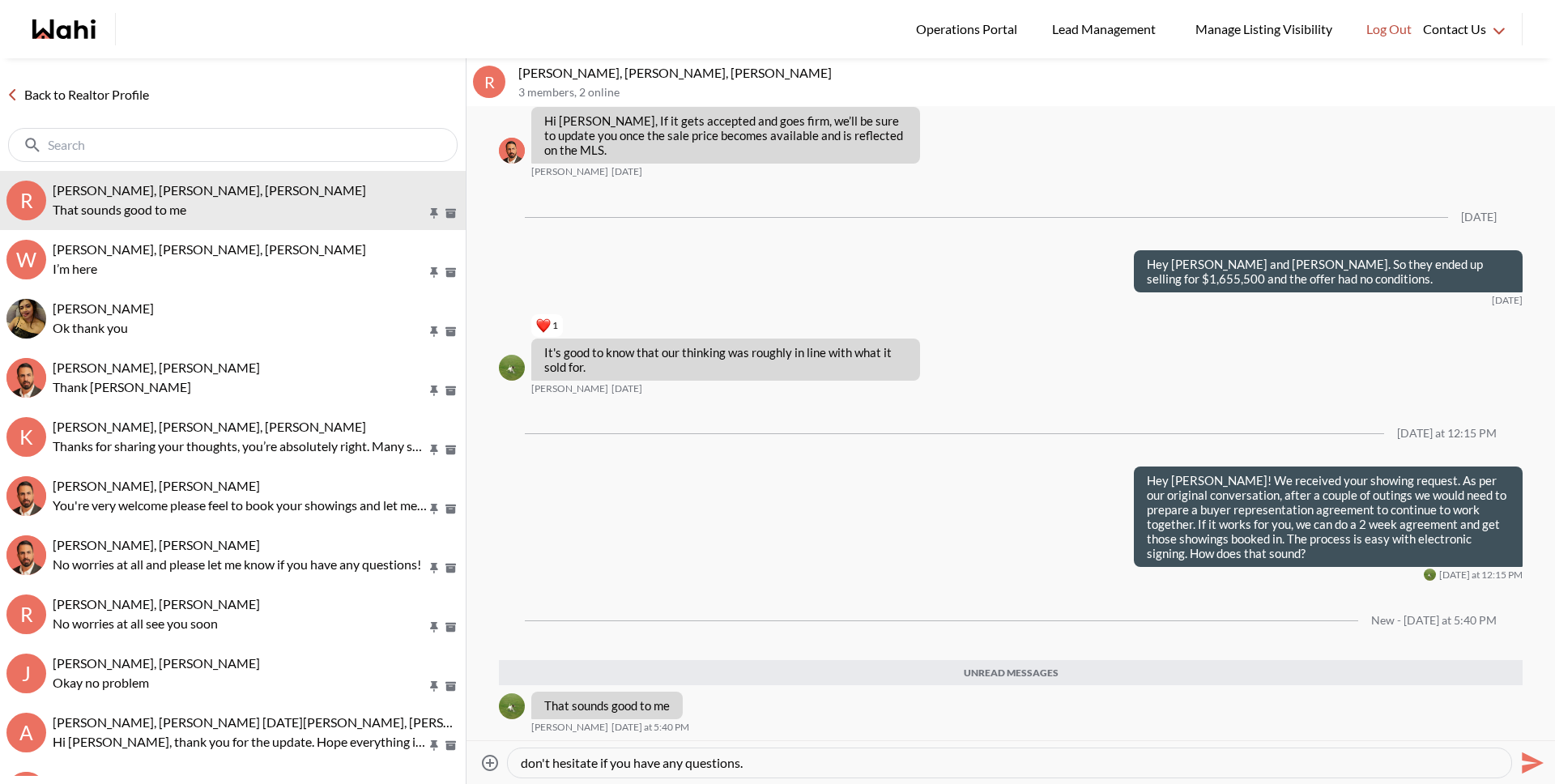
type textarea "Perfect. The first step (since we don't meet in person) is a quick ID process. …"
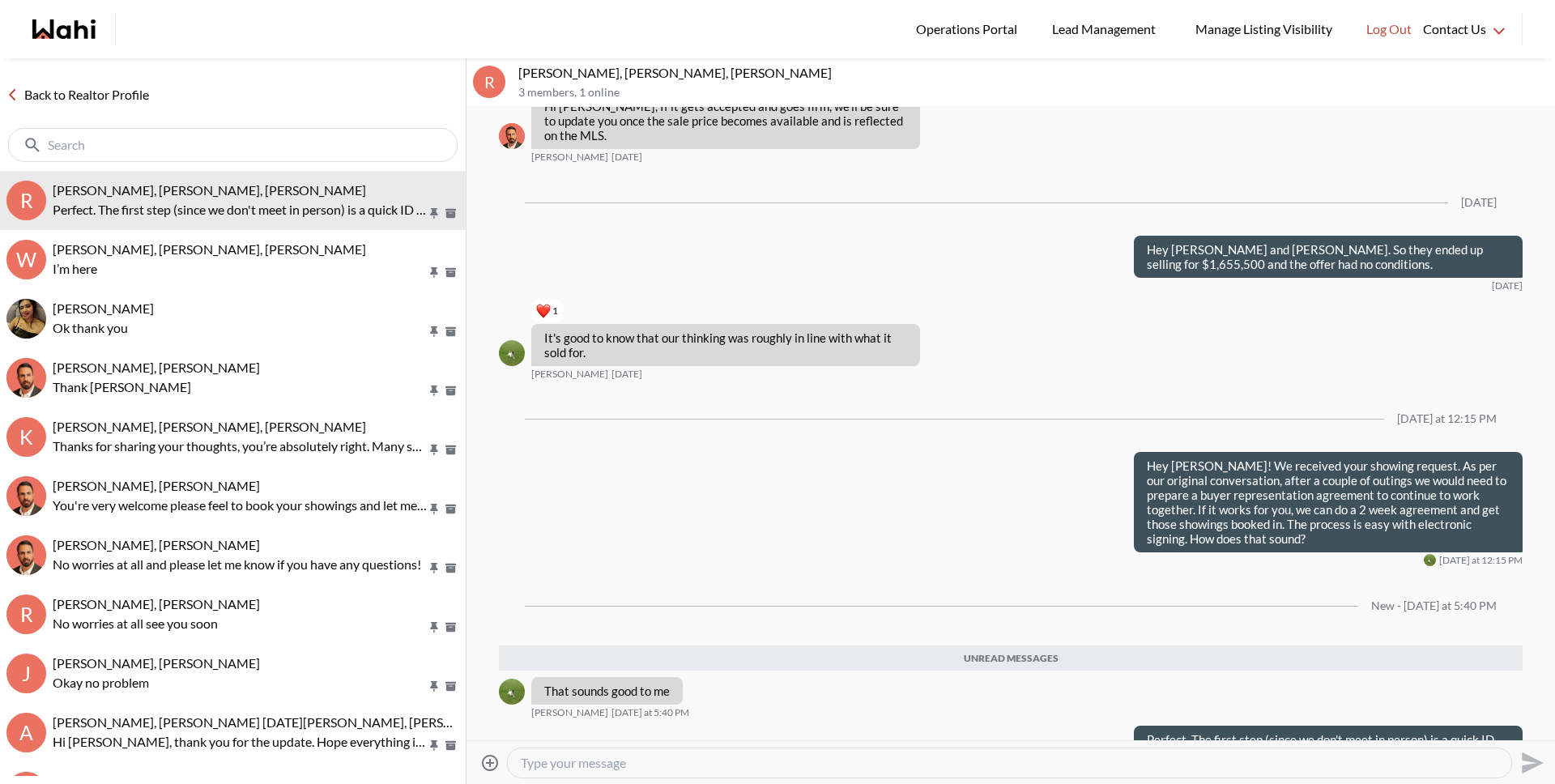
scroll to position [0, 0]
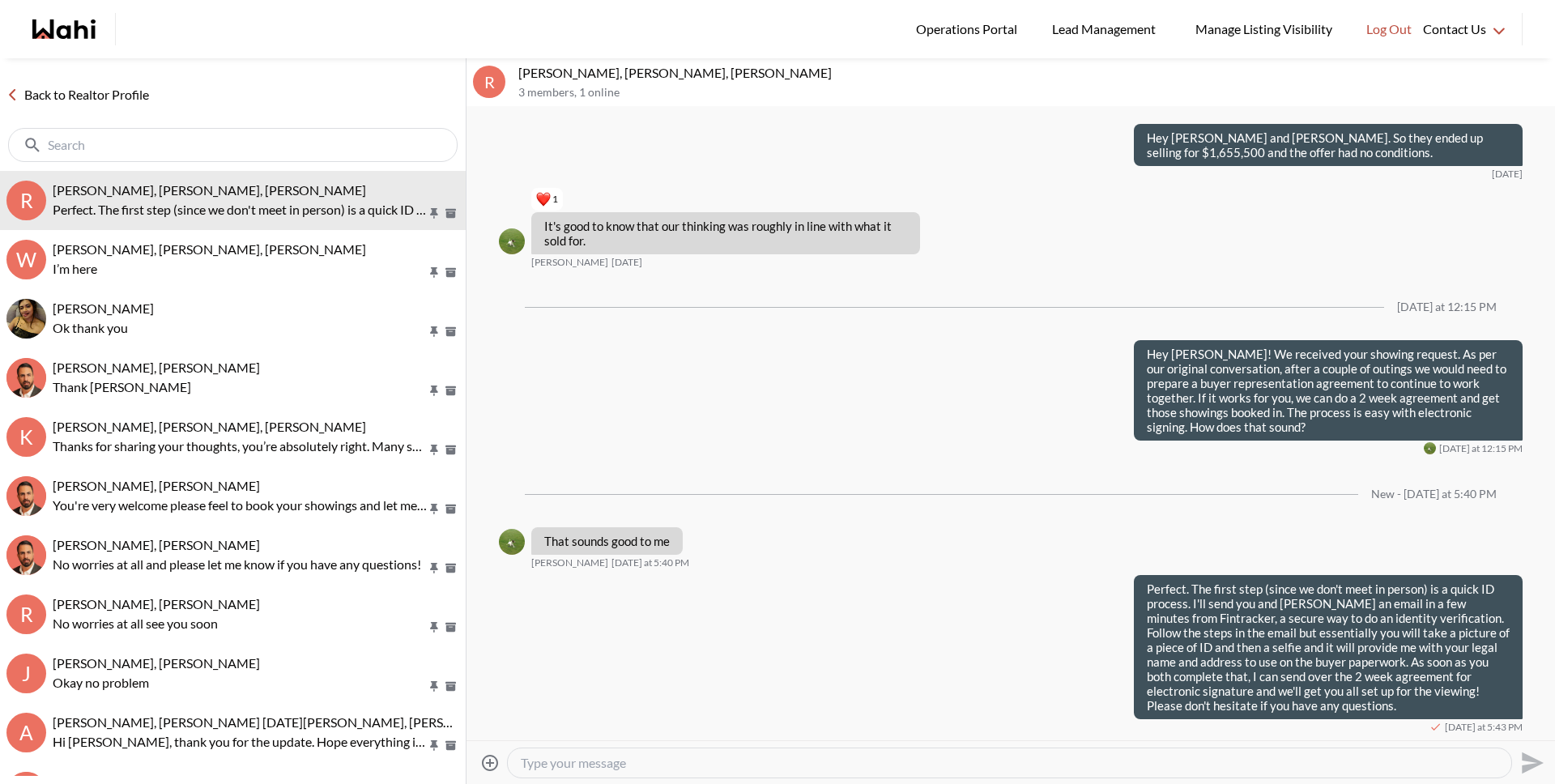
click at [628, 762] on textarea "Type your message" at bounding box center [1009, 762] width 978 height 17
type textarea "Sent you both the email."
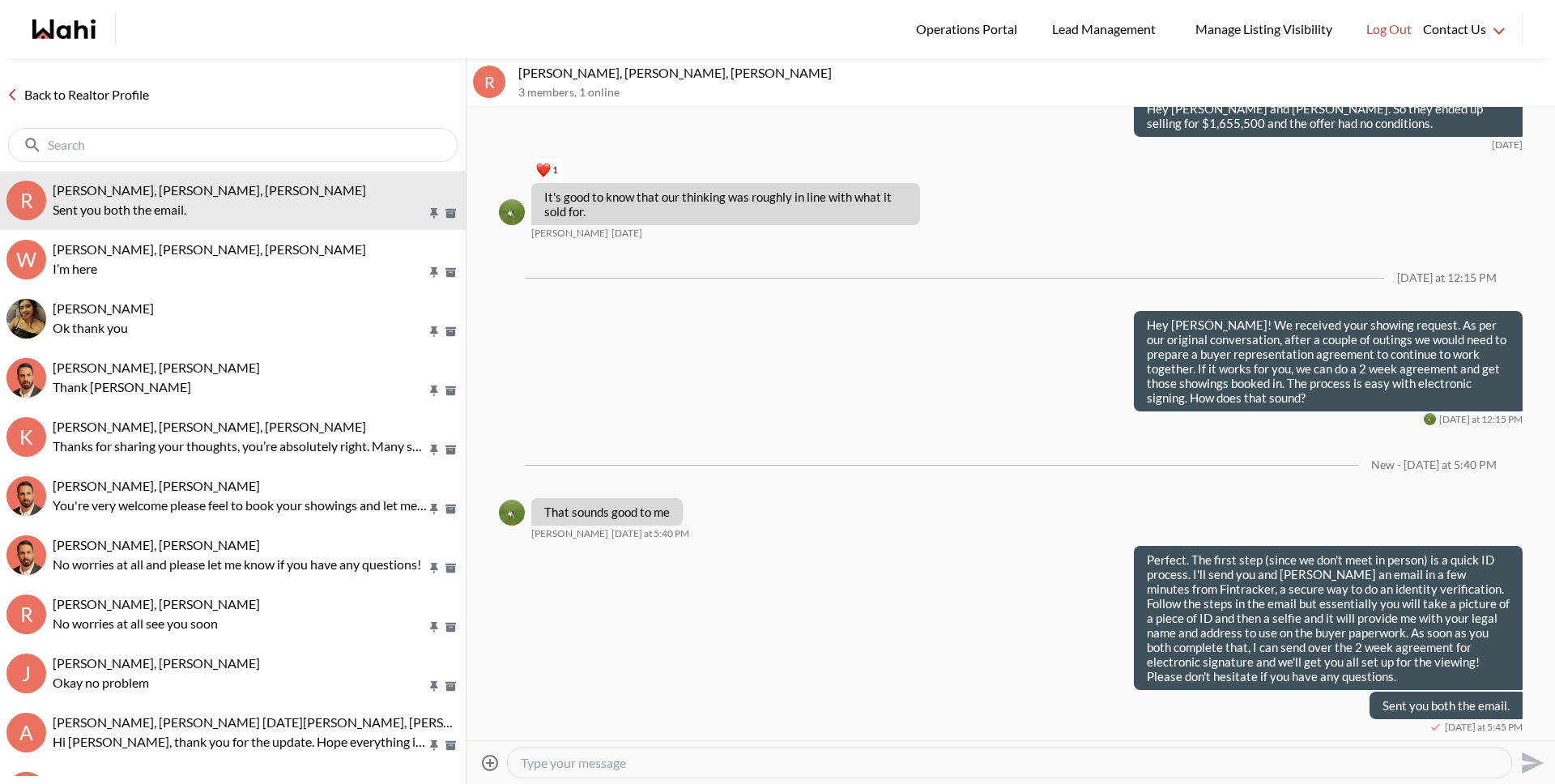
click at [188, 152] on input "text" at bounding box center [235, 145] width 373 height 17
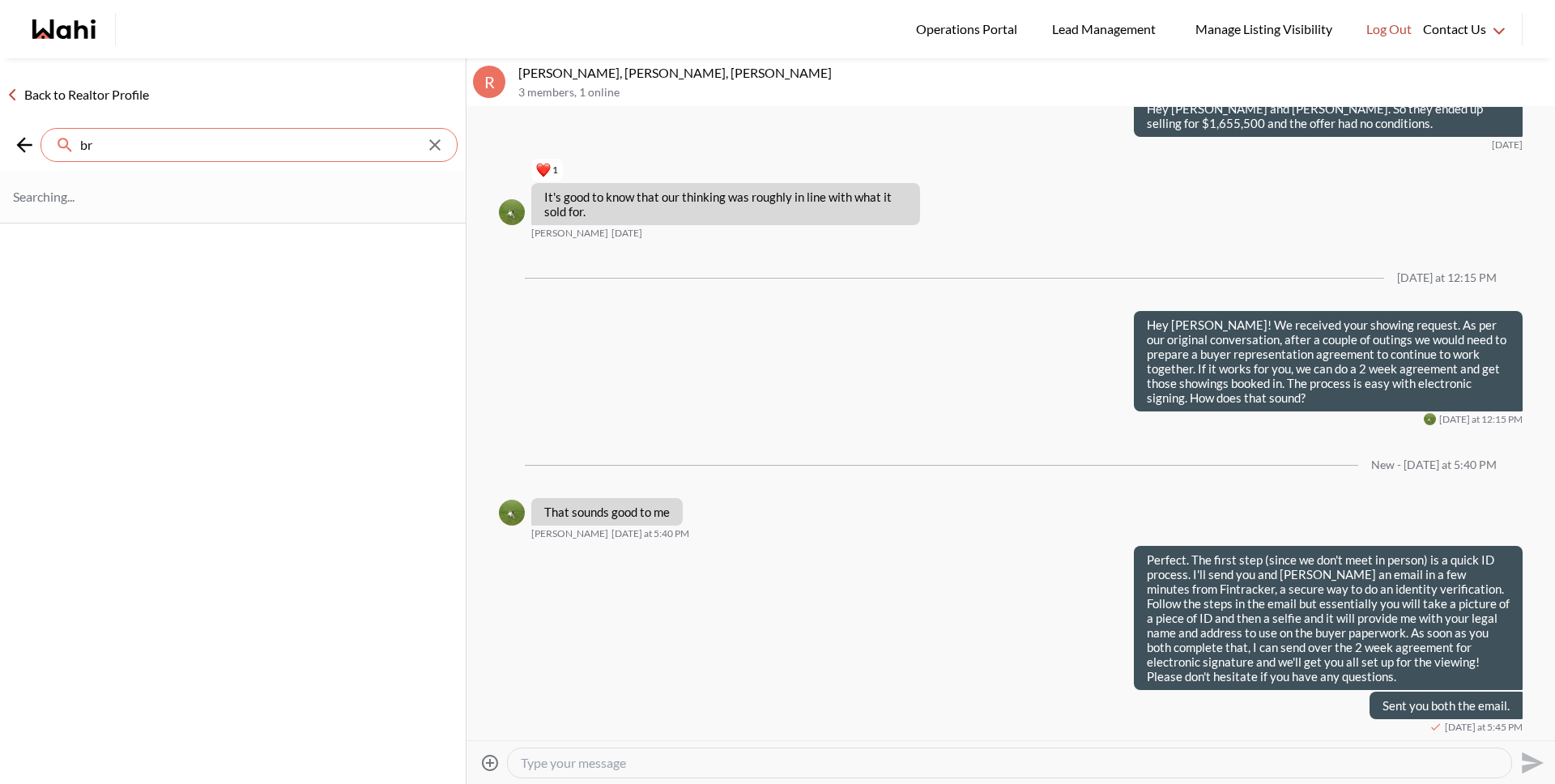
type input "b"
type input "s"
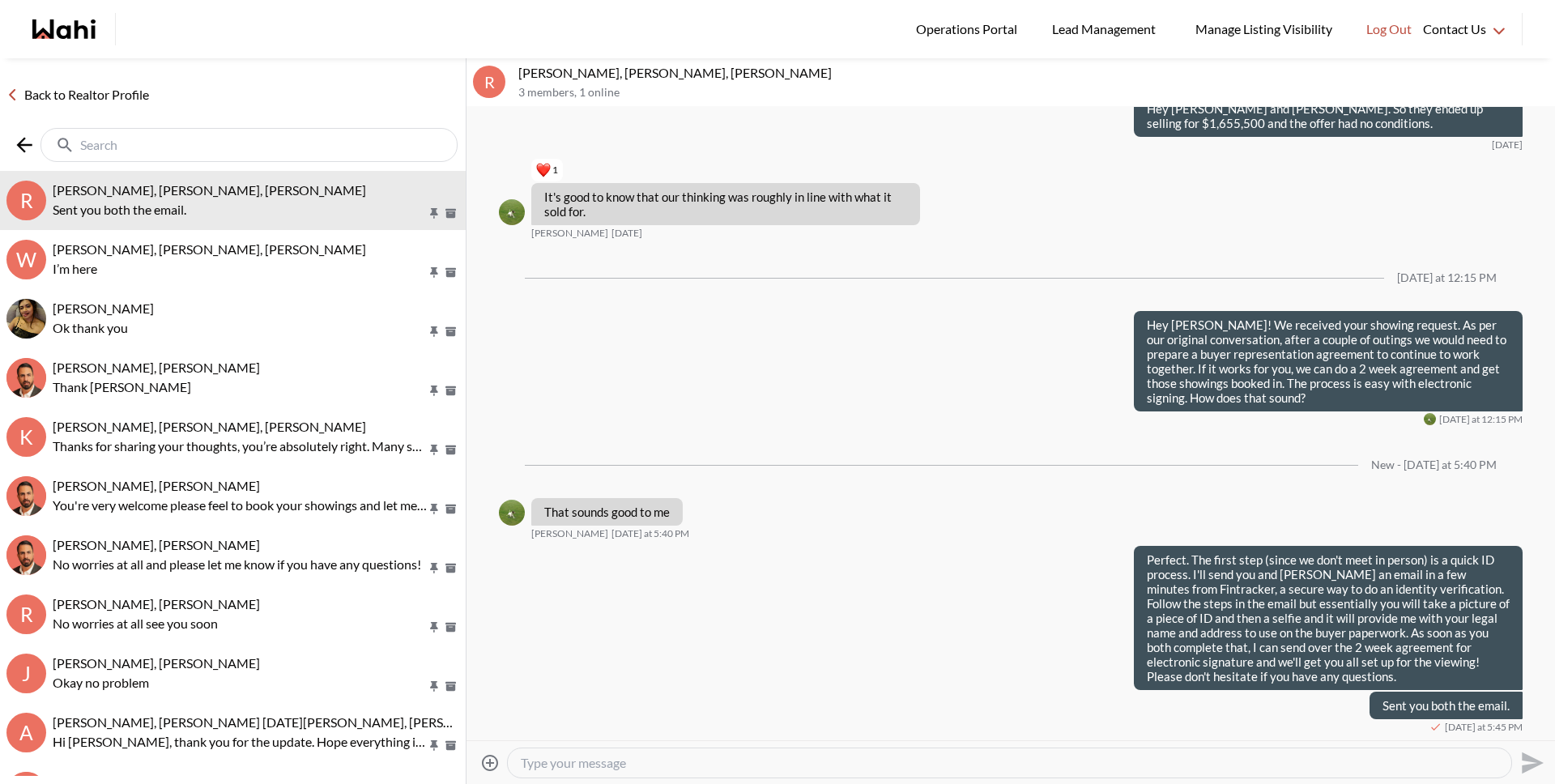
click at [117, 92] on link "Back to Realtor Profile" at bounding box center [78, 95] width 155 height 21
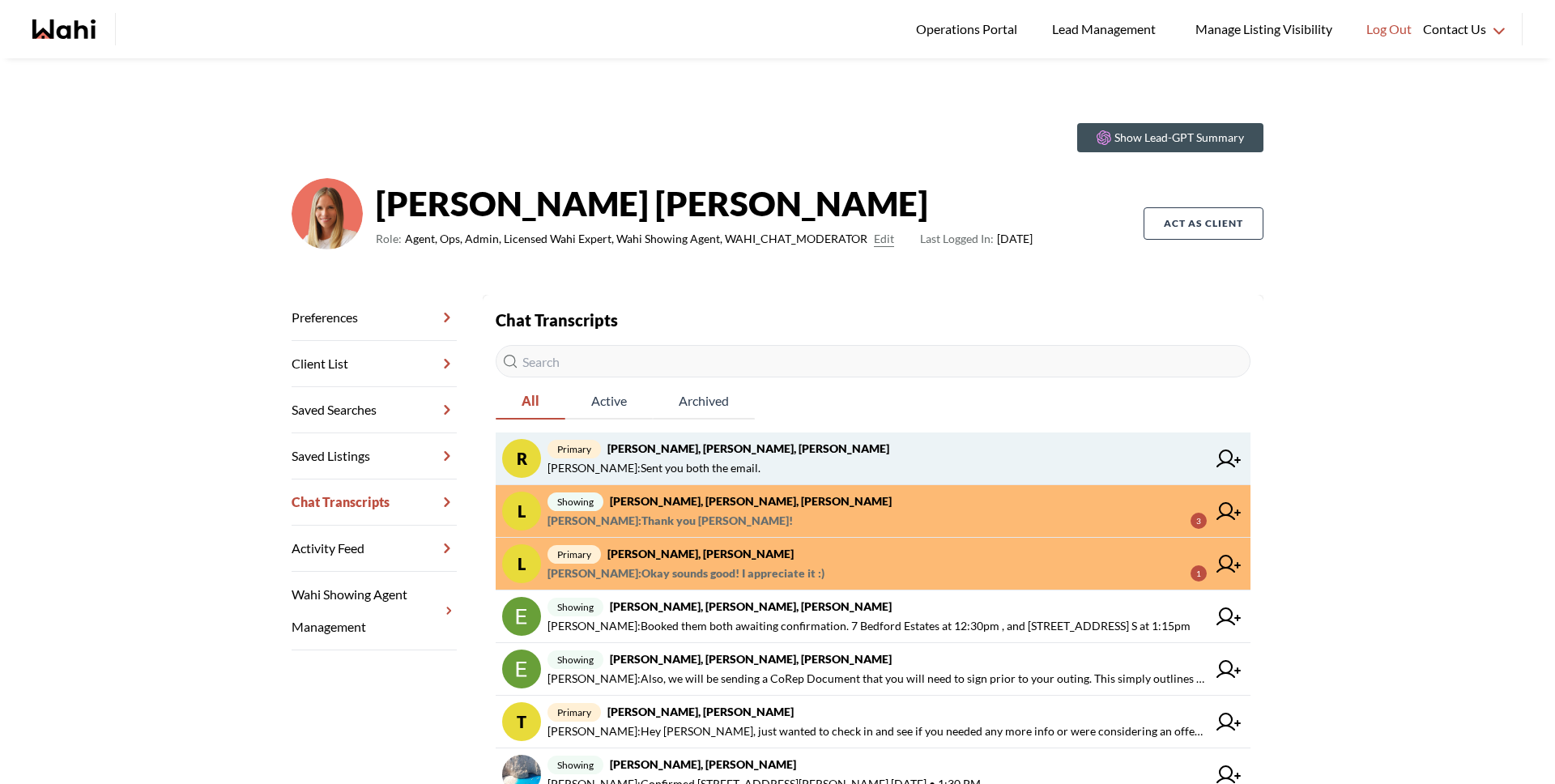
click at [685, 449] on strong "[PERSON_NAME], [PERSON_NAME], [PERSON_NAME]" at bounding box center [747, 448] width 282 height 14
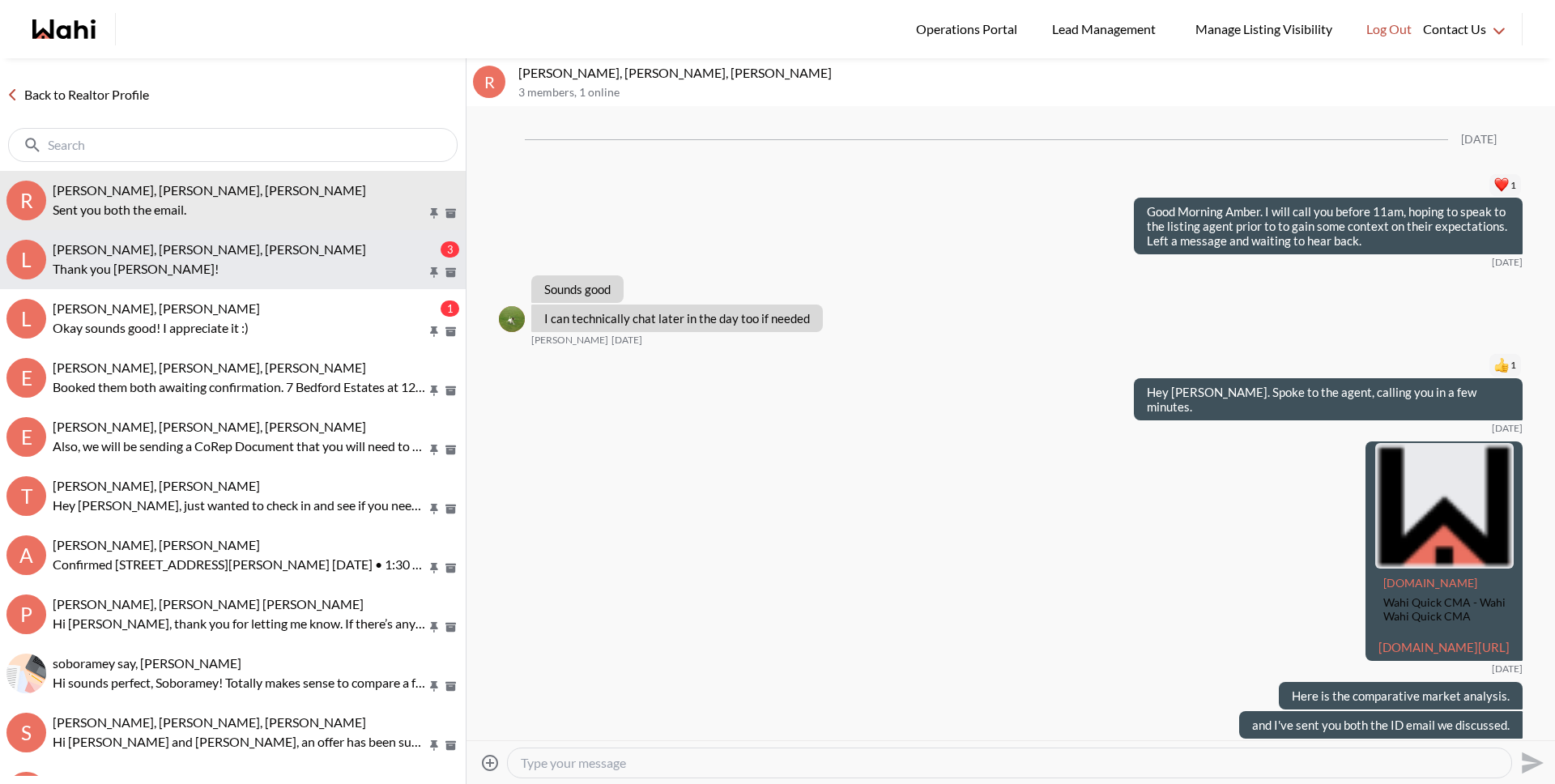
scroll to position [2228, 0]
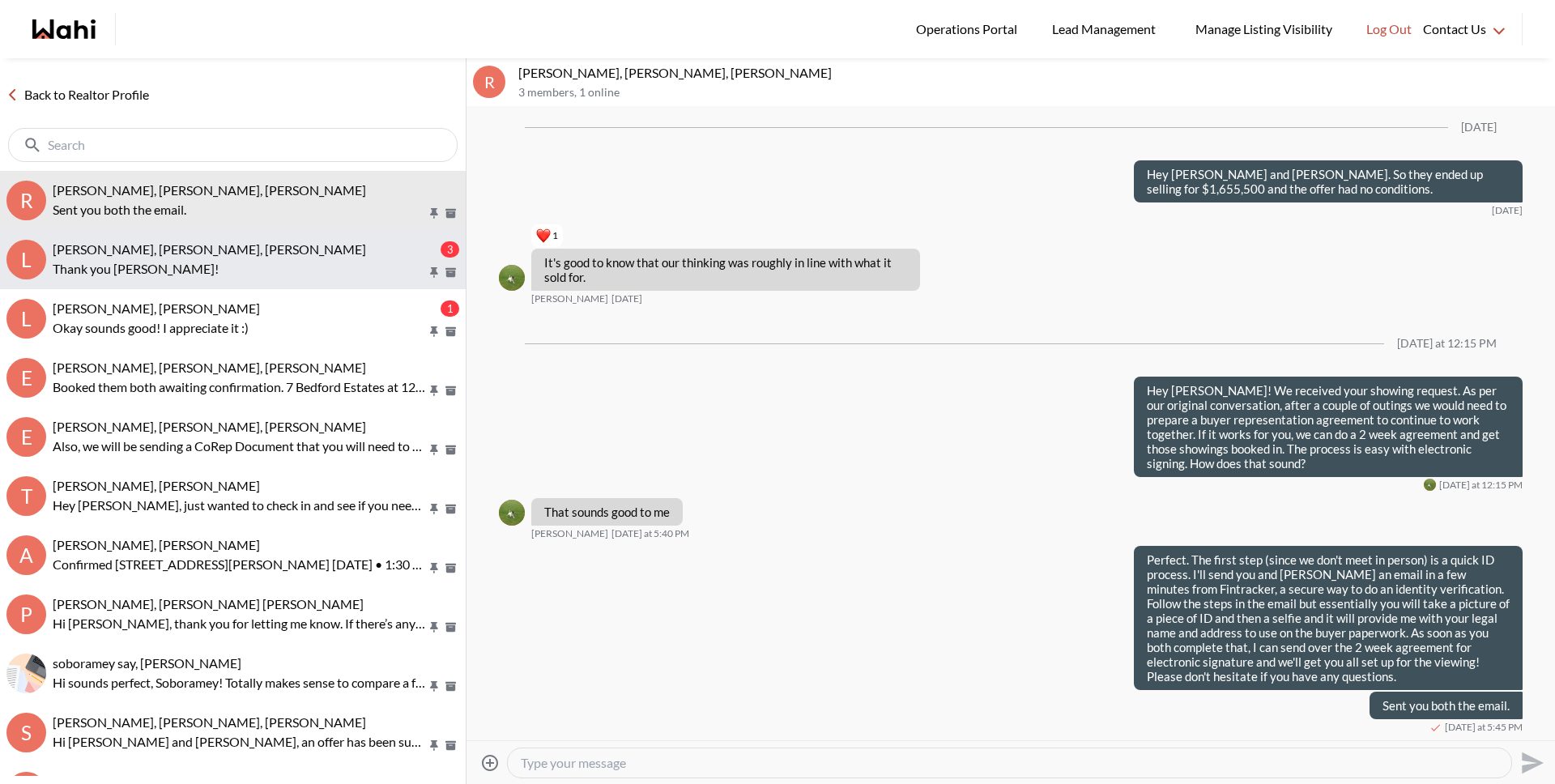
click at [245, 256] on span "Luisa Diaz, Rey Abella, Paul, Michelle" at bounding box center [208, 249] width 313 height 16
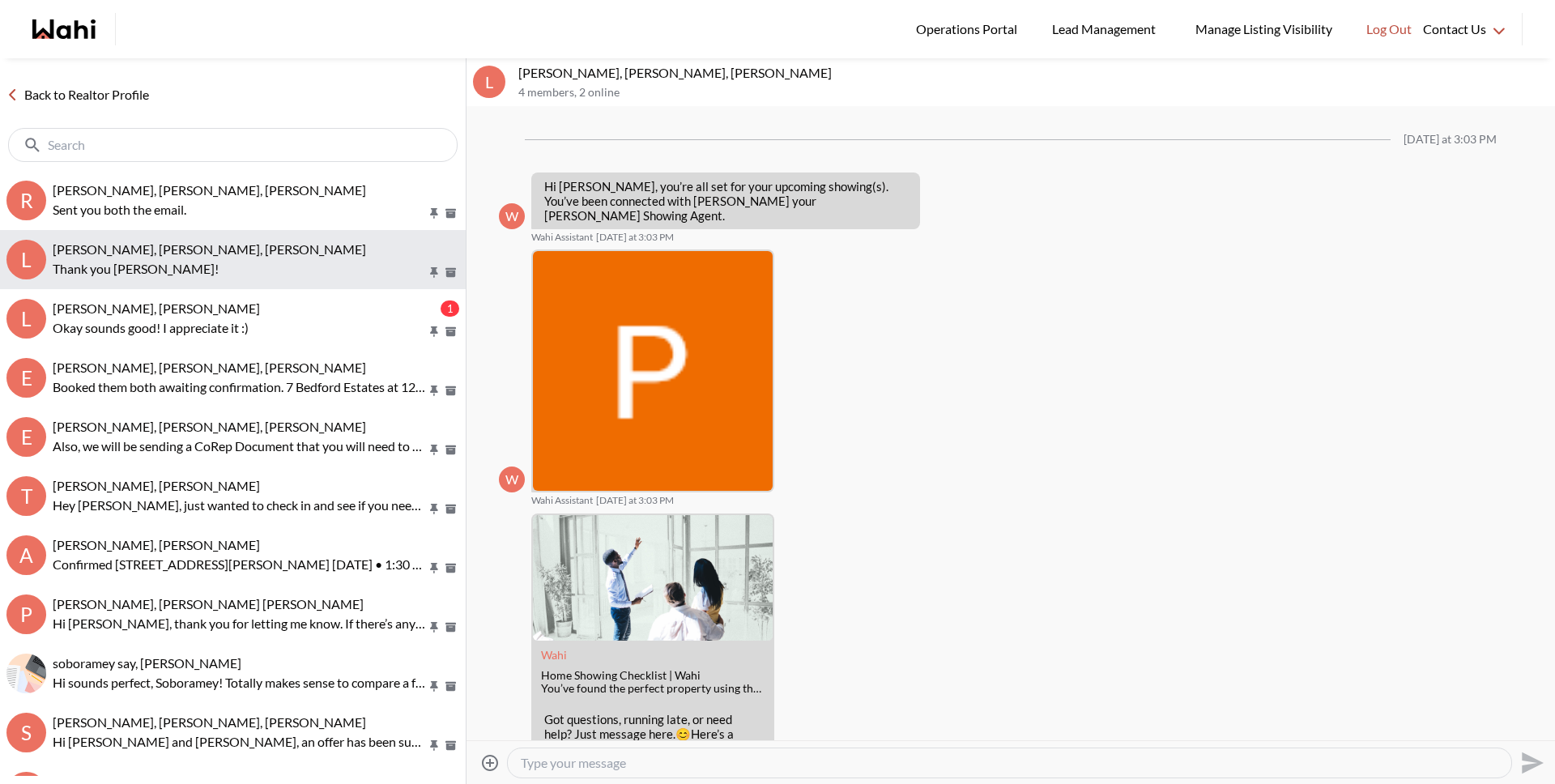
scroll to position [385, 0]
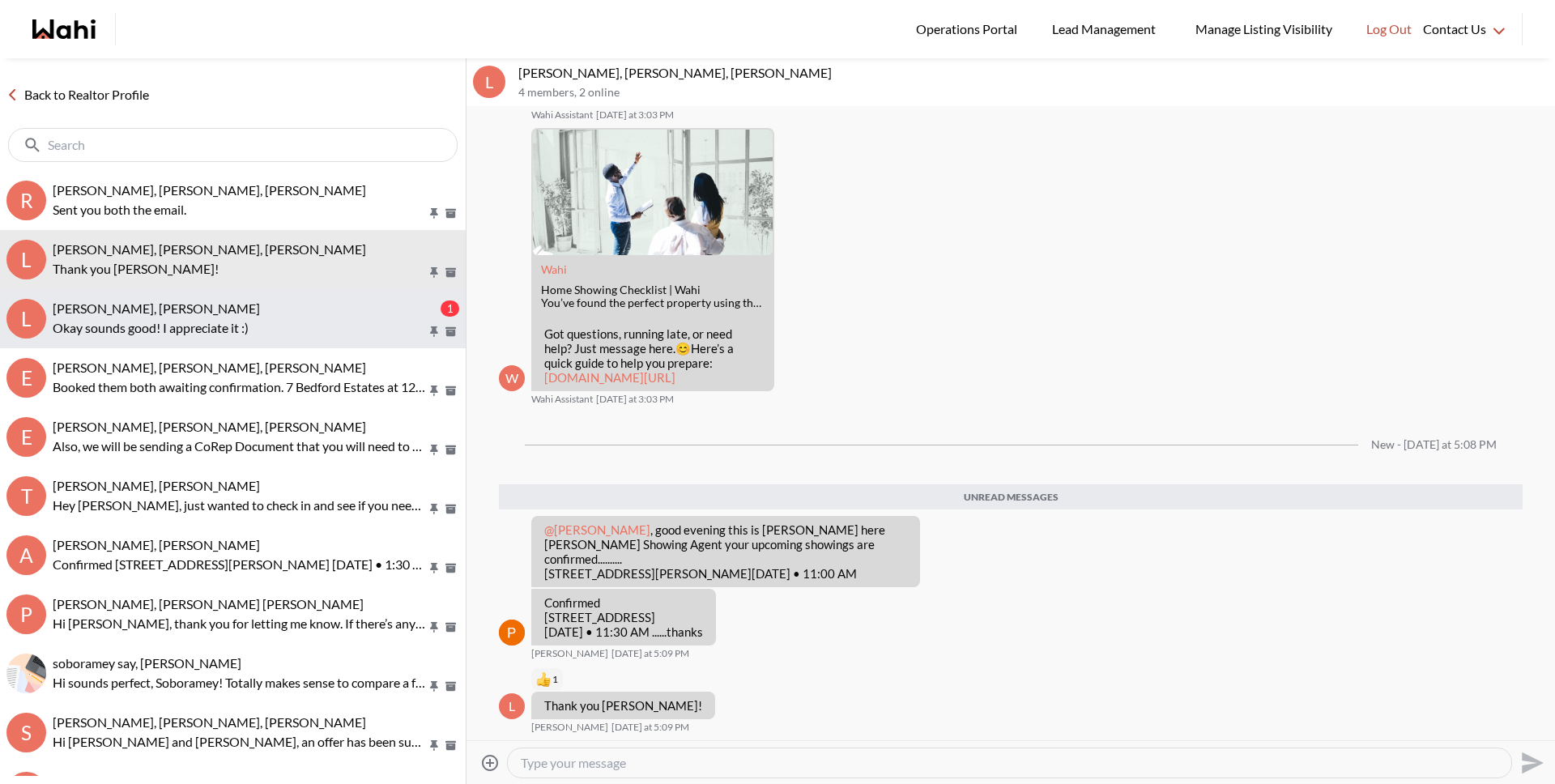
click at [227, 321] on p "Okay sounds good! I appreciate it :)" at bounding box center [239, 328] width 374 height 19
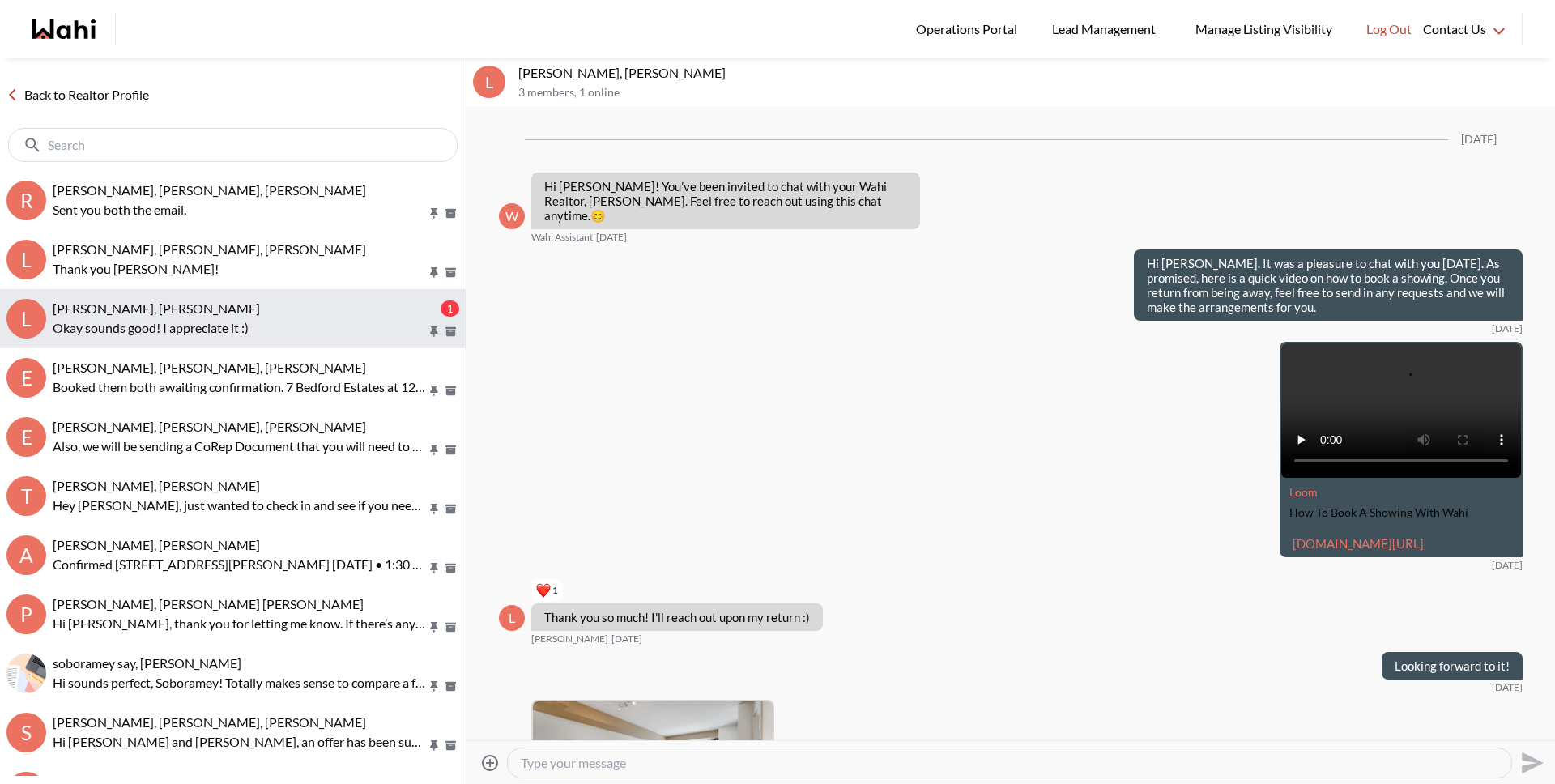
scroll to position [942, 0]
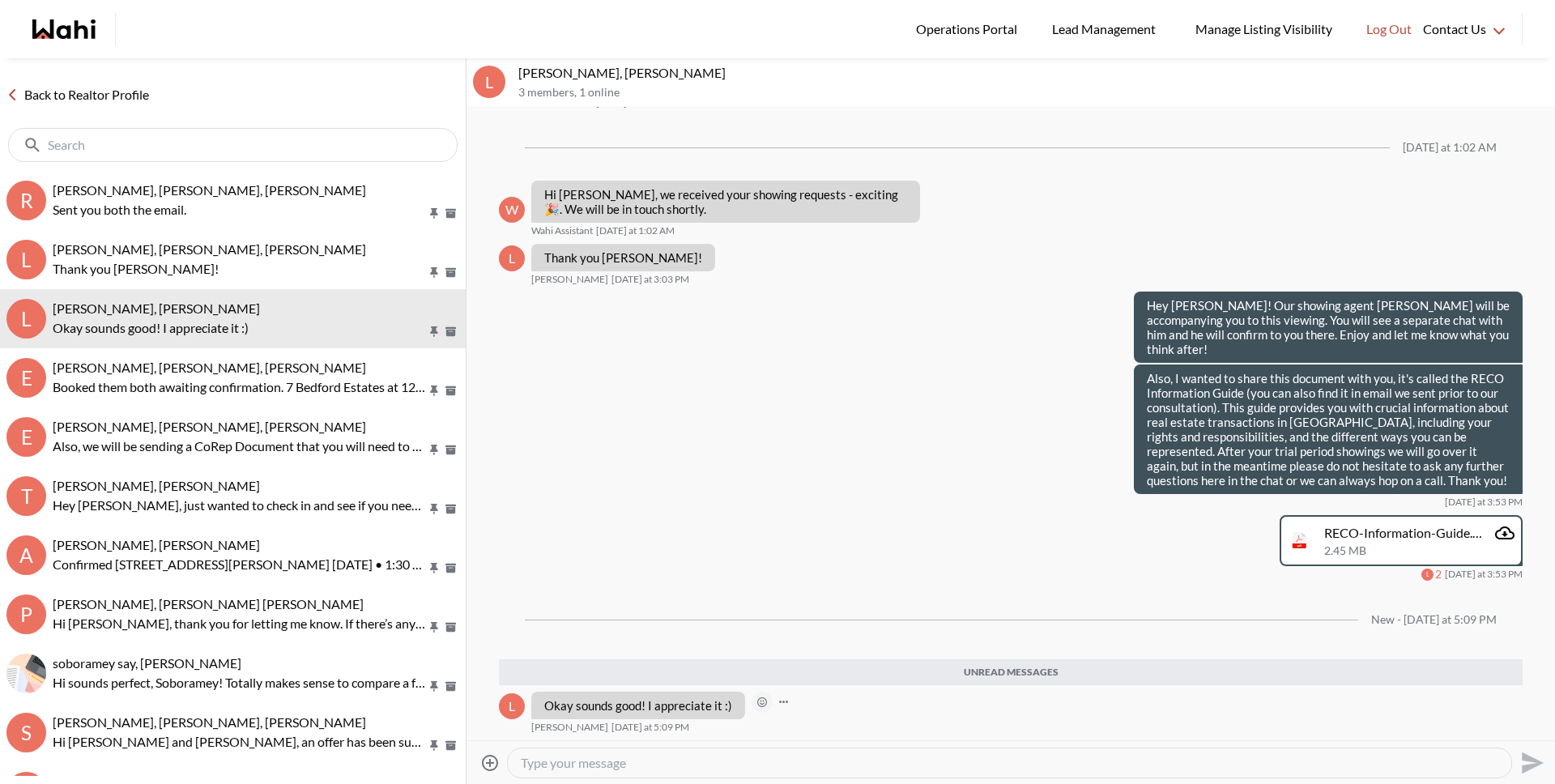
click at [764, 703] on icon "Open Reaction Selector" at bounding box center [761, 701] width 10 height 10
click at [840, 668] on div "Select Reaction: Heart" at bounding box center [842, 667] width 15 height 15
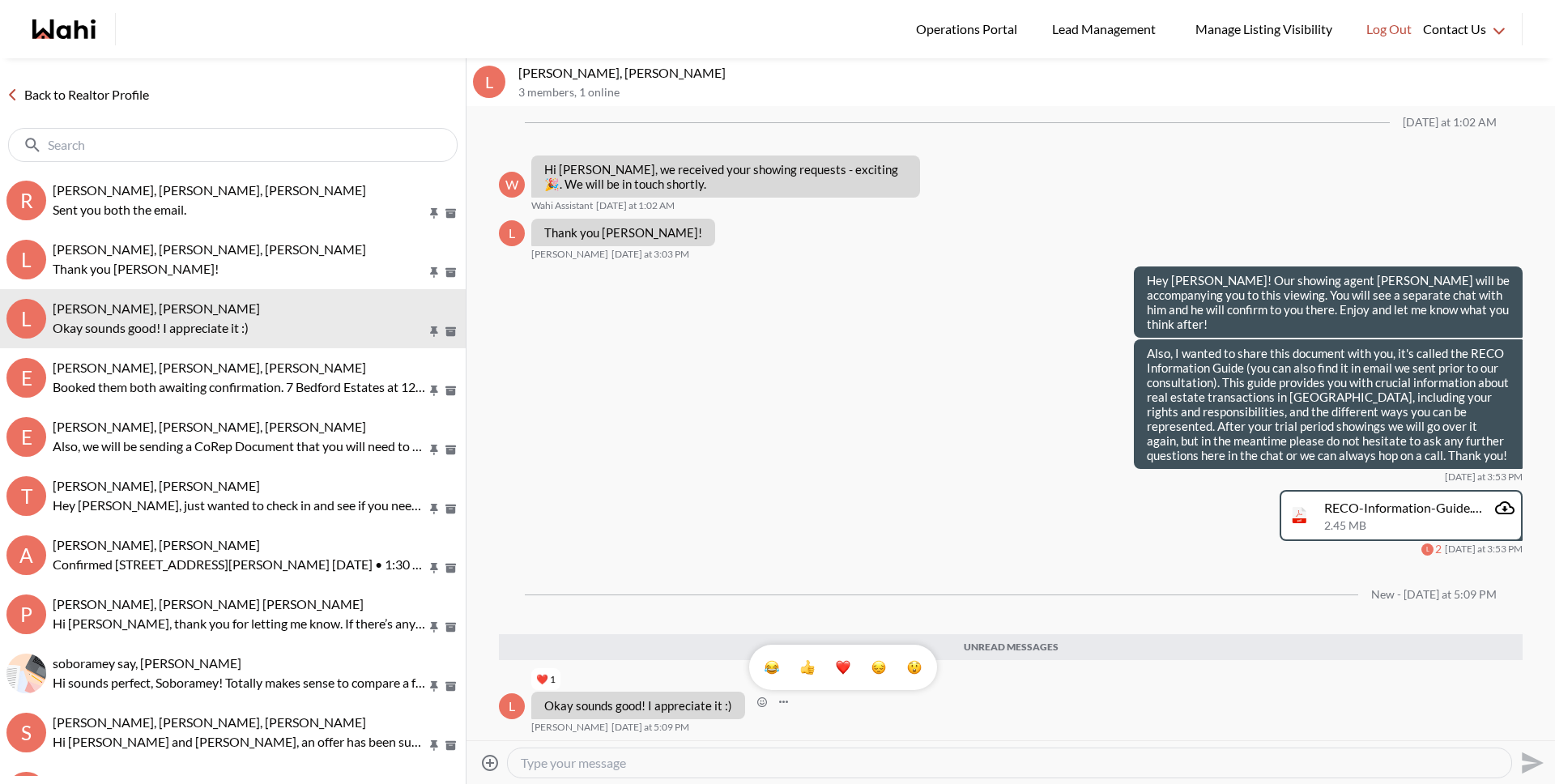
scroll to position [967, 0]
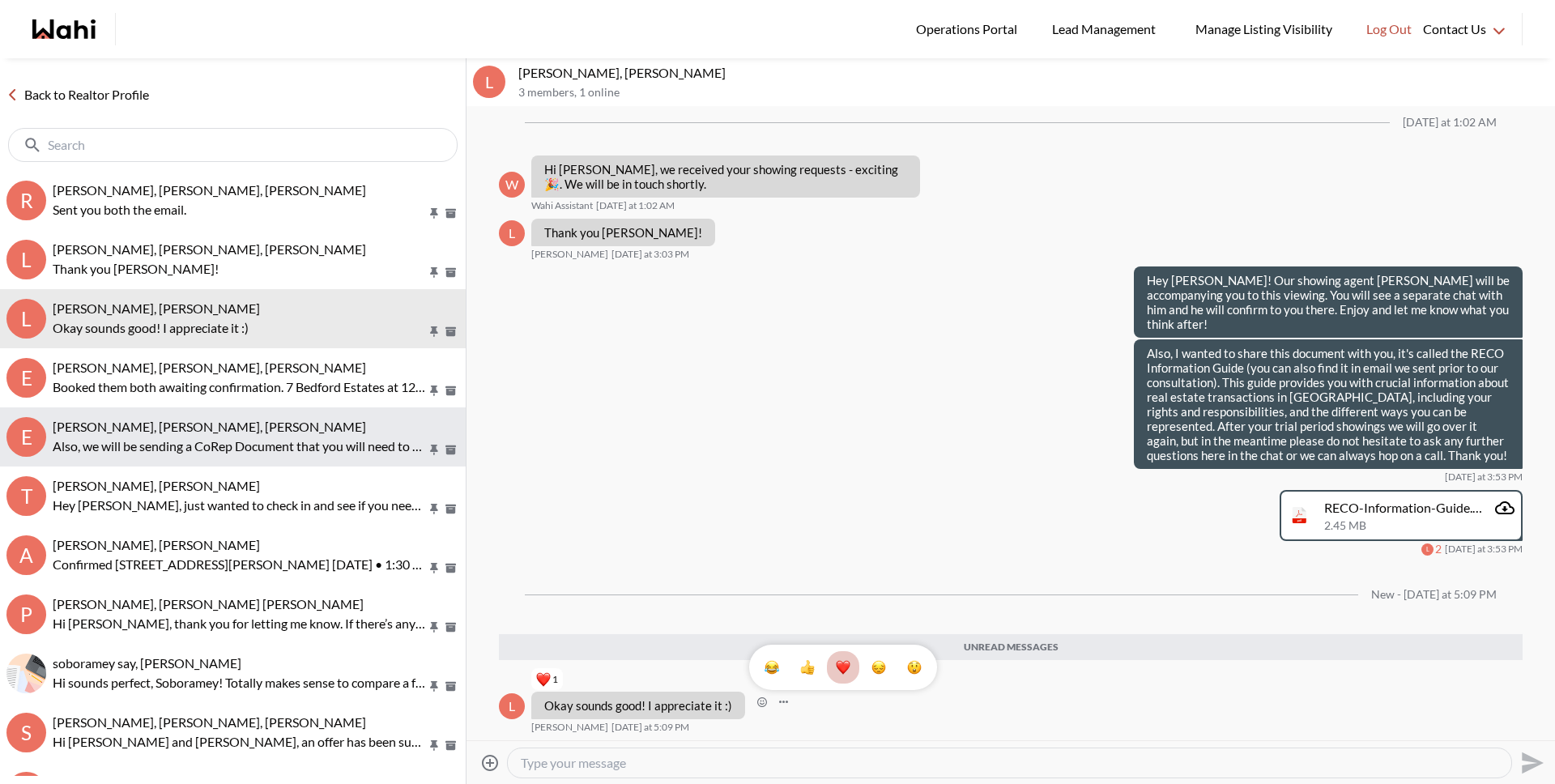
click at [229, 412] on button "E Erik Odegaard, Margarita Haimov, Paul, Michelle Also, we will be sending a Co…" at bounding box center [233, 437] width 466 height 59
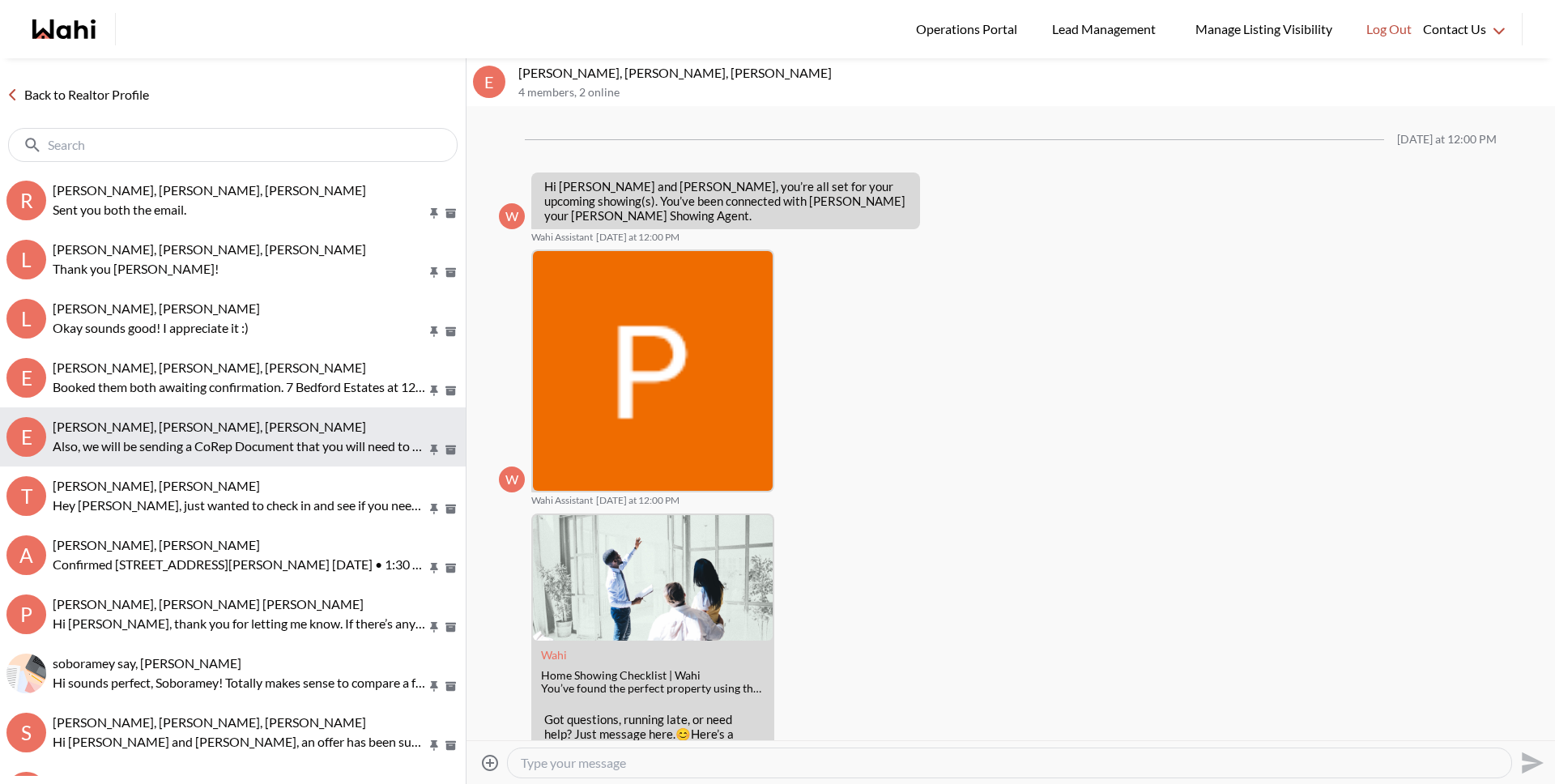
scroll to position [1011, 0]
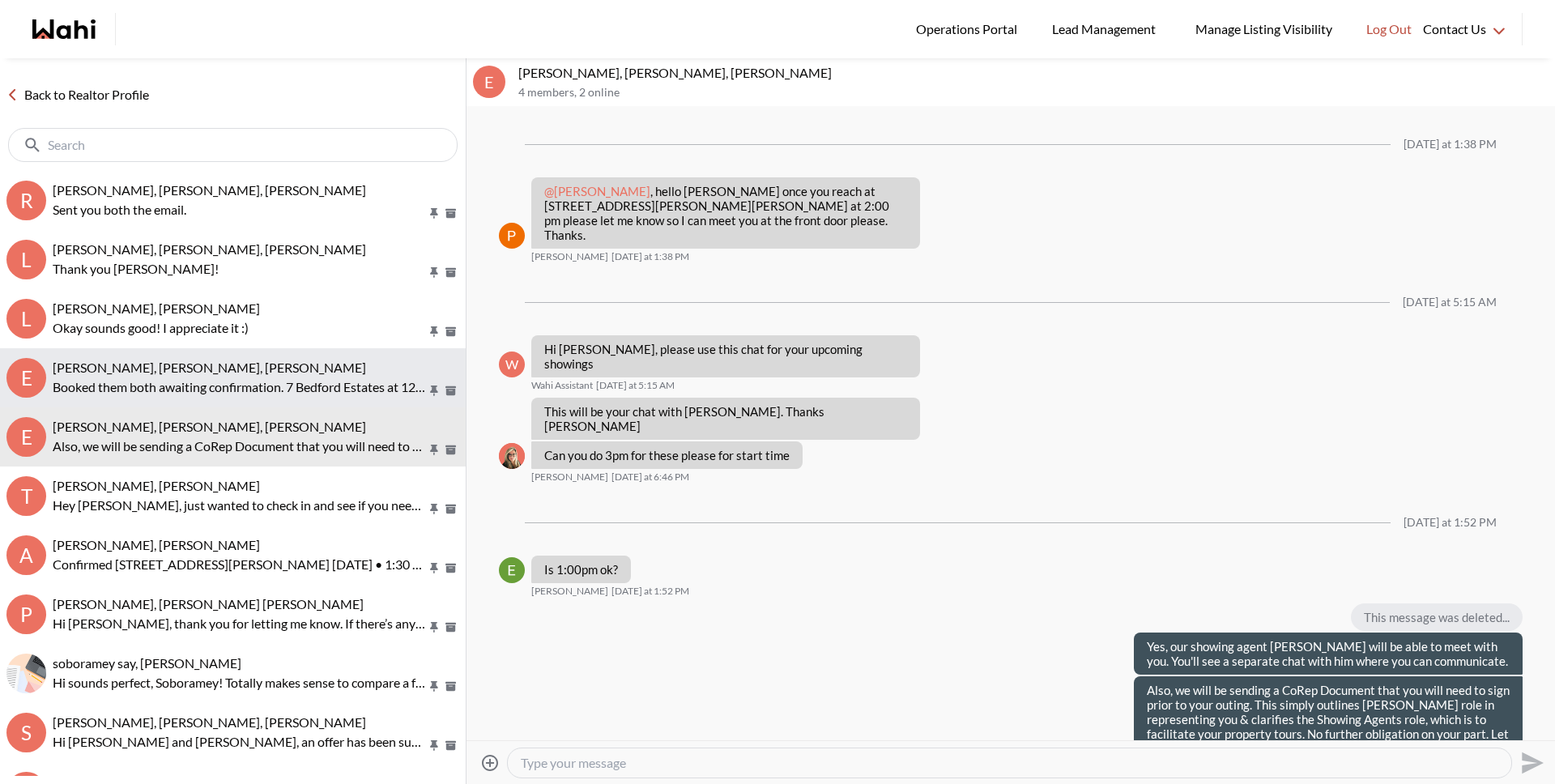
click at [226, 390] on p "Booked them both awaiting confirmation. 7 Bedford Estates at 12:30pm , and 186 …" at bounding box center [239, 387] width 374 height 19
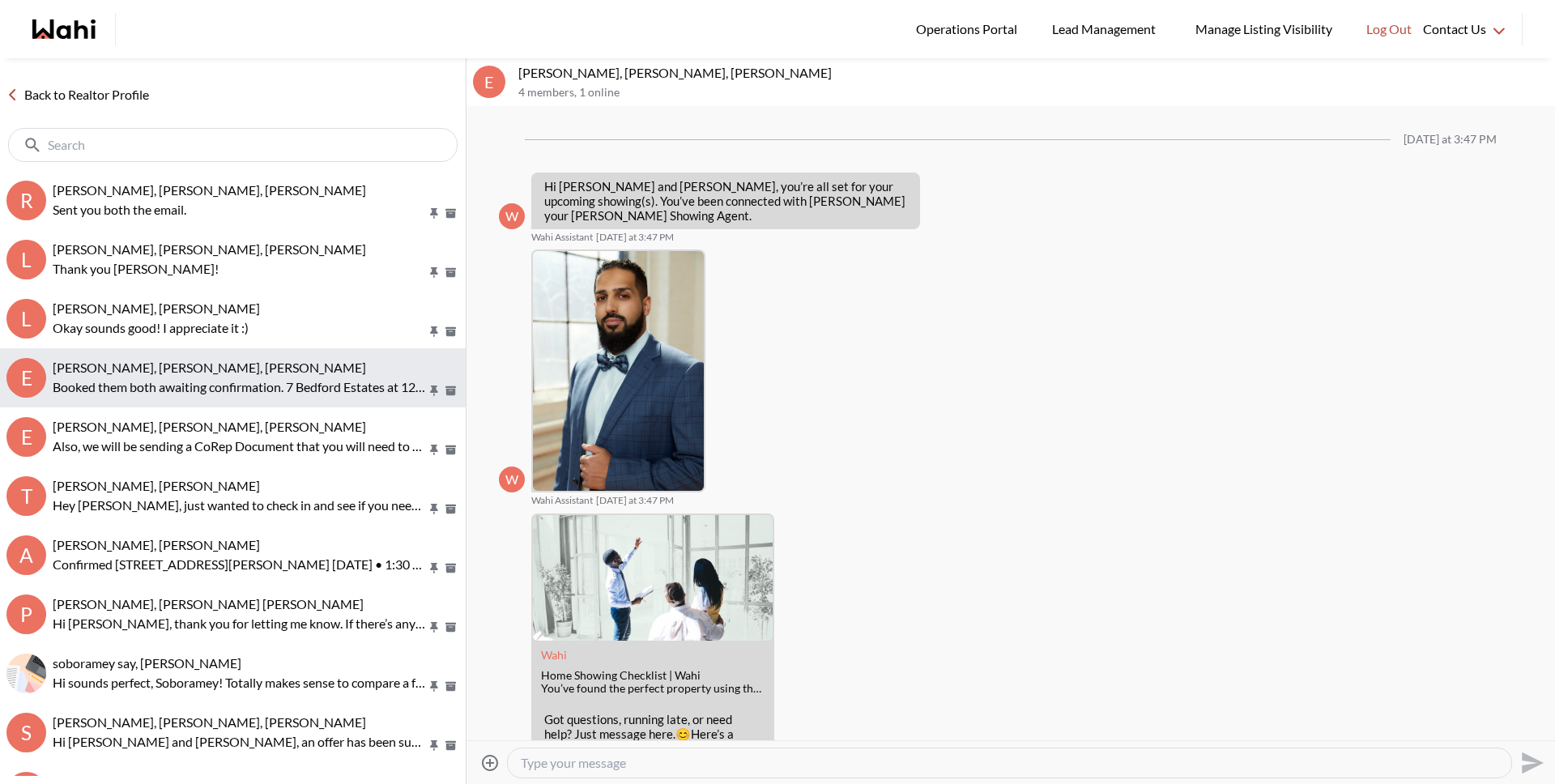
scroll to position [164, 0]
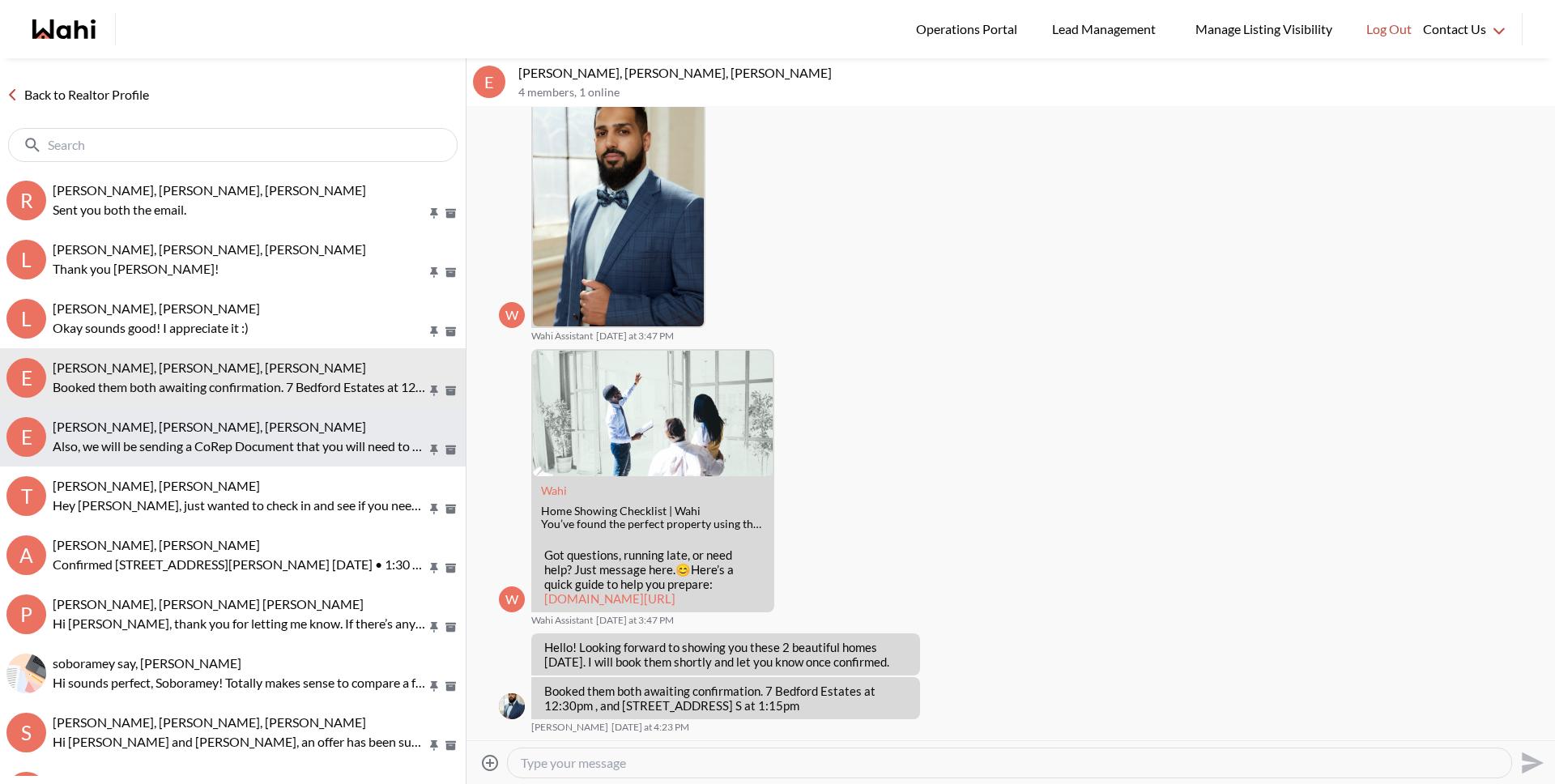
click at [221, 428] on span "Erik Odegaard, Margarita Haimov, Paul, Michelle" at bounding box center [208, 426] width 313 height 16
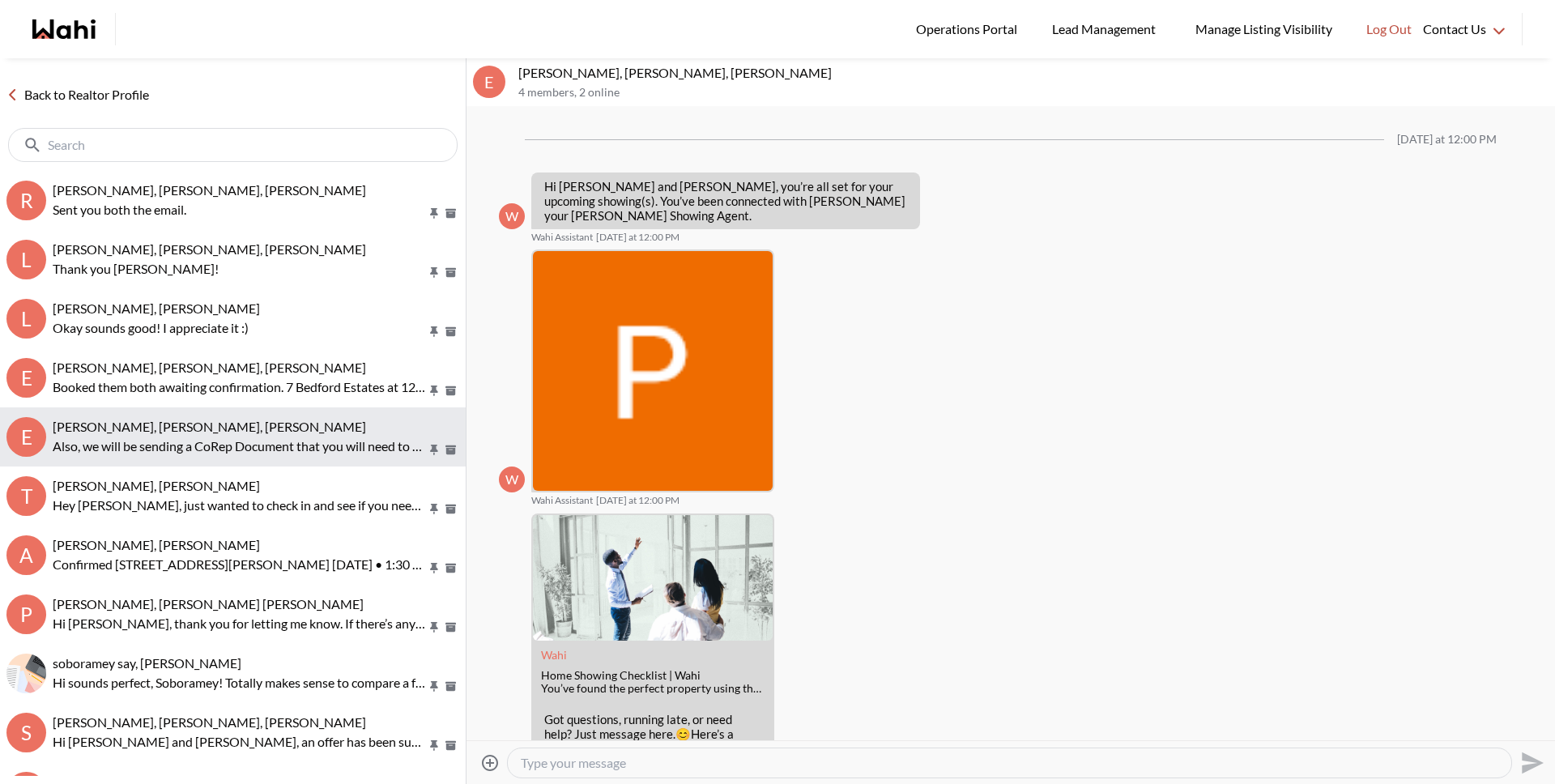
scroll to position [1011, 0]
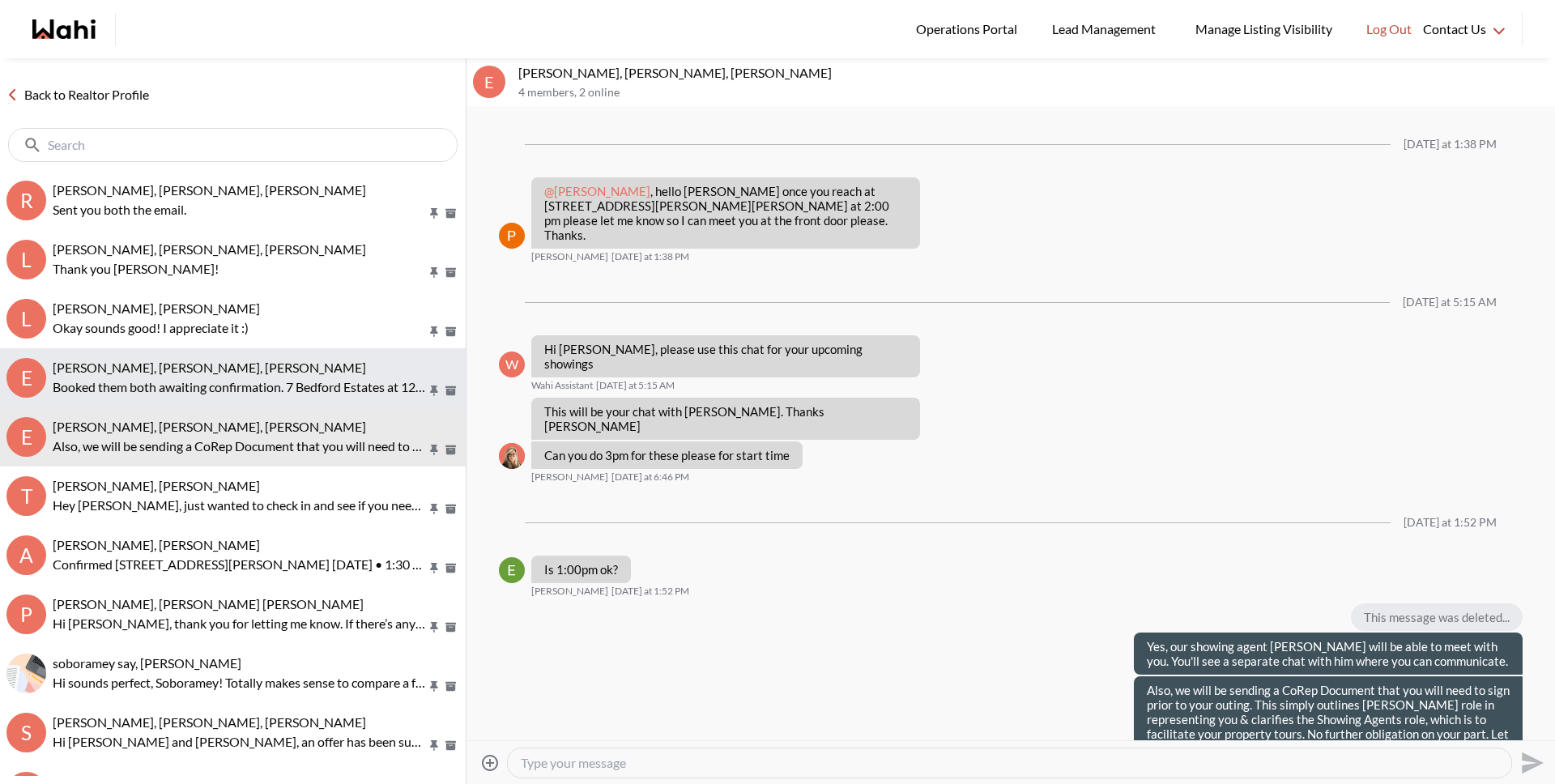
click at [216, 402] on button "E Erik Odegaard, Margarita Haimov, Khalid, Michelle Booked them both awaiting c…" at bounding box center [233, 378] width 466 height 59
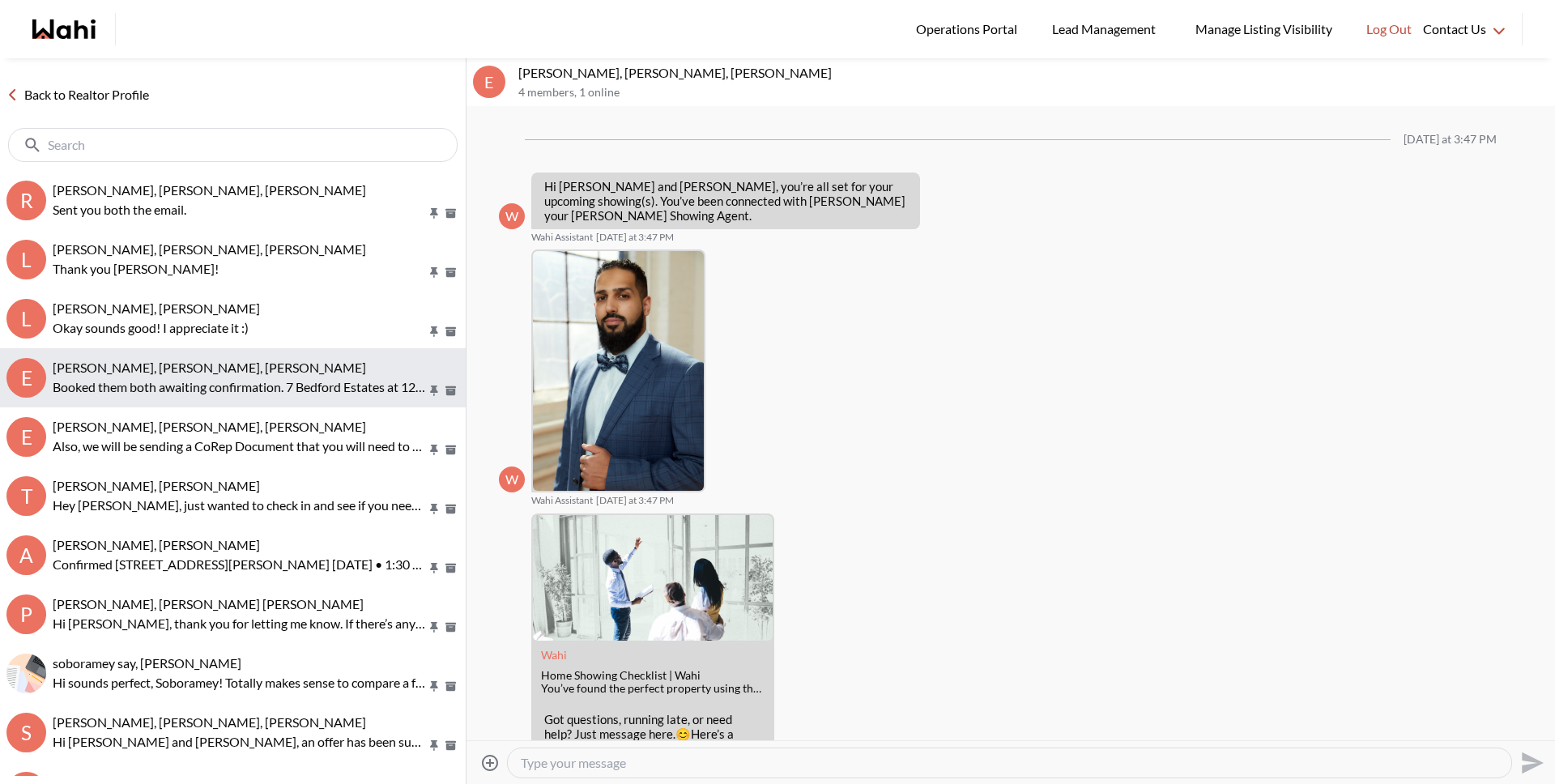
scroll to position [164, 0]
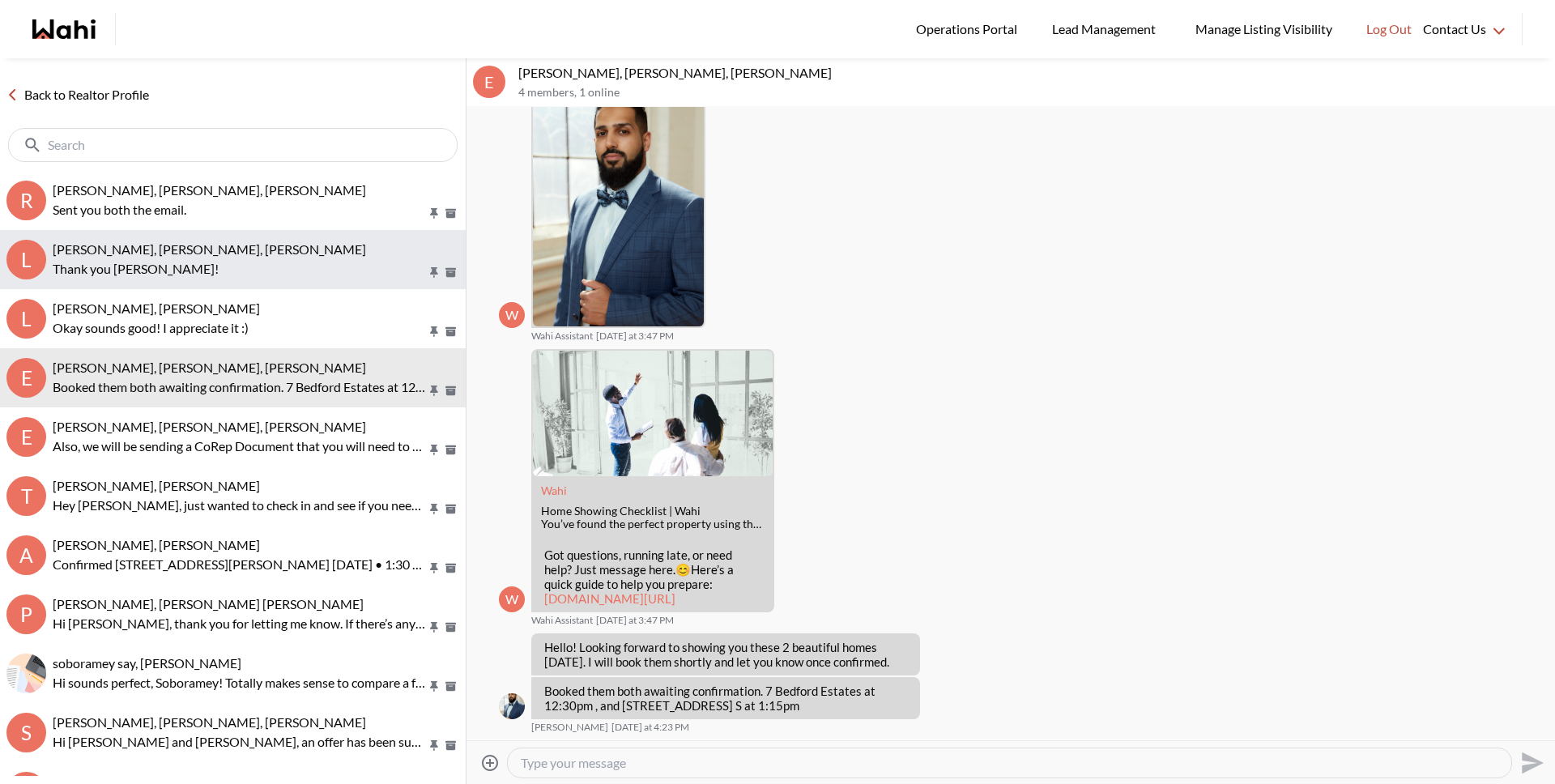
click at [160, 259] on p "Thank you Paul!" at bounding box center [239, 269] width 374 height 19
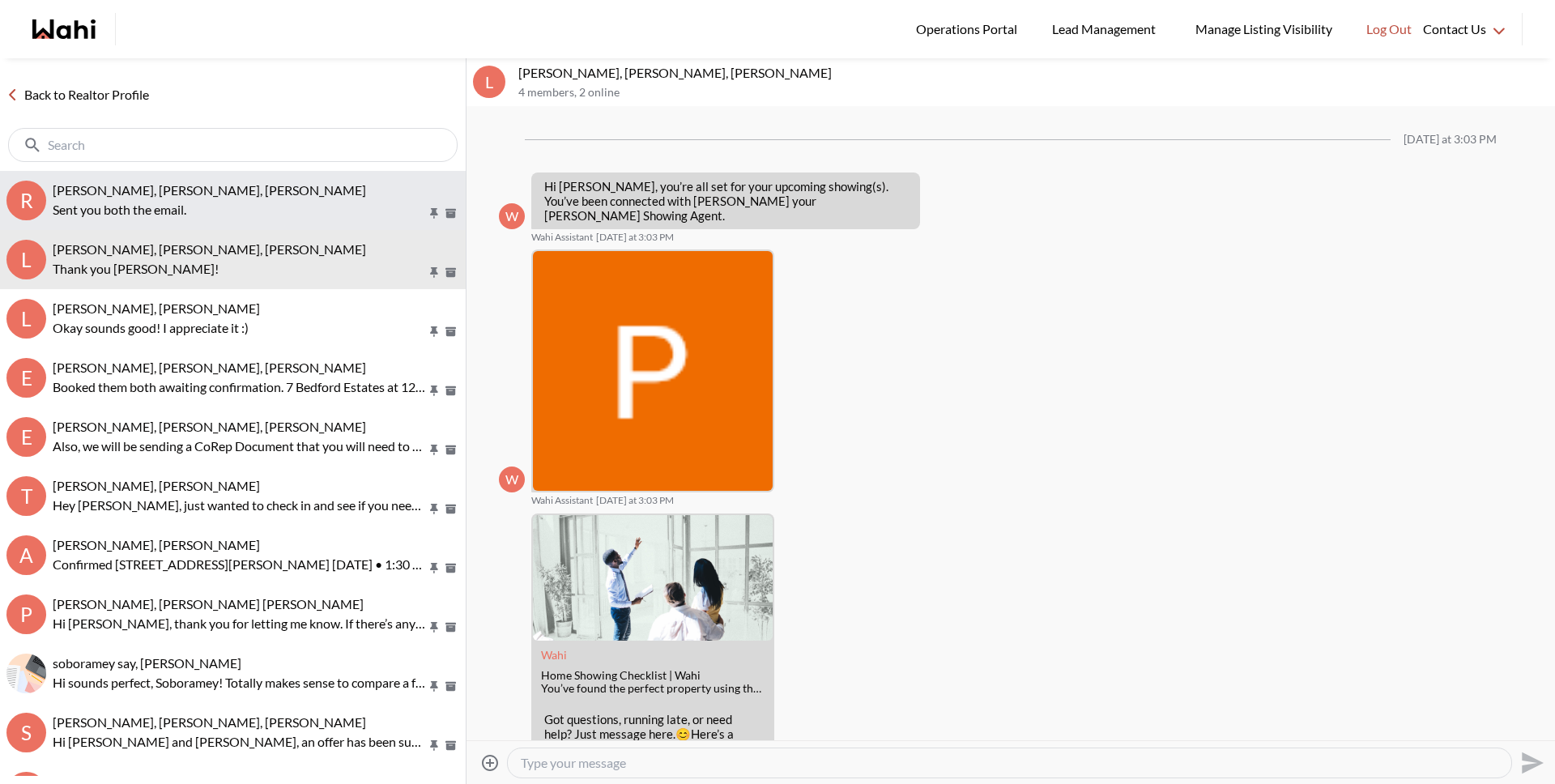
drag, startPoint x: 164, startPoint y: 211, endPoint x: 152, endPoint y: 184, distance: 29.5
click at [164, 211] on p "Sent you both the email." at bounding box center [239, 209] width 374 height 19
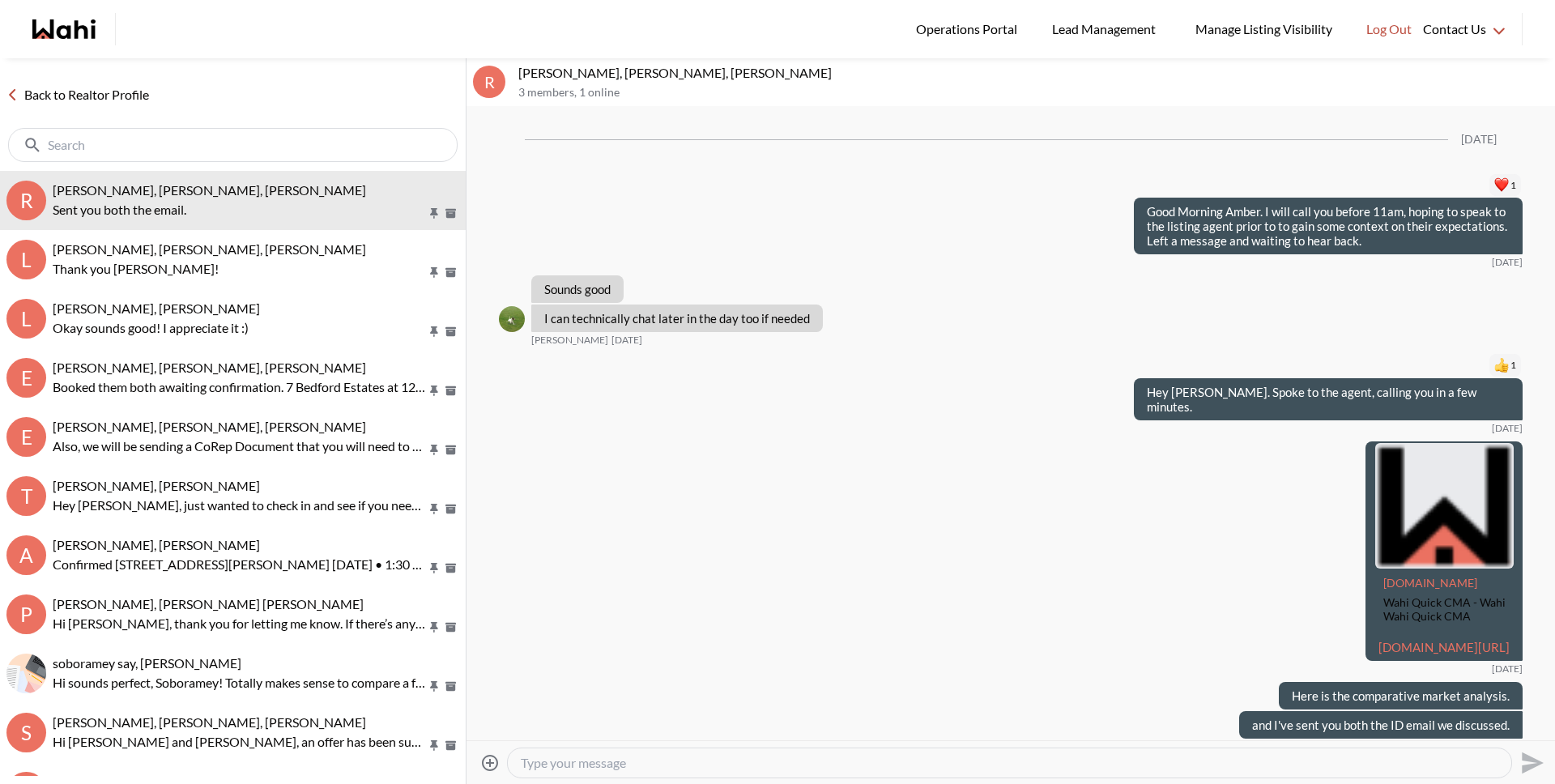
scroll to position [2228, 0]
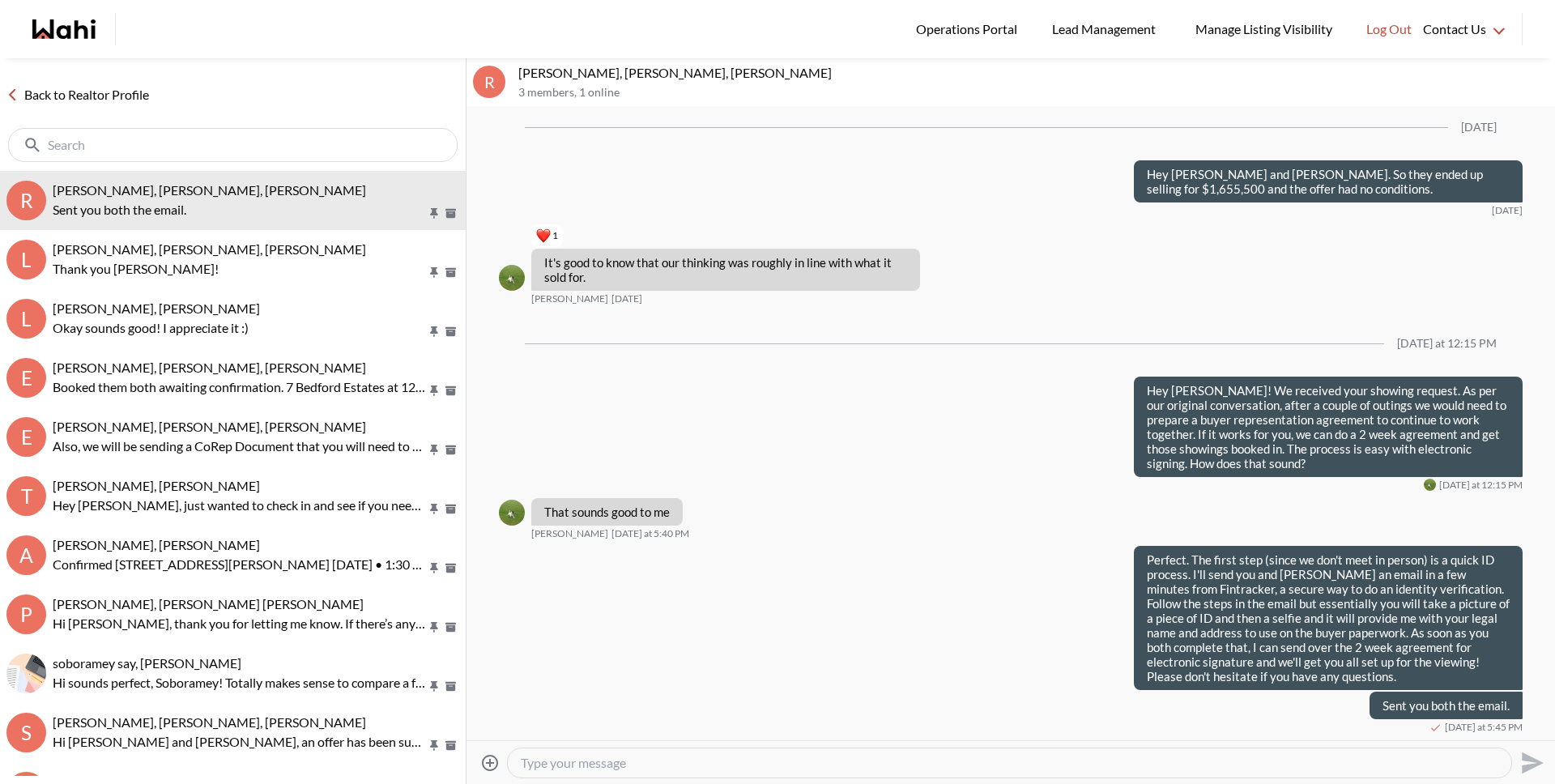
click at [117, 90] on link "Back to Realtor Profile" at bounding box center [78, 95] width 155 height 21
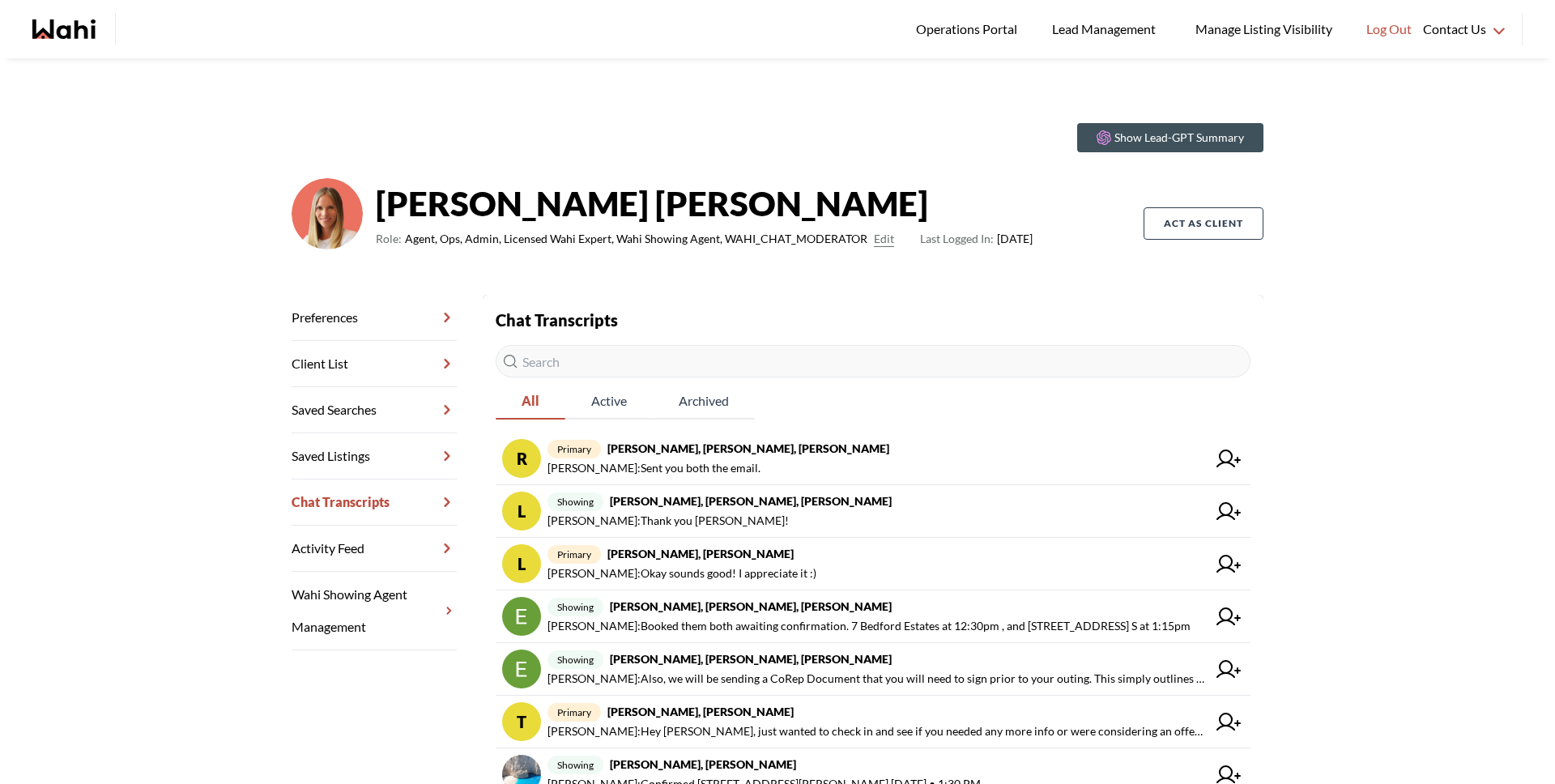
click at [543, 365] on input "text" at bounding box center [872, 361] width 754 height 32
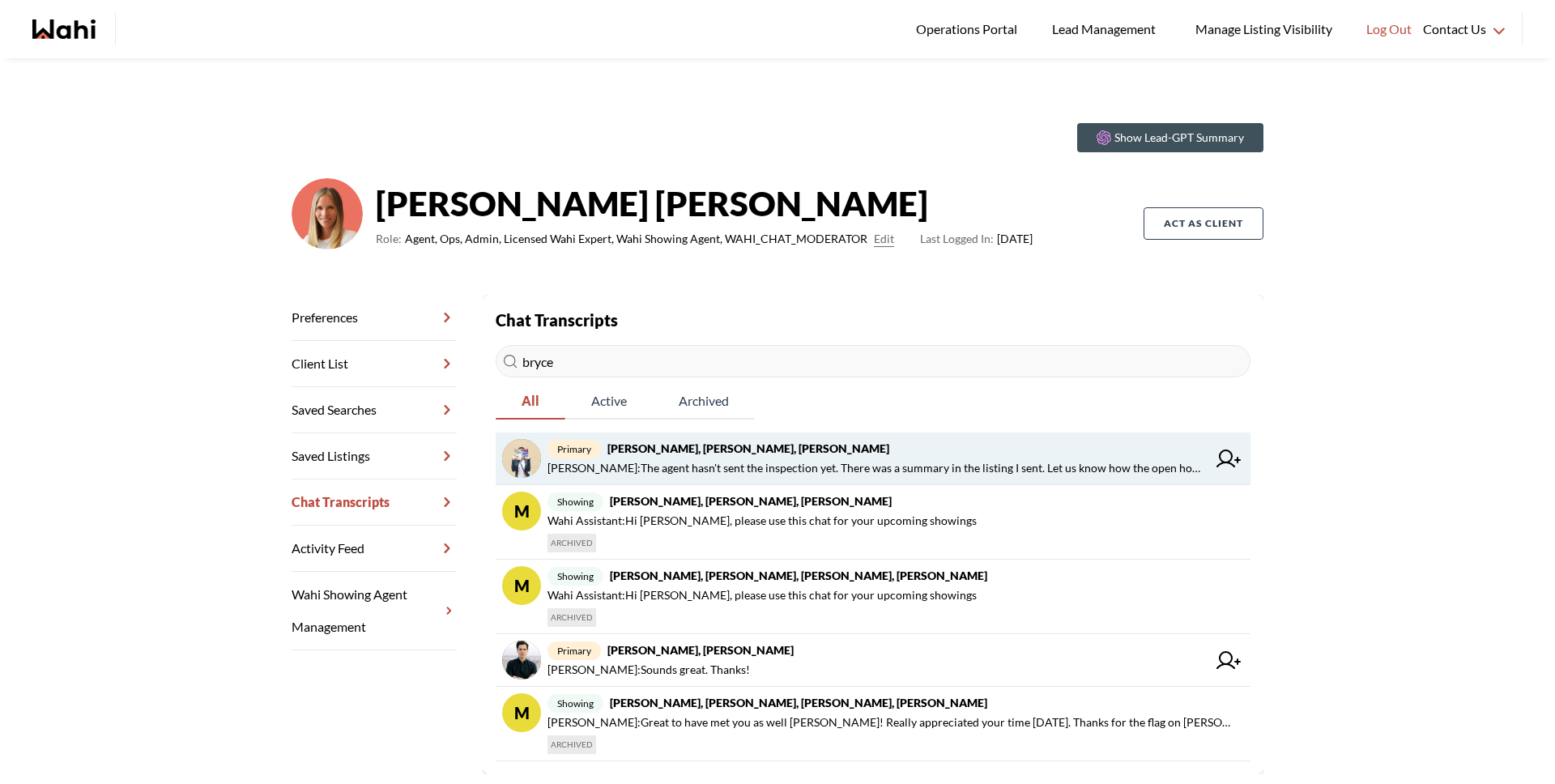
type input "bryce"
click at [707, 463] on span "Barbara Funt : The agent hasn't sent the inspection yet. There was a summary in…" at bounding box center [877, 468] width 659 height 19
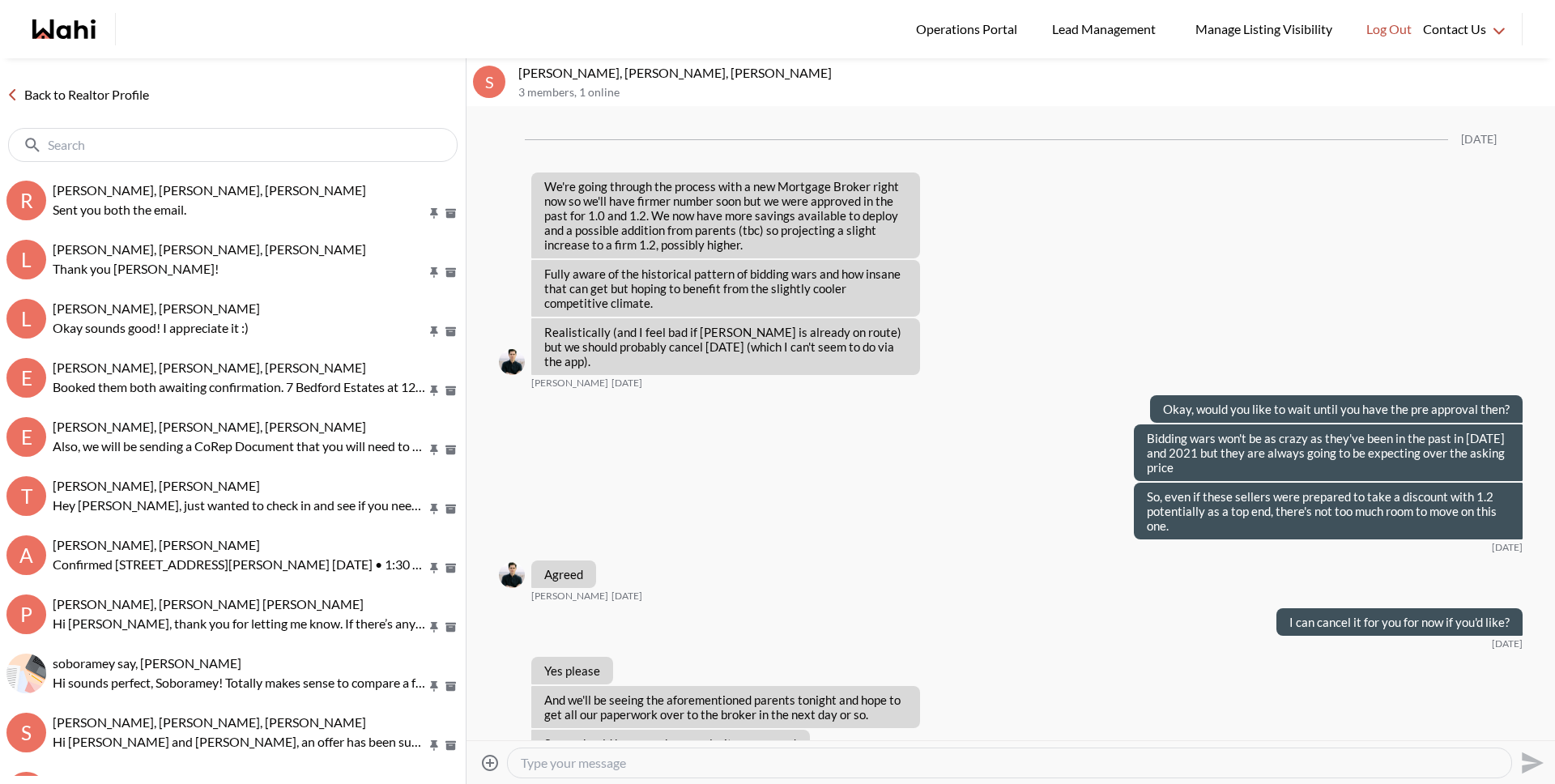
scroll to position [1312, 0]
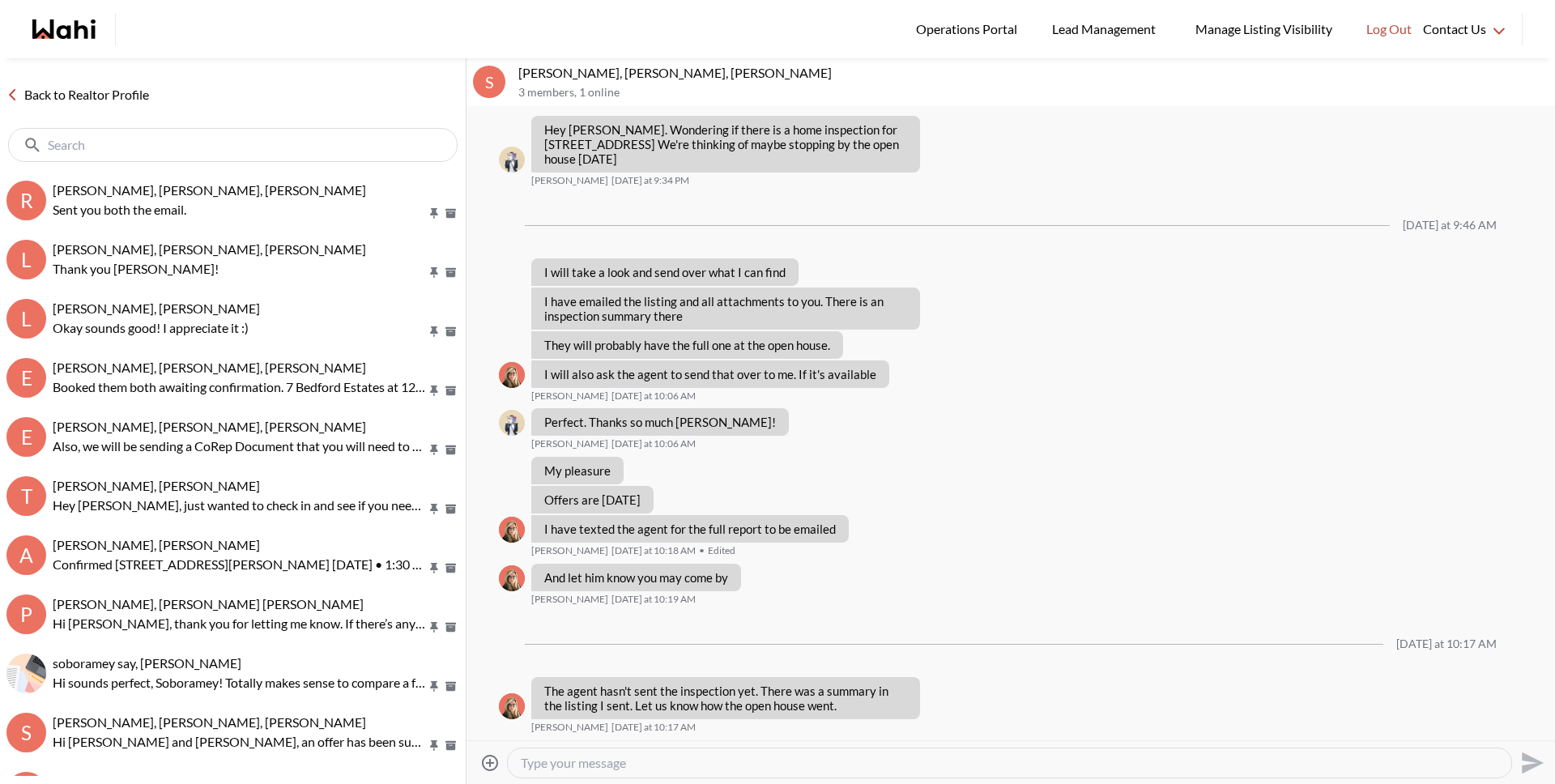
click at [580, 774] on div at bounding box center [1009, 762] width 1003 height 29
click at [580, 769] on textarea "Type your message" at bounding box center [1009, 762] width 978 height 17
type textarea "Hi Bryce and Sarah, there is 1 offer on 52 Lynd."
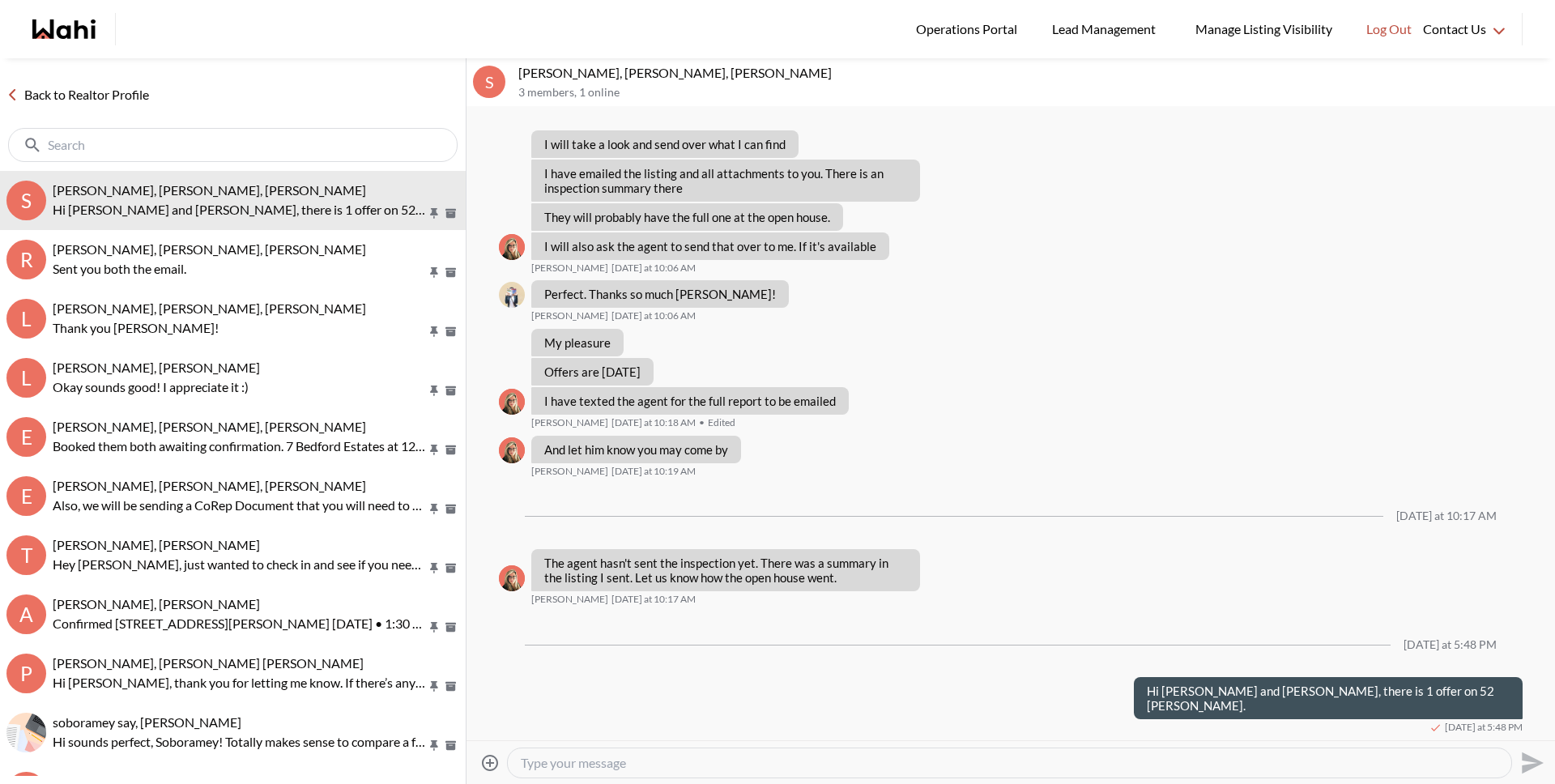
click at [124, 93] on link "Back to Realtor Profile" at bounding box center [78, 95] width 155 height 21
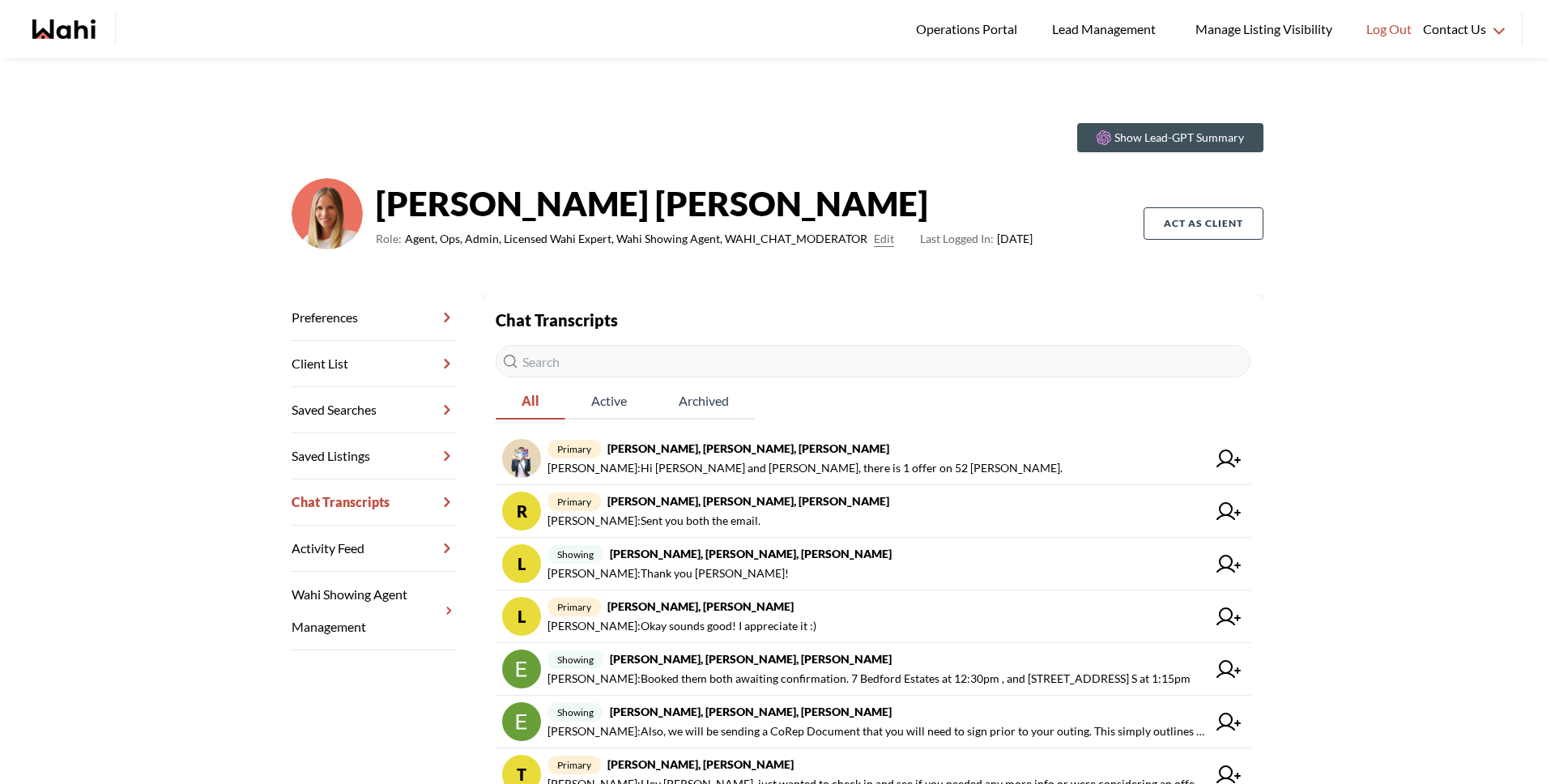
click at [631, 354] on input "text" at bounding box center [872, 361] width 754 height 32
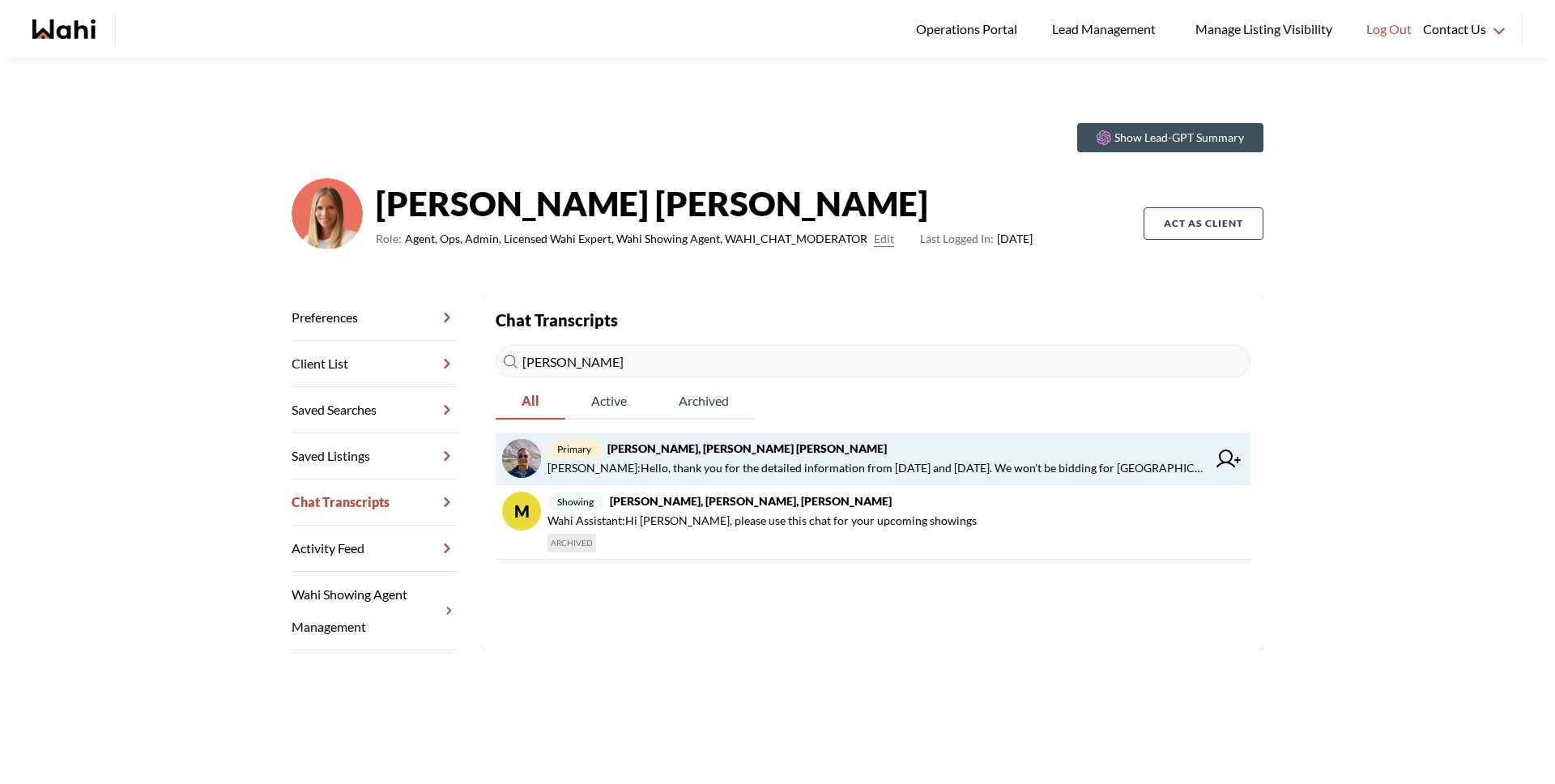
type input "pran"
click at [862, 454] on span "primary Pranav Dhar, Vandana Dhar, Michelle" at bounding box center [877, 448] width 659 height 19
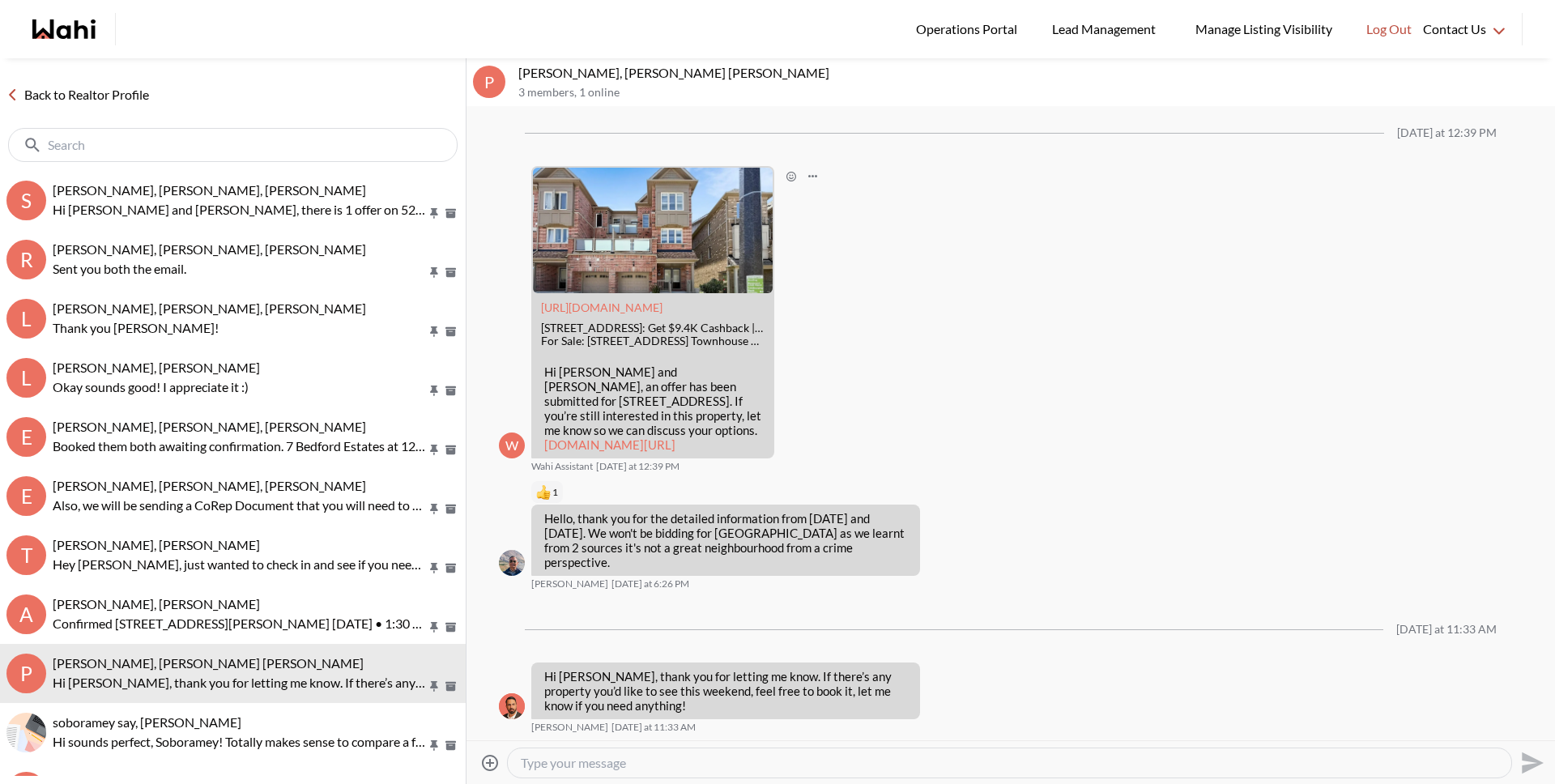
scroll to position [3561, 0]
click at [78, 92] on link "Back to Realtor Profile" at bounding box center [78, 95] width 155 height 21
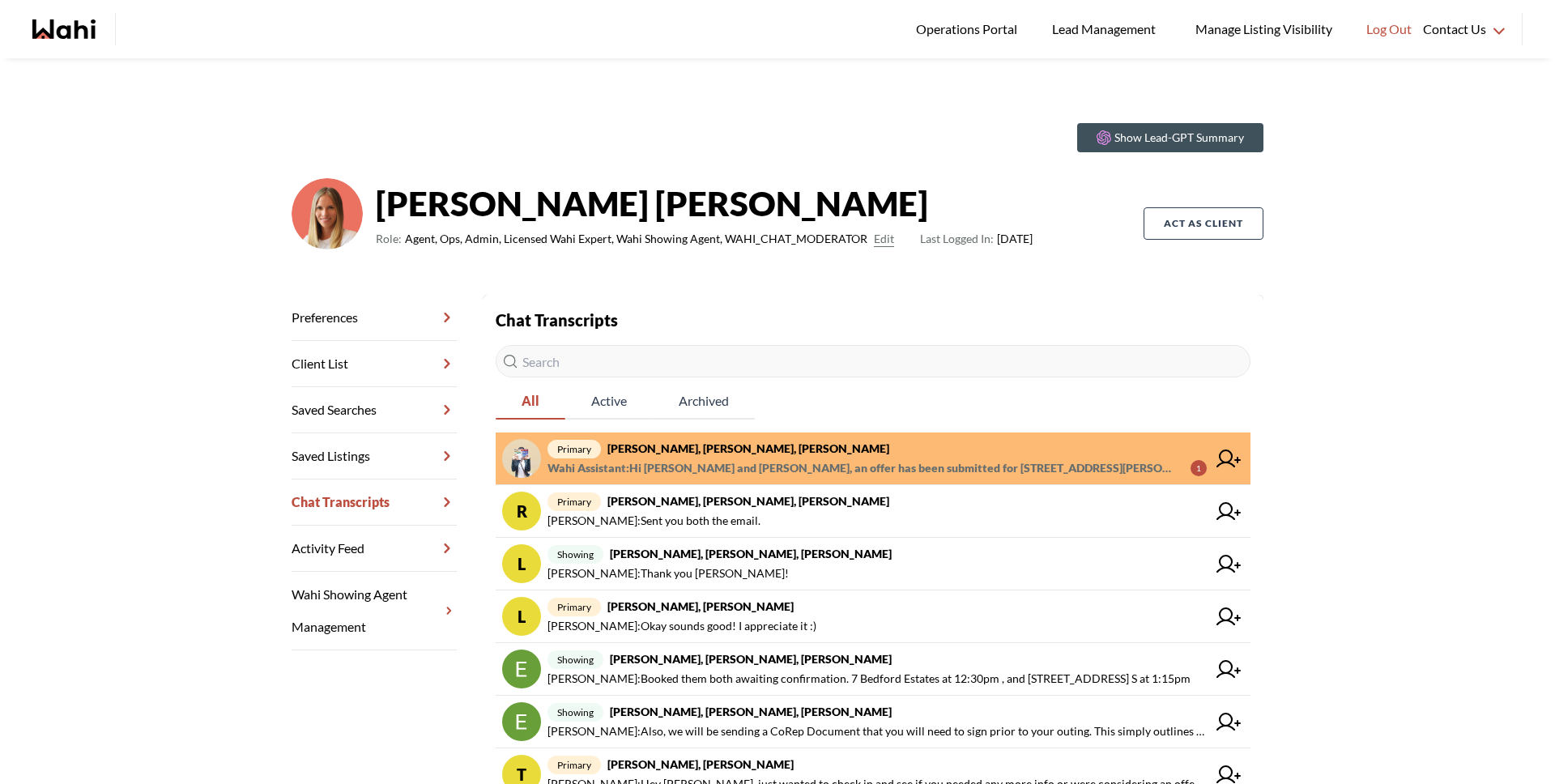
click at [765, 462] on span "Wahi Assistant : Hi Sarah and Bryce, an offer has been submitted for 52 Lynd Av…" at bounding box center [863, 468] width 630 height 19
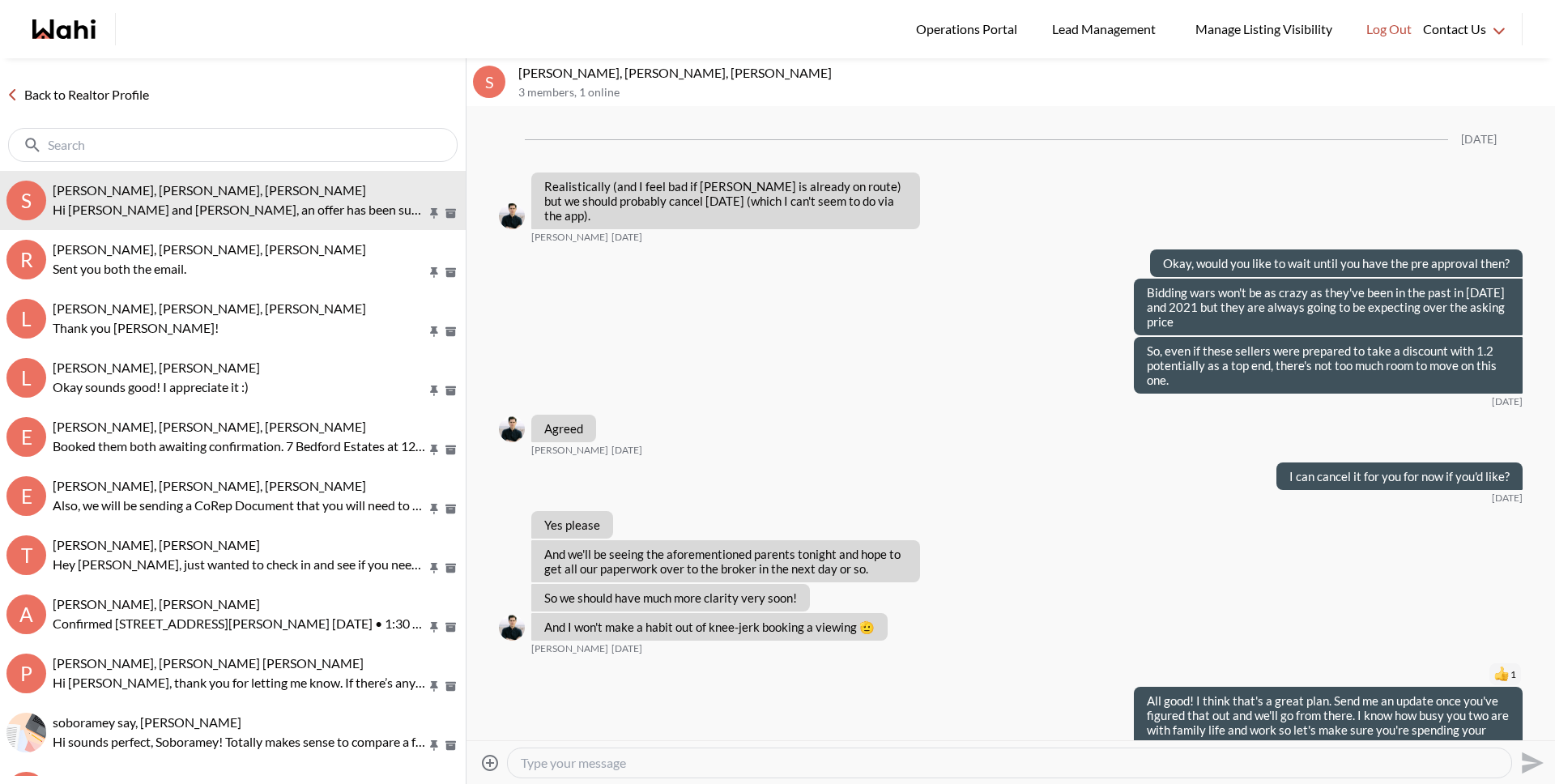
scroll to position [1742, 0]
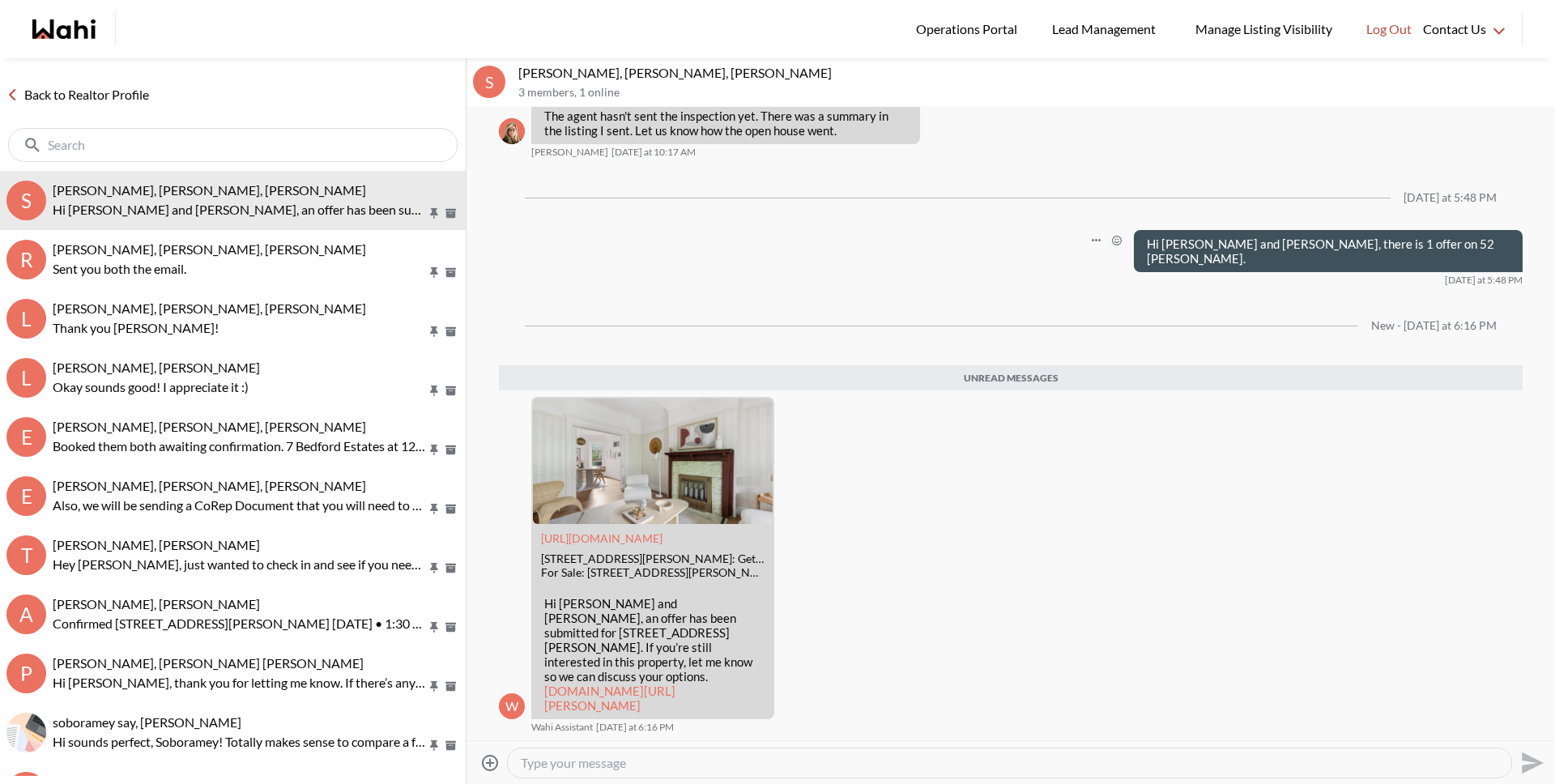
click at [1101, 242] on icon "Open Message Actions Menu" at bounding box center [1096, 241] width 9 height 3
click at [1132, 220] on button "Delete" at bounding box center [1147, 215] width 130 height 29
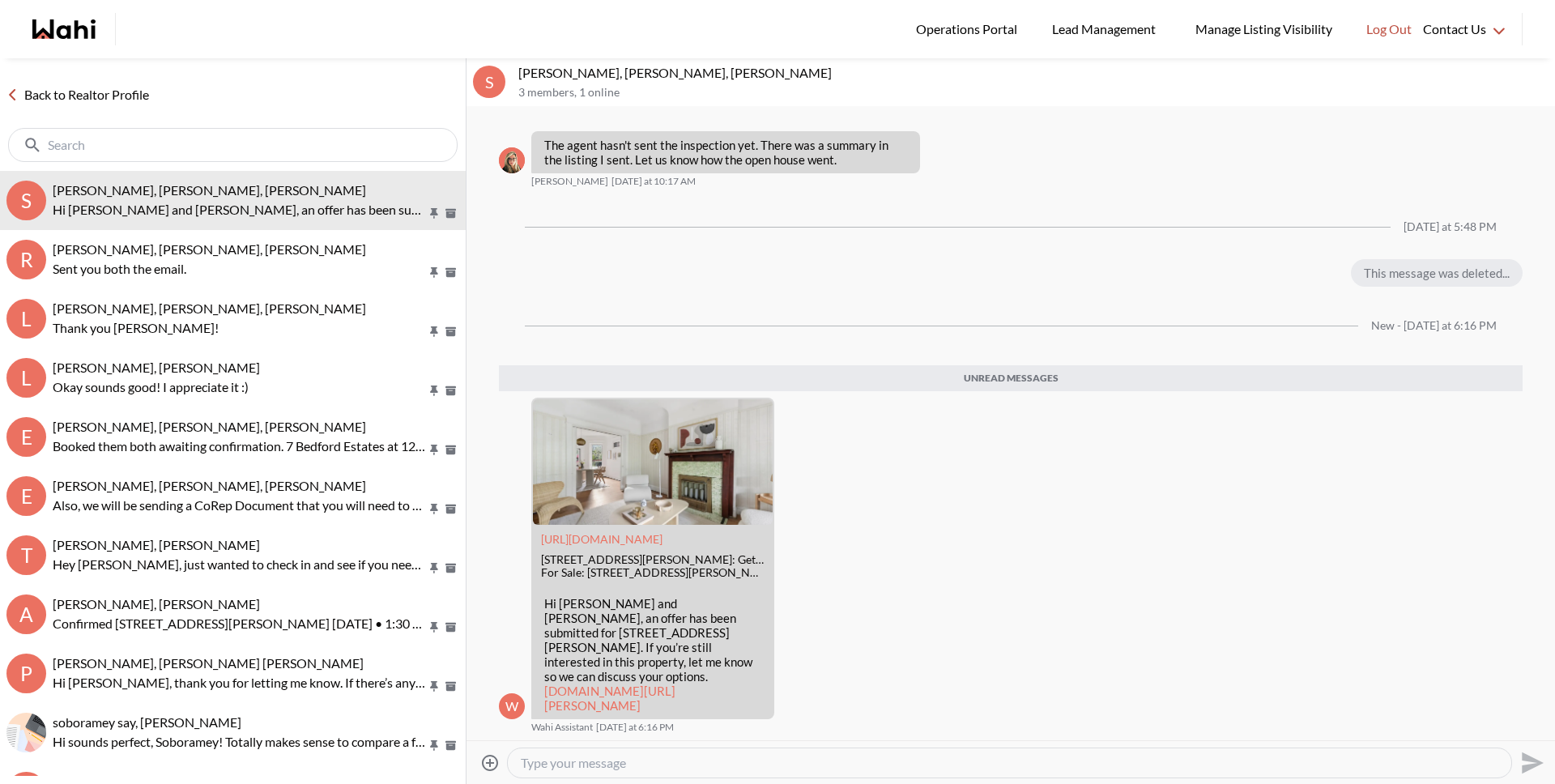
click at [817, 762] on textarea "Type your message" at bounding box center [1009, 762] width 978 height 17
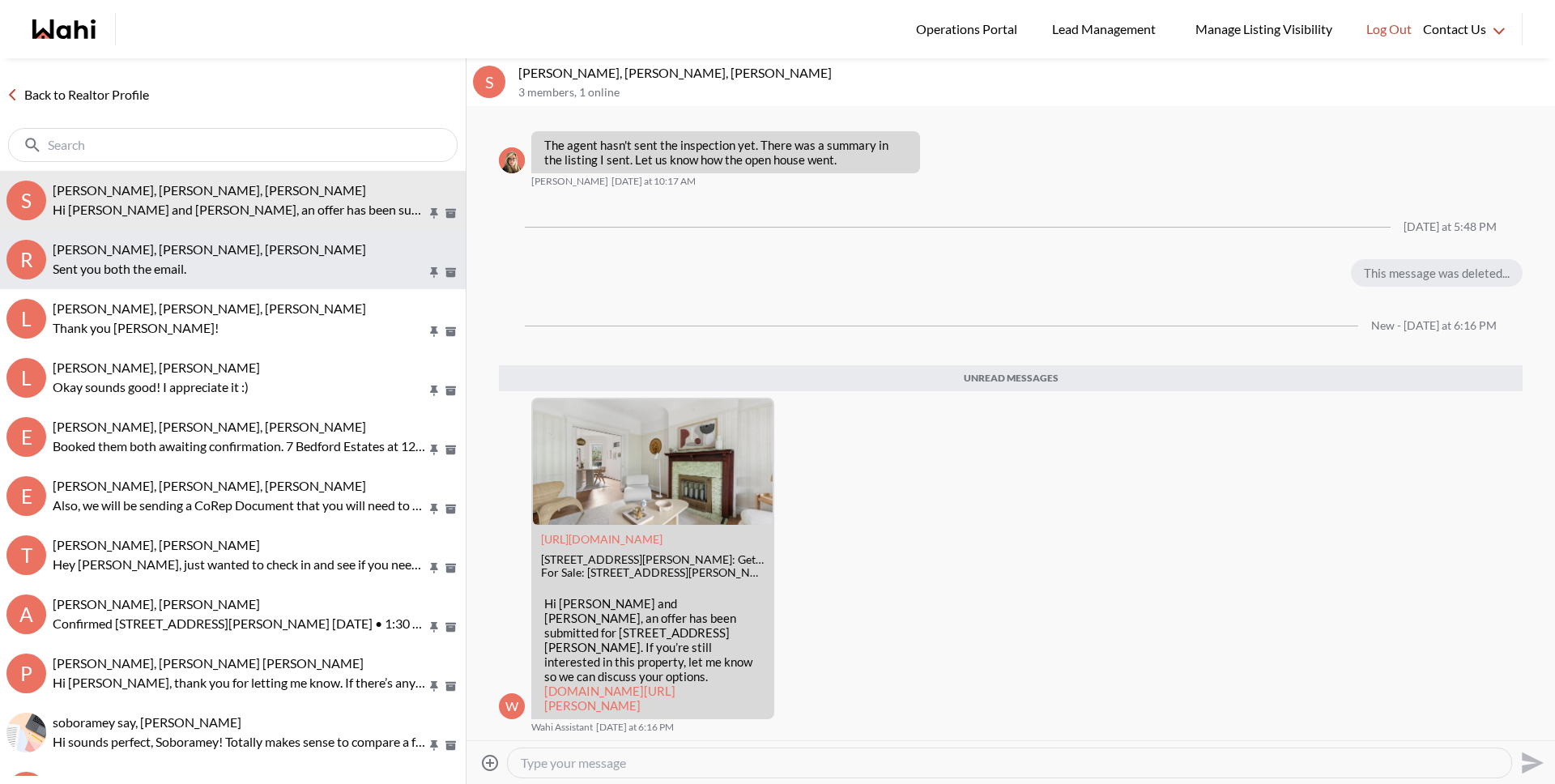
click at [185, 247] on span "Rory Fairweather, Amber F, Michelle" at bounding box center [208, 249] width 313 height 16
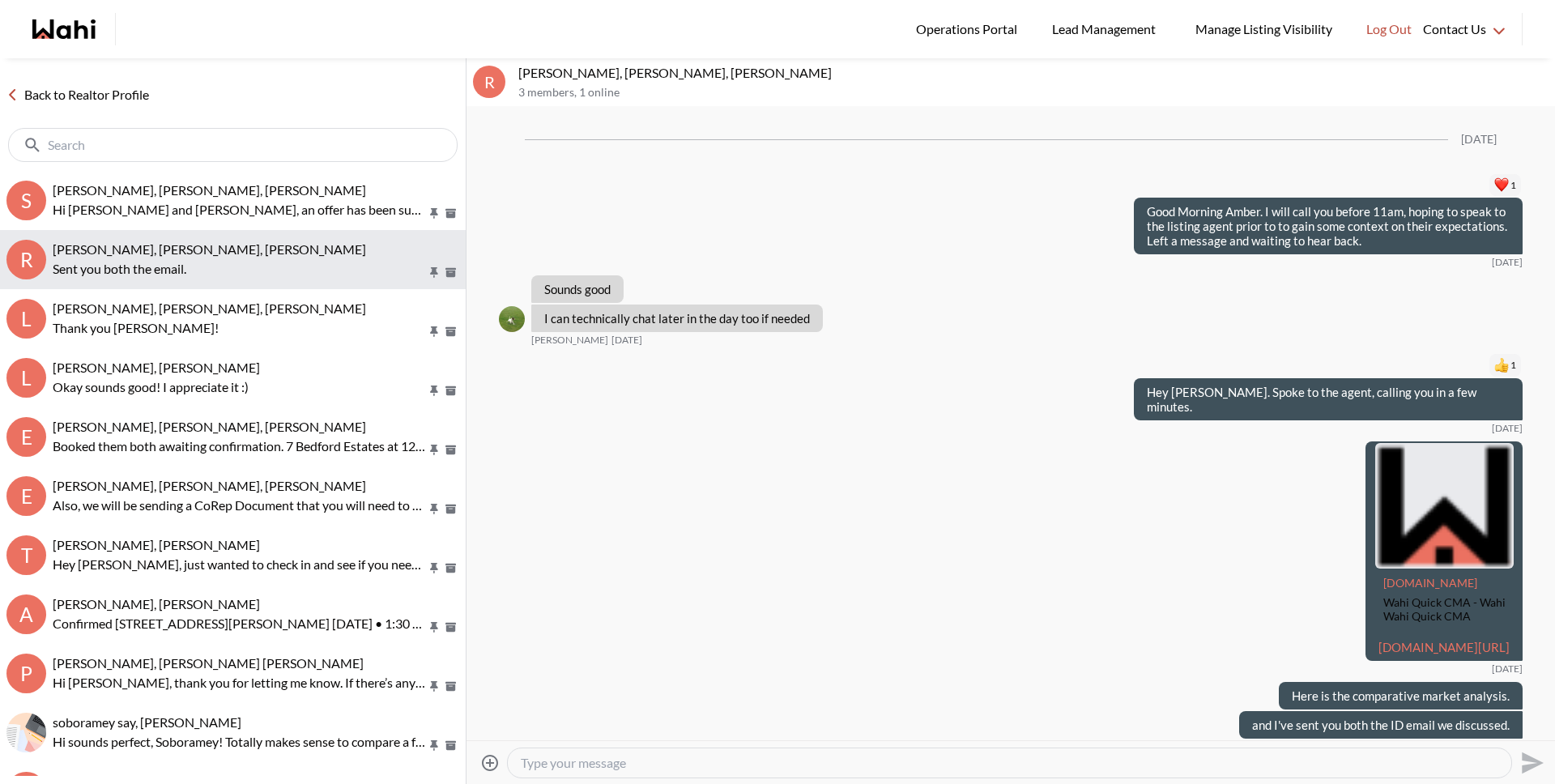
scroll to position [2228, 0]
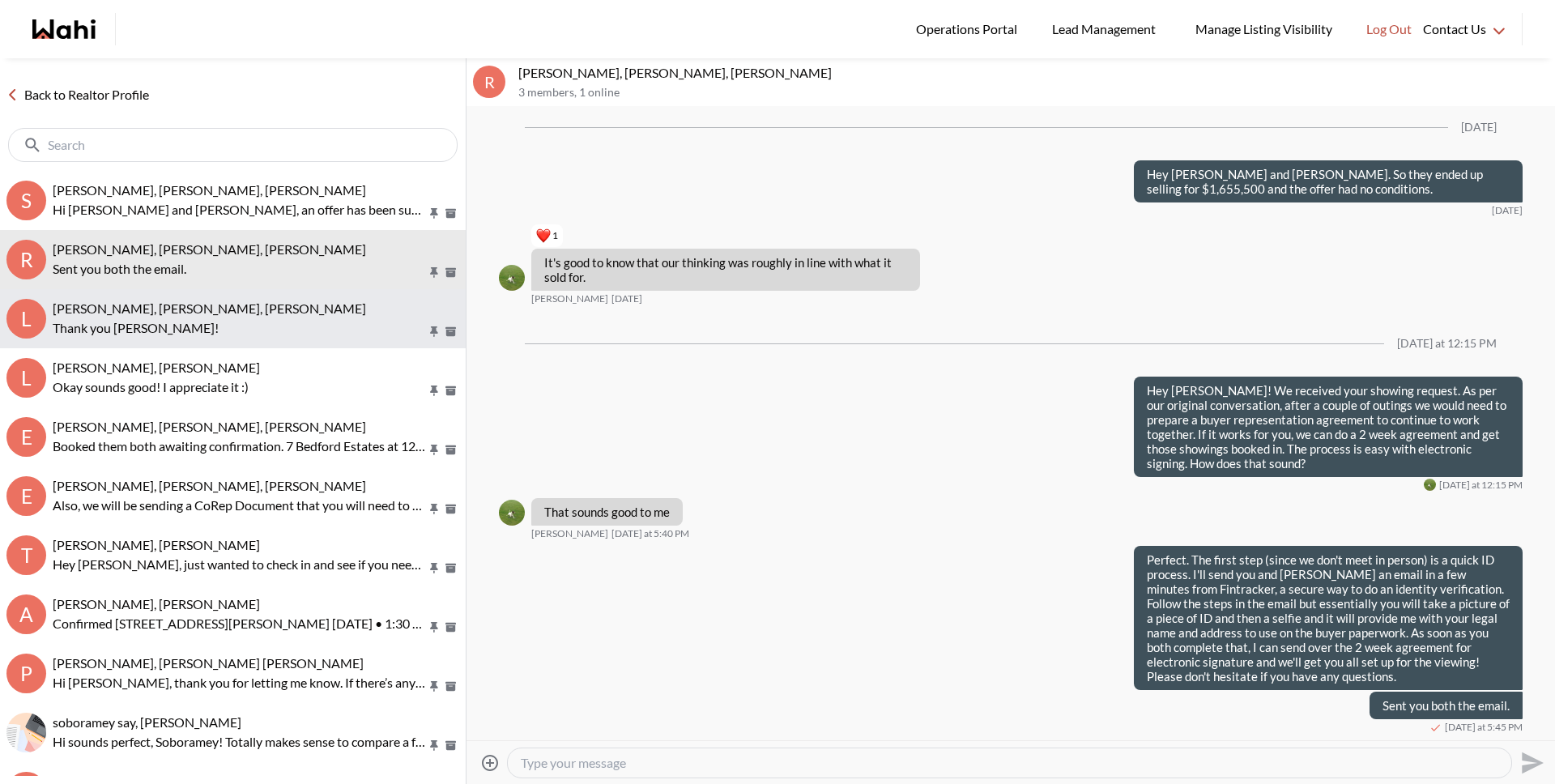
click at [191, 327] on p "Thank you Paul!" at bounding box center [239, 328] width 374 height 19
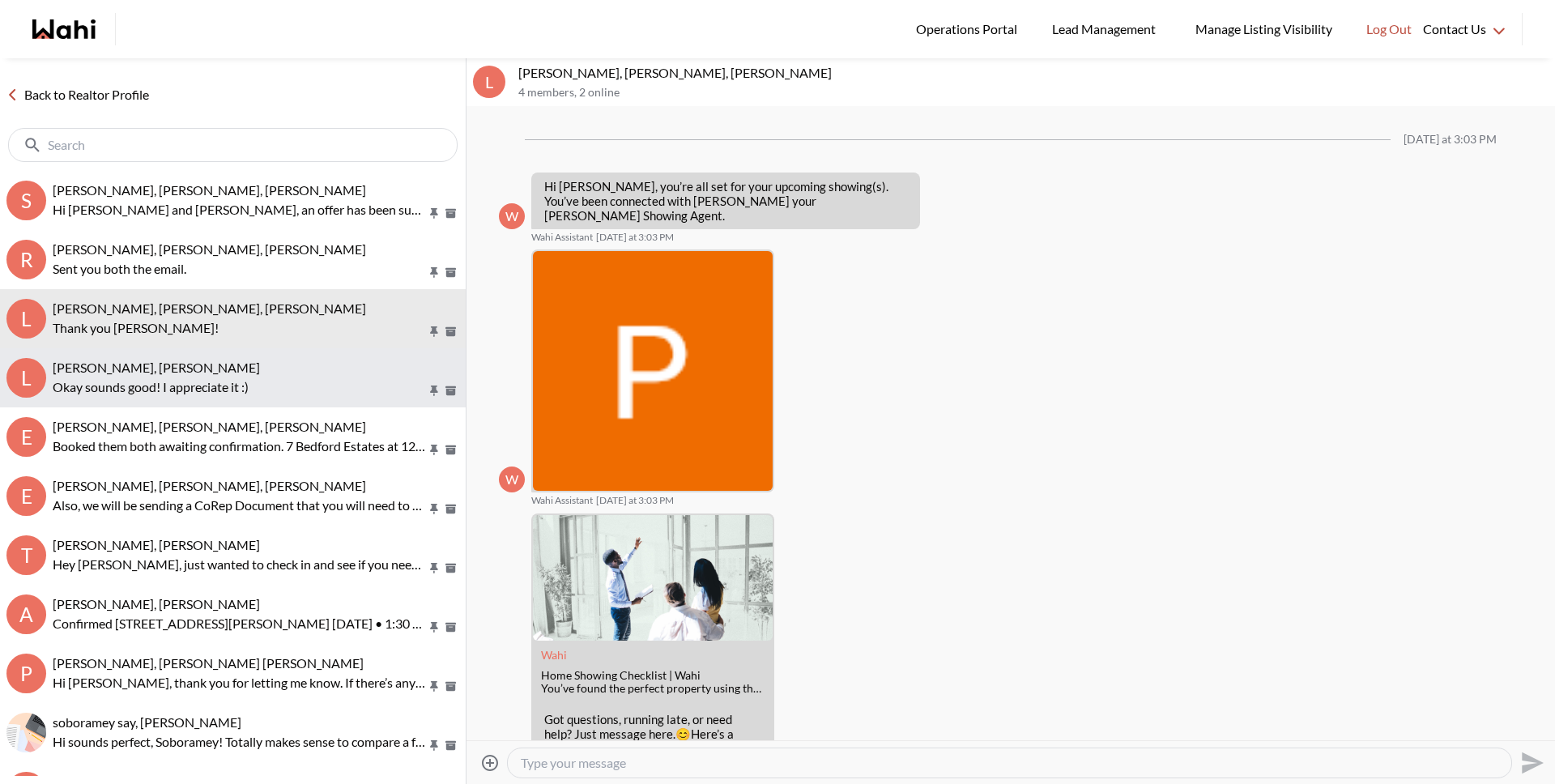
scroll to position [282, 0]
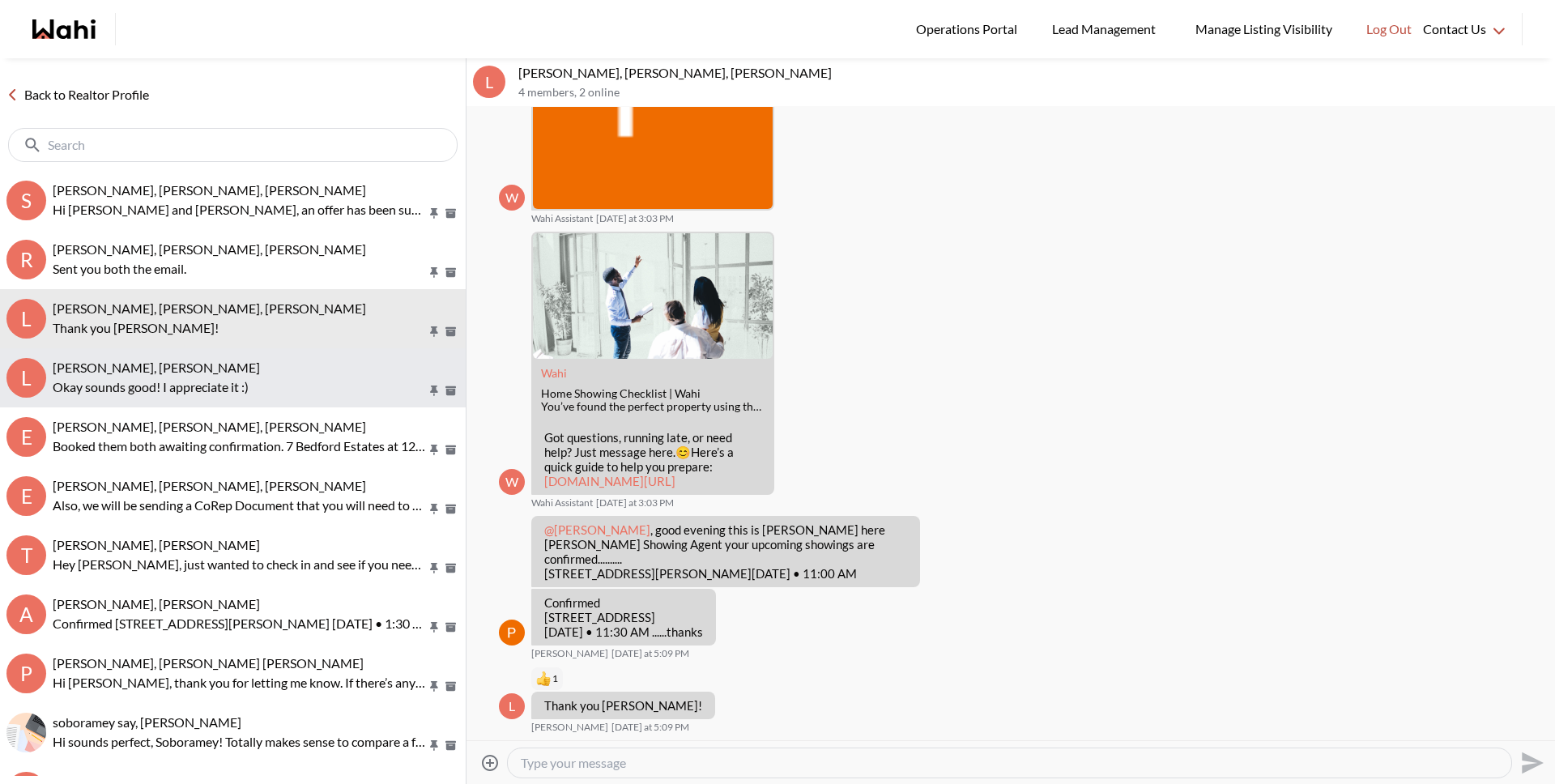
click at [183, 368] on span "Luisa Diaz, Rey Abella, Michelle" at bounding box center [156, 367] width 208 height 16
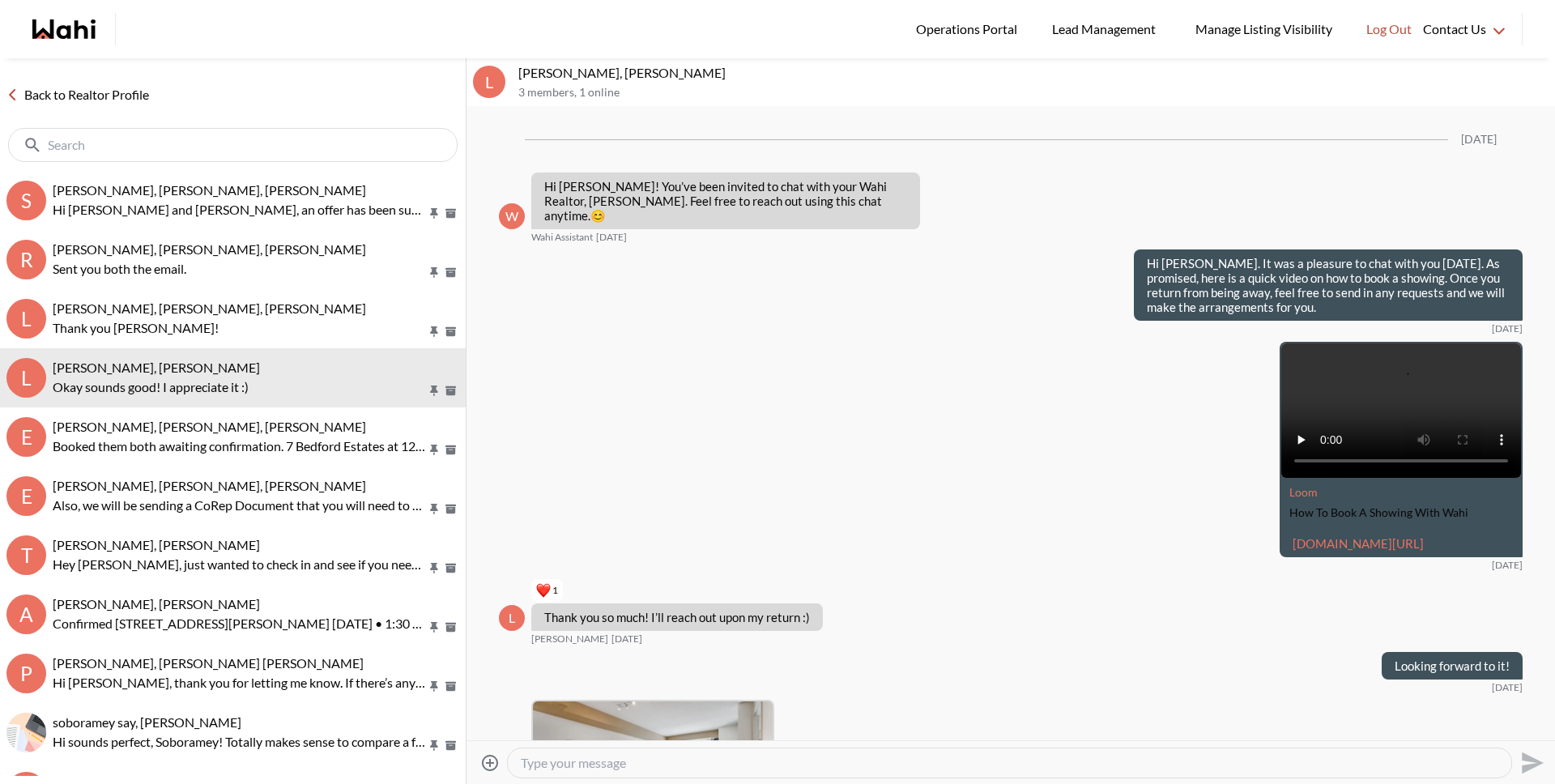
scroll to position [863, 0]
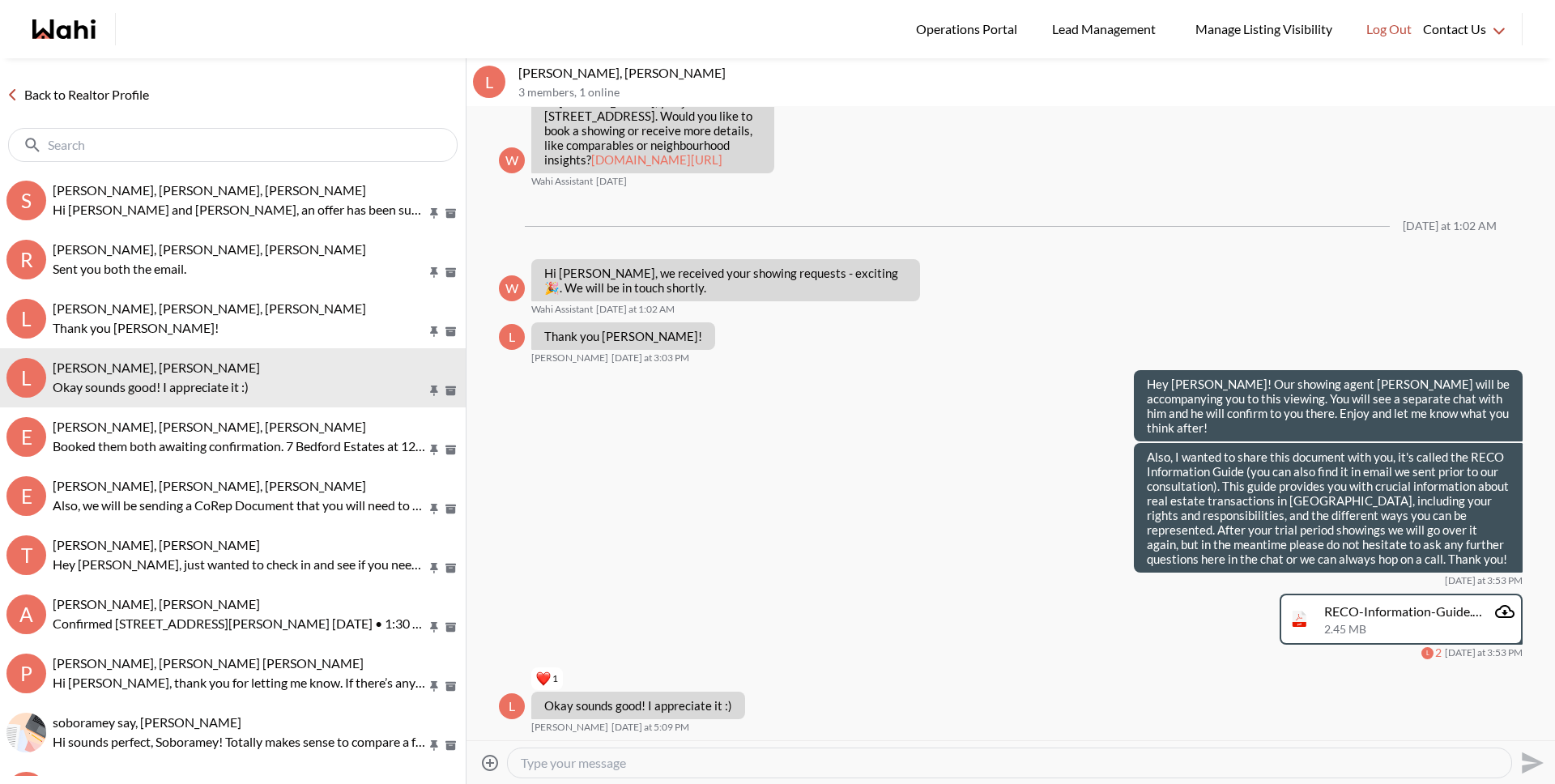
click at [93, 99] on link "Back to Realtor Profile" at bounding box center [78, 95] width 155 height 21
